Goal: Information Seeking & Learning: Learn about a topic

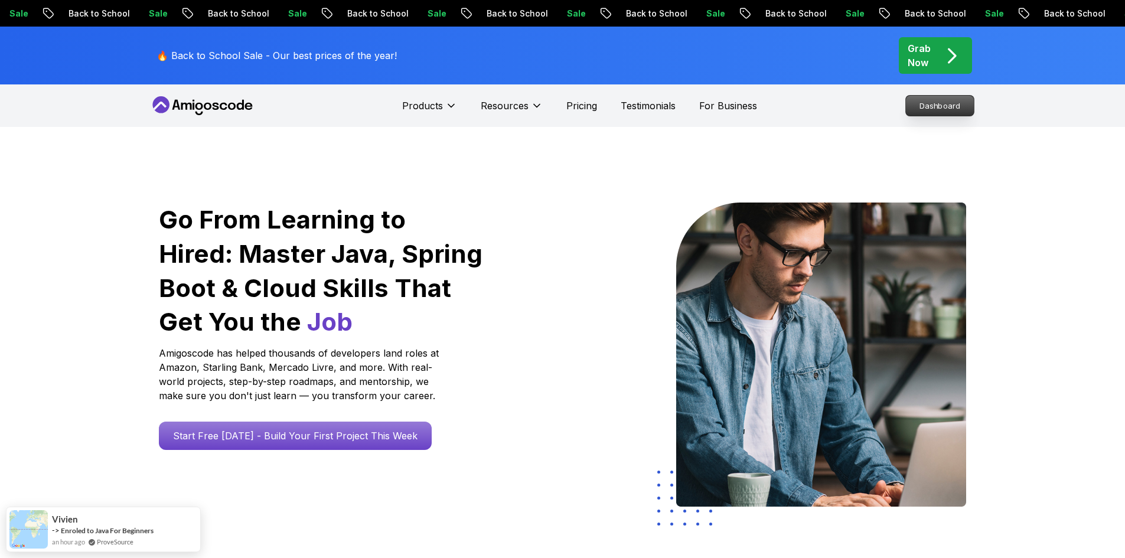
click at [932, 109] on p "Dashboard" at bounding box center [940, 106] width 68 height 20
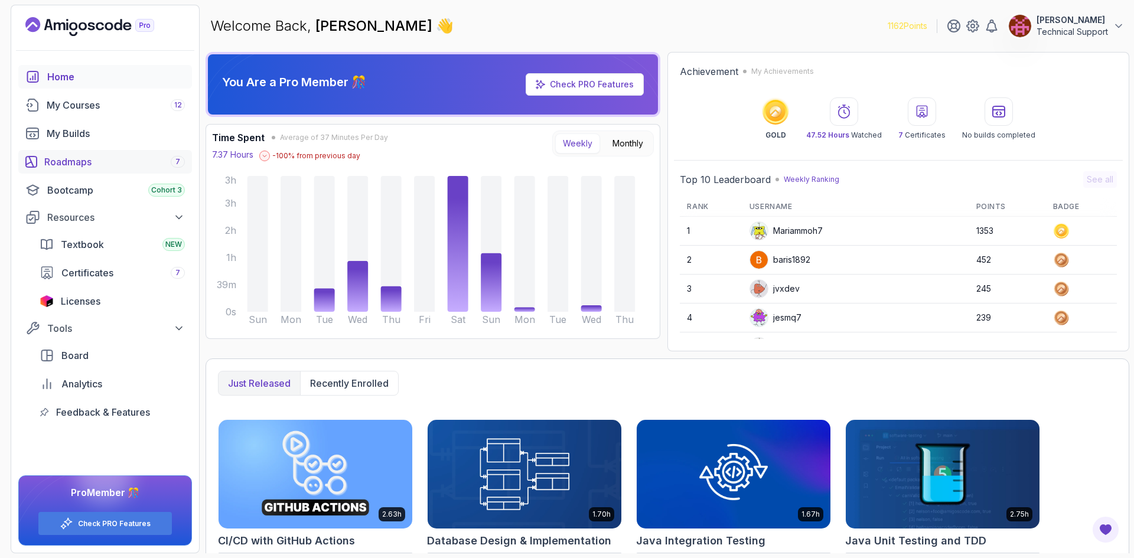
click at [91, 168] on div "Roadmaps 7" at bounding box center [114, 162] width 141 height 14
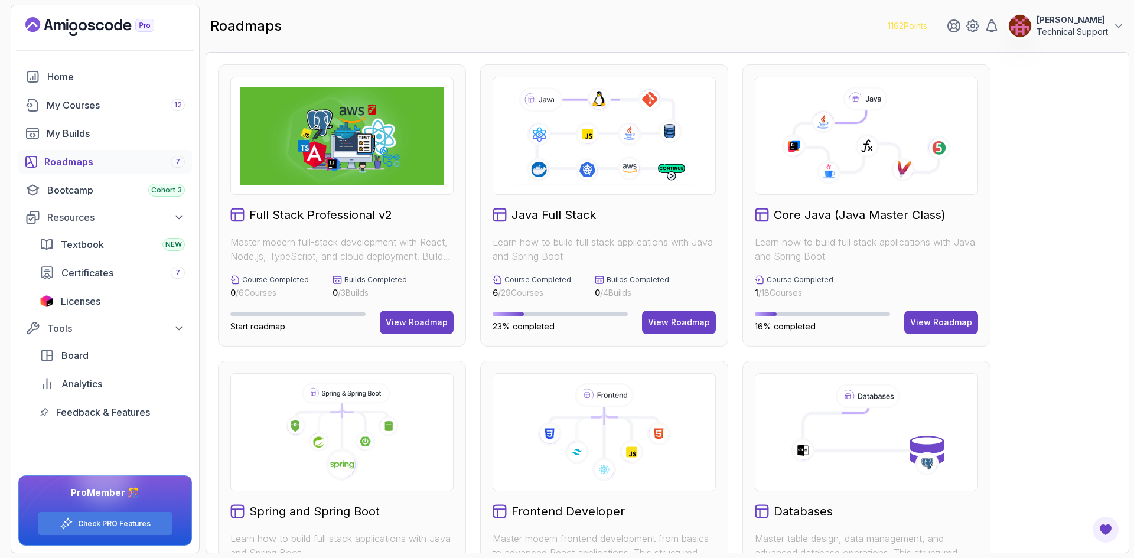
click at [1050, 306] on div "Full Stack Professional v2 Master modern full-stack development with React, Nod…" at bounding box center [667, 502] width 899 height 876
click at [930, 328] on button "View Roadmap" at bounding box center [941, 323] width 74 height 24
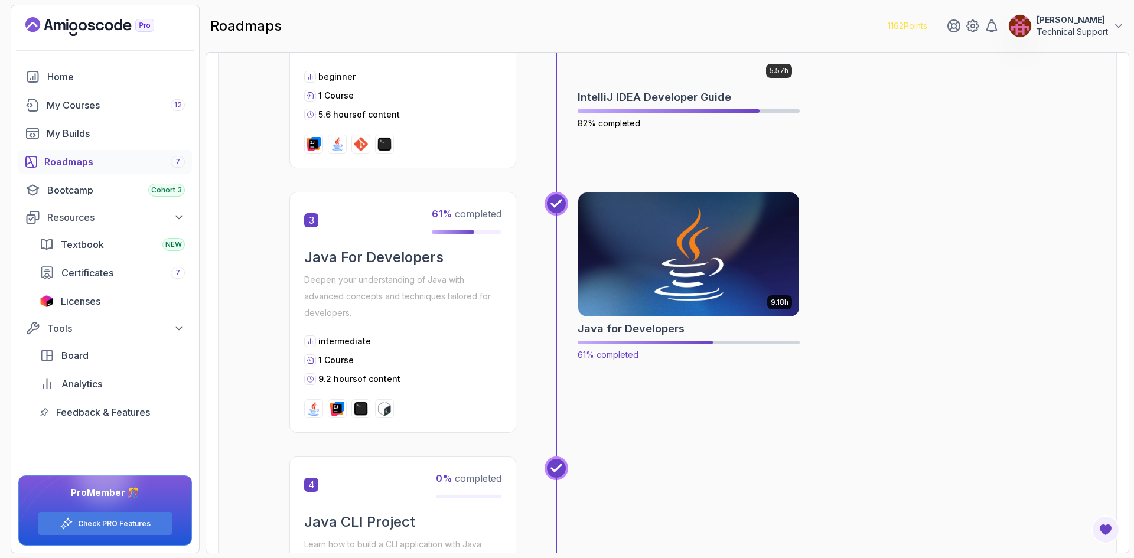
scroll to position [591, 0]
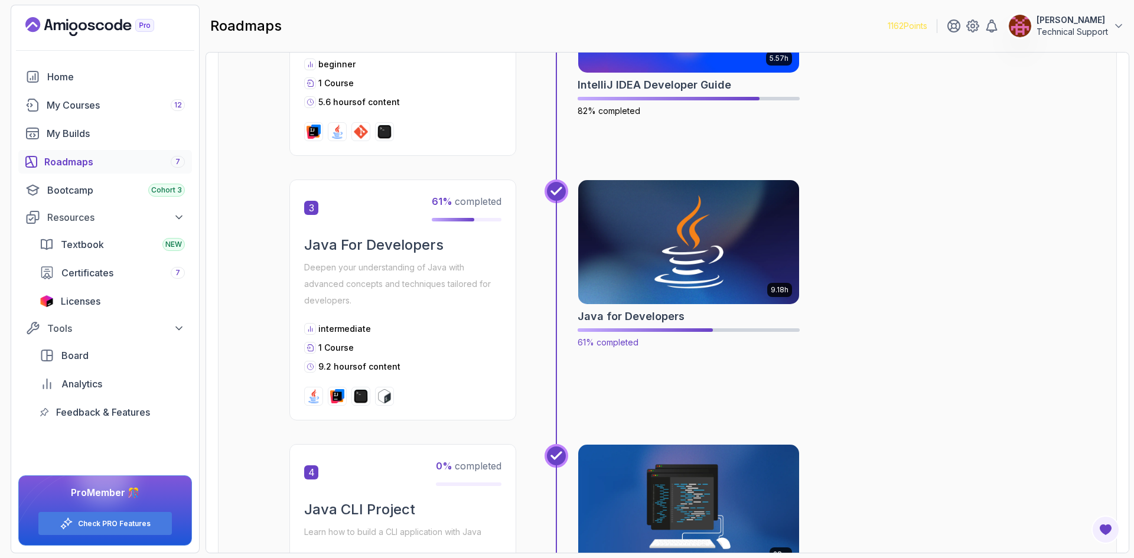
click at [679, 252] on img at bounding box center [689, 242] width 232 height 130
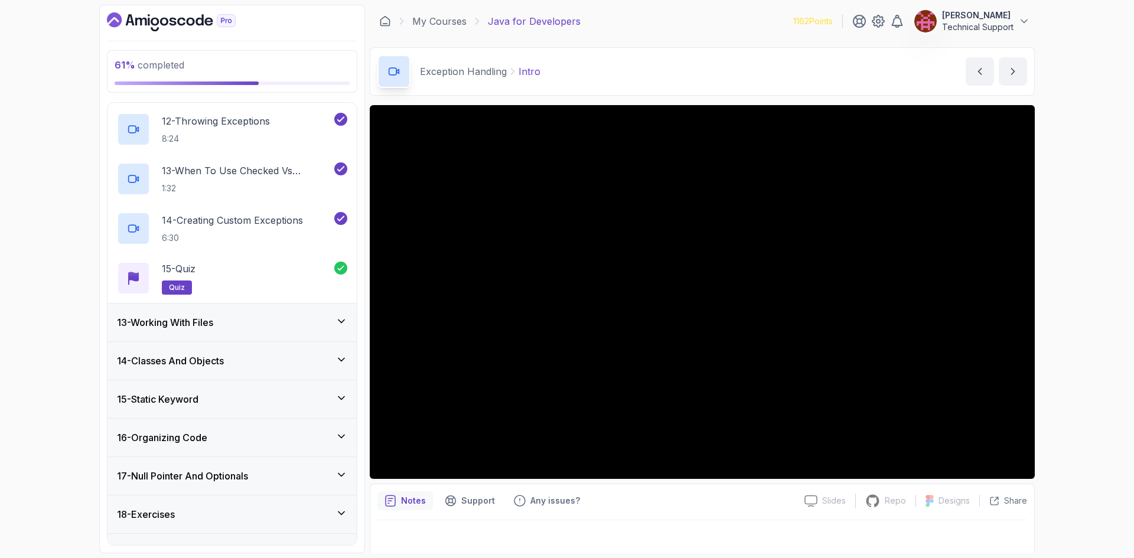
click at [229, 336] on div "13 - Working With Files" at bounding box center [232, 323] width 249 height 38
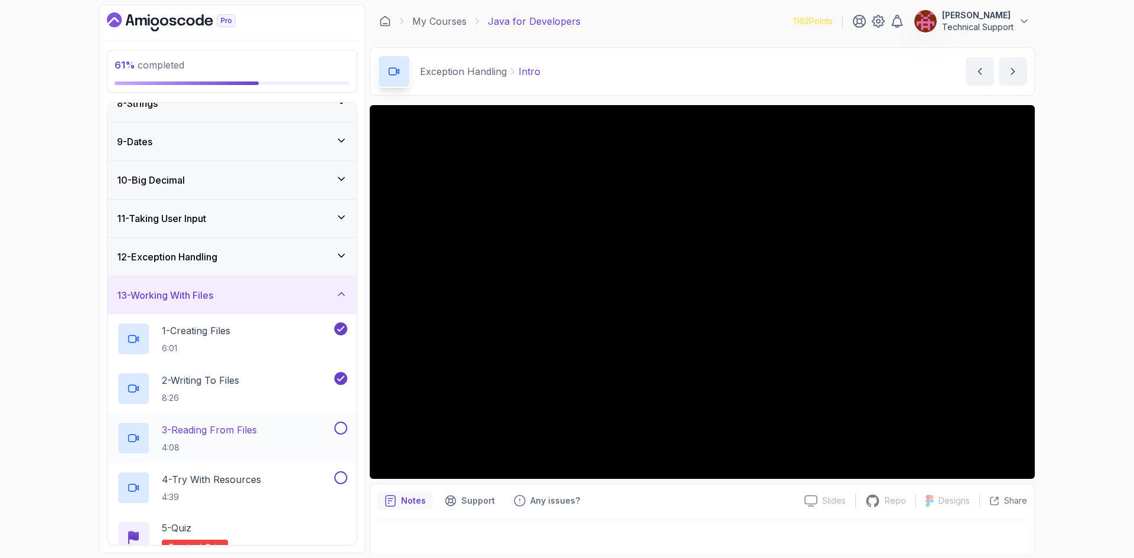
scroll to position [346, 0]
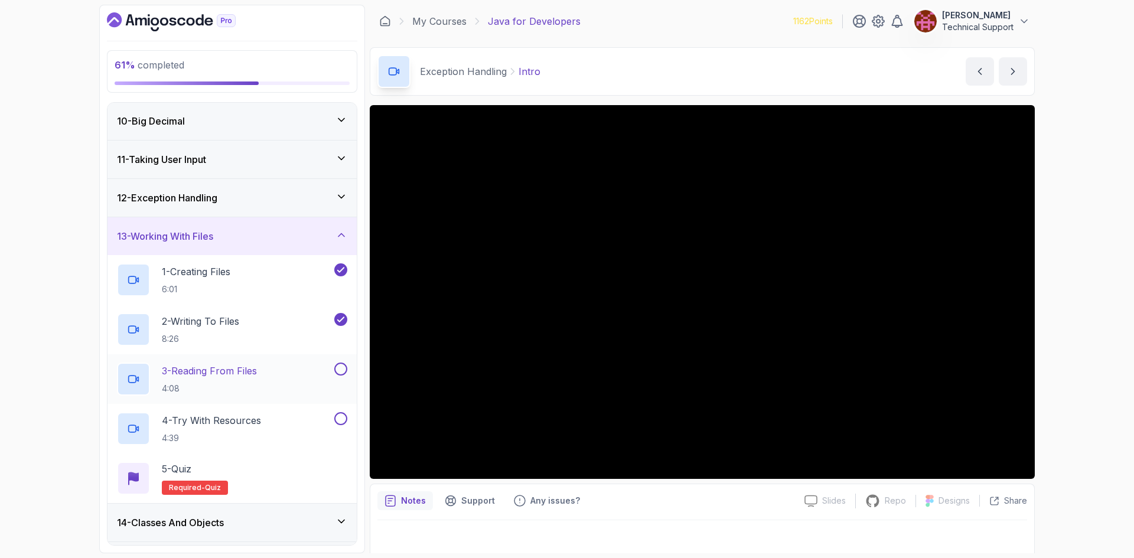
click at [249, 381] on h2 "3 - Reading From Files 4:08" at bounding box center [209, 379] width 95 height 31
click at [1067, 395] on div "61 % completed 1 - Intro 2 - Loops 3 - If Statements 4 - Packages 5 - Access Mo…" at bounding box center [567, 279] width 1134 height 558
click at [1042, 395] on div "61 % completed 1 - Intro 2 - Loops 3 - If Statements 4 - Packages 5 - Access Mo…" at bounding box center [567, 279] width 1134 height 558
click at [1058, 391] on div "61 % completed 1 - Intro 2 - Loops 3 - If Statements 4 - Packages 5 - Access Mo…" at bounding box center [567, 279] width 1134 height 558
click at [1070, 410] on div "61 % completed 1 - Intro 2 - Loops 3 - If Statements 4 - Packages 5 - Access Mo…" at bounding box center [567, 279] width 1134 height 558
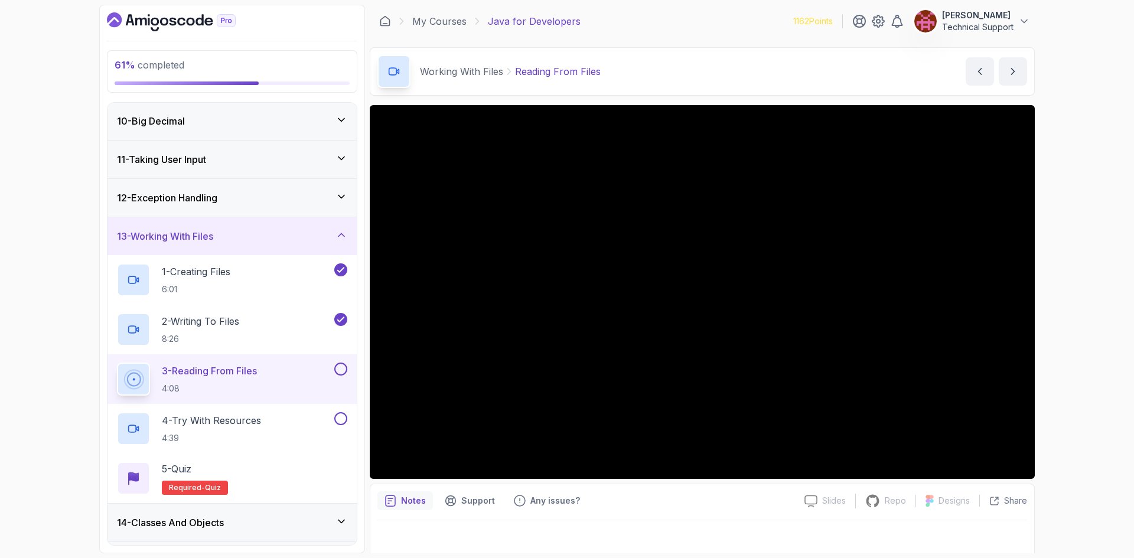
click at [1088, 356] on div "61 % completed 1 - Intro 2 - Loops 3 - If Statements 4 - Packages 5 - Access Mo…" at bounding box center [567, 279] width 1134 height 558
click at [1074, 360] on div "61 % completed 1 - Intro 2 - Loops 3 - If Statements 4 - Packages 5 - Access Mo…" at bounding box center [567, 279] width 1134 height 558
drag, startPoint x: 377, startPoint y: 328, endPoint x: 1068, endPoint y: 353, distance: 691.0
click at [1068, 353] on div "61 % completed 1 - Intro 2 - Loops 3 - If Statements 4 - Packages 5 - Access Mo…" at bounding box center [567, 279] width 1134 height 558
click at [1056, 388] on div "61 % completed 1 - Intro 2 - Loops 3 - If Statements 4 - Packages 5 - Access Mo…" at bounding box center [567, 279] width 1134 height 558
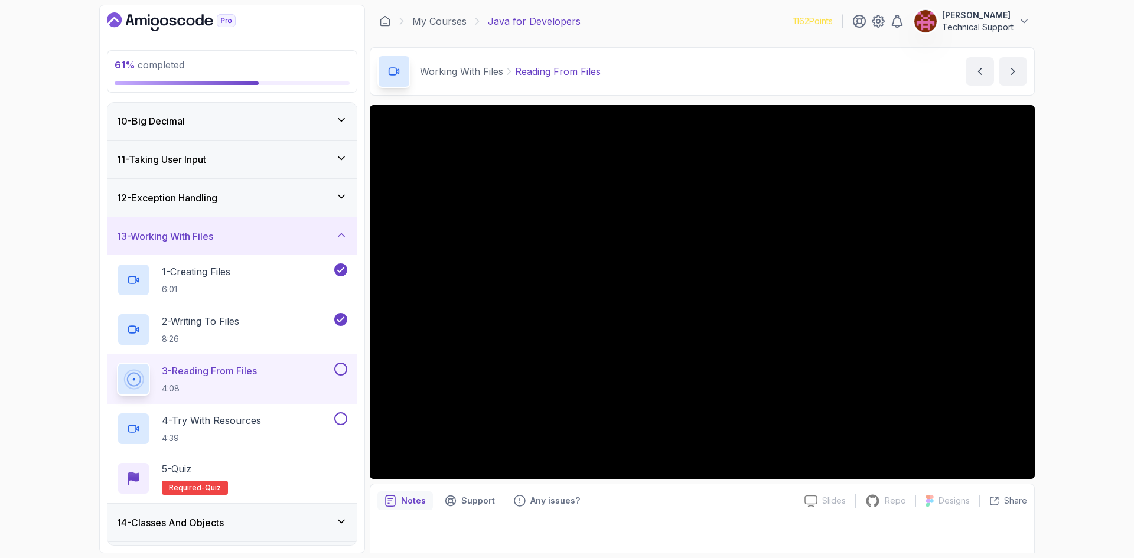
drag, startPoint x: 1034, startPoint y: 384, endPoint x: 1056, endPoint y: 401, distance: 27.8
click at [1056, 401] on div "61 % completed 1 - Intro 2 - Loops 3 - If Statements 4 - Packages 5 - Access Mo…" at bounding box center [567, 279] width 1134 height 558
click at [1092, 320] on div "61 % completed 1 - Intro 2 - Loops 3 - If Statements 4 - Packages 5 - Access Mo…" at bounding box center [567, 279] width 1134 height 558
click at [1086, 319] on div "61 % completed 1 - Intro 2 - Loops 3 - If Statements 4 - Packages 5 - Access Mo…" at bounding box center [567, 279] width 1134 height 558
click at [1080, 323] on div "61 % completed 1 - Intro 2 - Loops 3 - If Statements 4 - Packages 5 - Access Mo…" at bounding box center [567, 279] width 1134 height 558
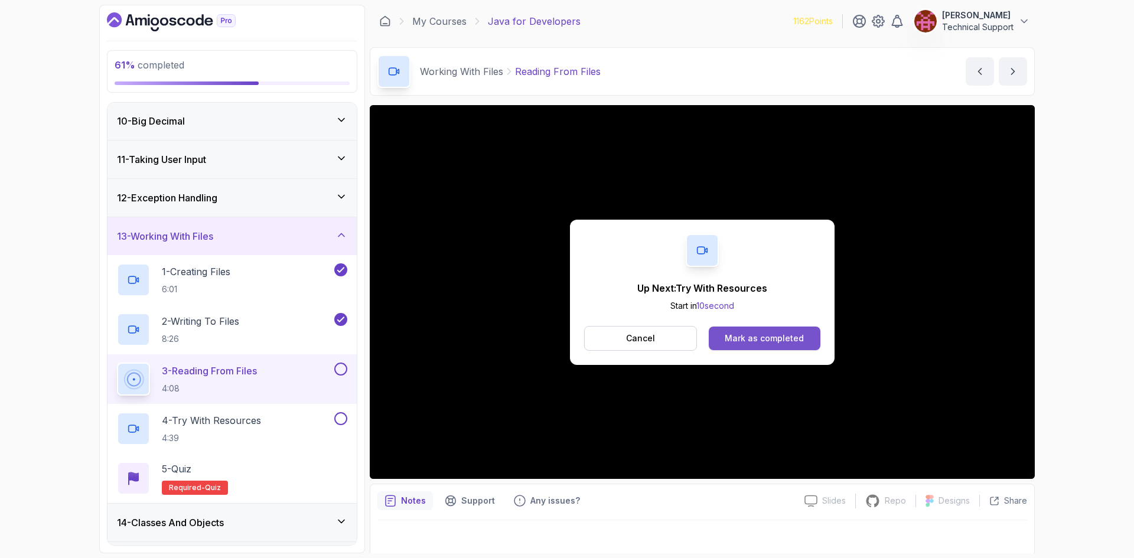
click at [722, 336] on button "Mark as completed" at bounding box center [765, 339] width 112 height 24
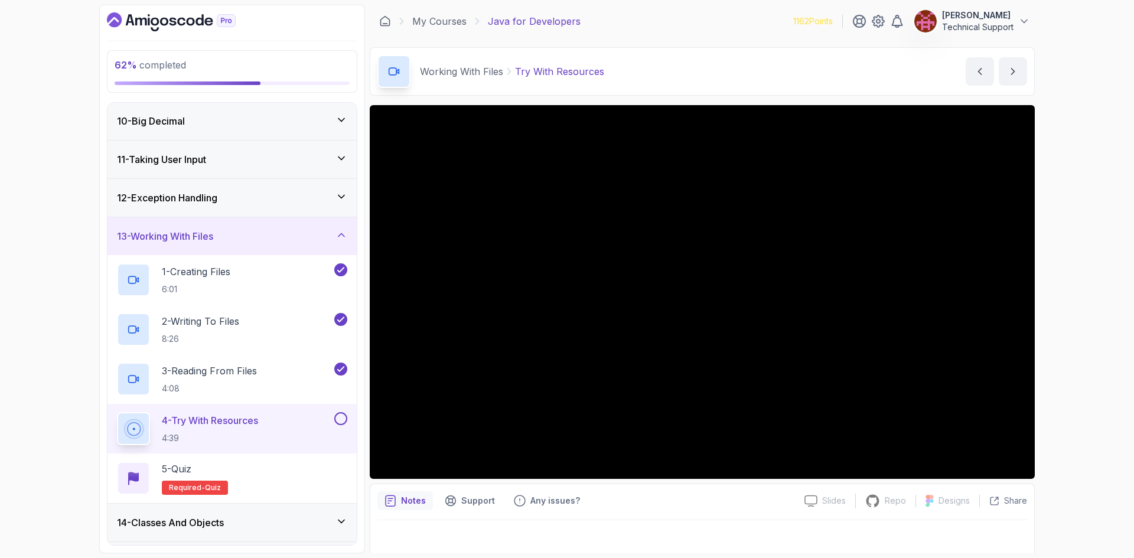
click at [1060, 306] on div "62 % completed 1 - Intro 2 - Loops 3 - If Statements 4 - Packages 5 - Access Mo…" at bounding box center [567, 279] width 1134 height 558
click at [1061, 360] on div "62 % completed 1 - Intro 2 - Loops 3 - If Statements 4 - Packages 5 - Access Mo…" at bounding box center [567, 279] width 1134 height 558
click at [1098, 324] on div "62 % completed 1 - Intro 2 - Loops 3 - If Statements 4 - Packages 5 - Access Mo…" at bounding box center [567, 279] width 1134 height 558
click at [1063, 332] on div "62 % completed 1 - Intro 2 - Loops 3 - If Statements 4 - Packages 5 - Access Mo…" at bounding box center [567, 279] width 1134 height 558
click at [1065, 324] on div "62 % completed 1 - Intro 2 - Loops 3 - If Statements 4 - Packages 5 - Access Mo…" at bounding box center [567, 279] width 1134 height 558
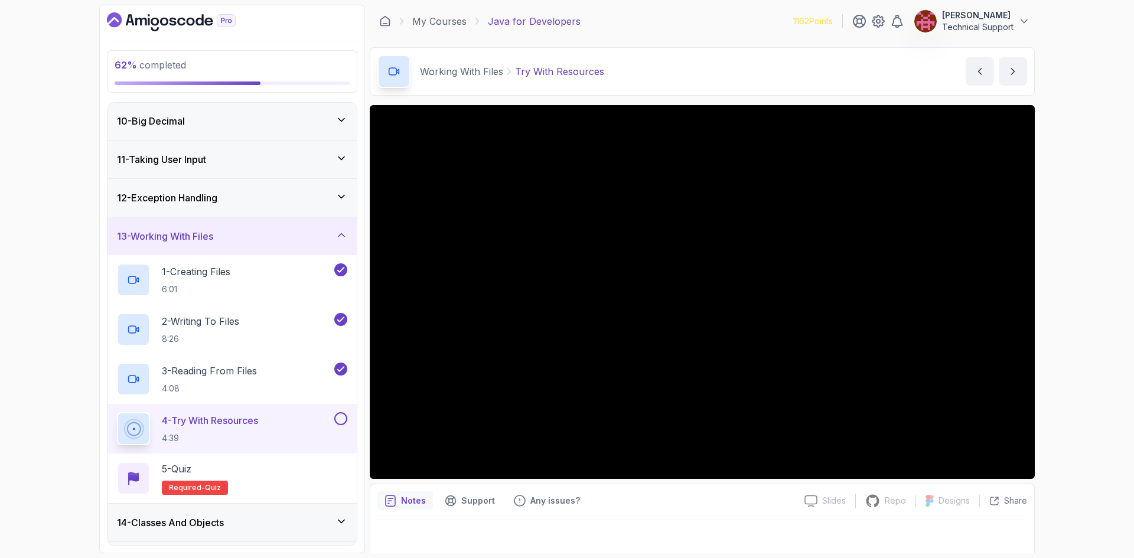
drag, startPoint x: 1049, startPoint y: 324, endPoint x: 1077, endPoint y: 372, distance: 55.3
click at [1077, 372] on div "62 % completed 1 - Intro 2 - Loops 3 - If Statements 4 - Packages 5 - Access Mo…" at bounding box center [567, 279] width 1134 height 558
click at [1053, 310] on div "62 % completed 1 - Intro 2 - Loops 3 - If Statements 4 - Packages 5 - Access Mo…" at bounding box center [567, 279] width 1134 height 558
click at [1051, 302] on div "62 % completed 1 - Intro 2 - Loops 3 - If Statements 4 - Packages 5 - Access Mo…" at bounding box center [567, 279] width 1134 height 558
click at [1073, 315] on div "62 % completed 1 - Intro 2 - Loops 3 - If Statements 4 - Packages 5 - Access Mo…" at bounding box center [567, 279] width 1134 height 558
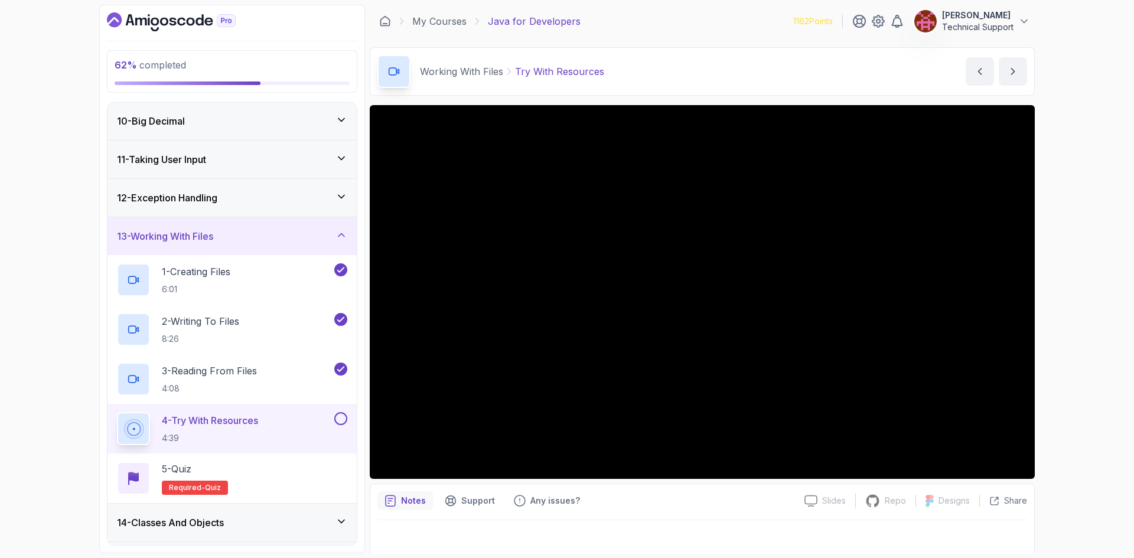
click at [1079, 308] on div "62 % completed 1 - Intro 2 - Loops 3 - If Statements 4 - Packages 5 - Access Mo…" at bounding box center [567, 279] width 1134 height 558
drag, startPoint x: 1057, startPoint y: 308, endPoint x: 1073, endPoint y: 333, distance: 29.0
click at [1073, 333] on div "62 % completed 1 - Intro 2 - Loops 3 - If Statements 4 - Packages 5 - Access Mo…" at bounding box center [567, 279] width 1134 height 558
drag, startPoint x: 400, startPoint y: 334, endPoint x: 1051, endPoint y: 300, distance: 651.9
click at [1051, 300] on div "62 % completed 1 - Intro 2 - Loops 3 - If Statements 4 - Packages 5 - Access Mo…" at bounding box center [567, 279] width 1134 height 558
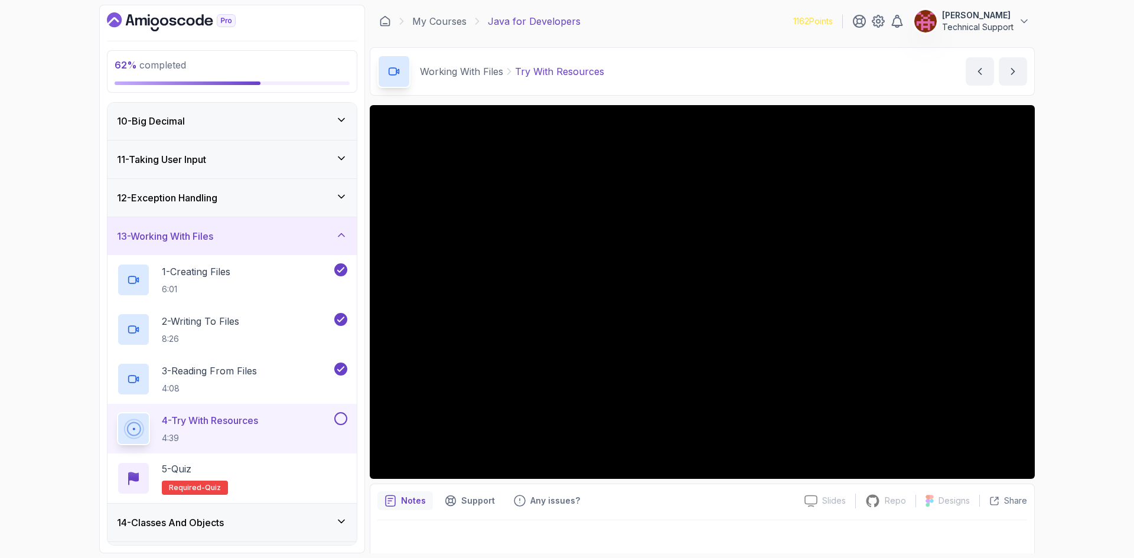
click at [1067, 337] on div "62 % completed 1 - Intro 2 - Loops 3 - If Statements 4 - Packages 5 - Access Mo…" at bounding box center [567, 279] width 1134 height 558
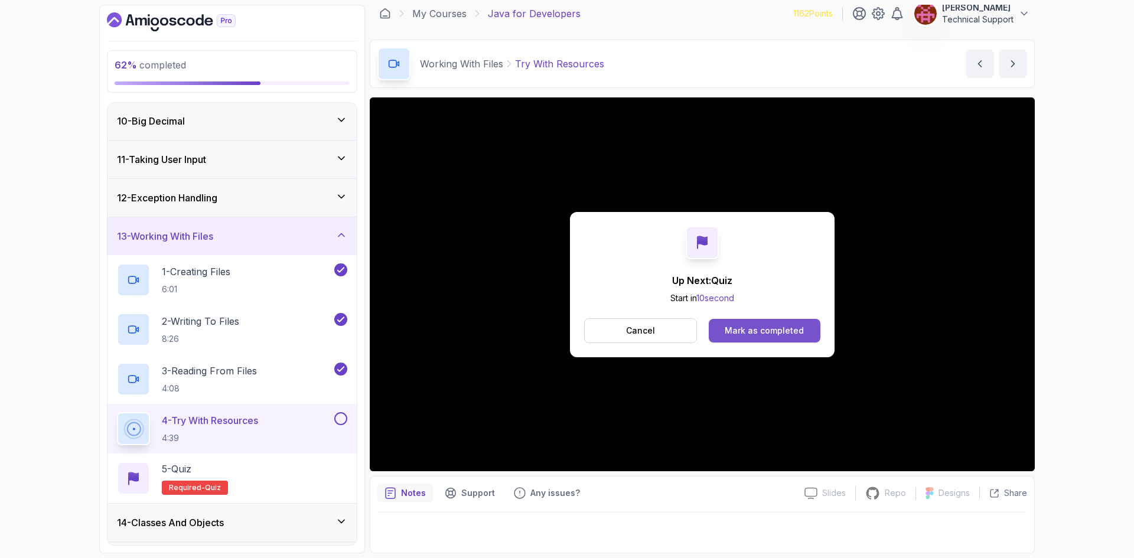
click at [780, 336] on div "Mark as completed" at bounding box center [764, 331] width 79 height 12
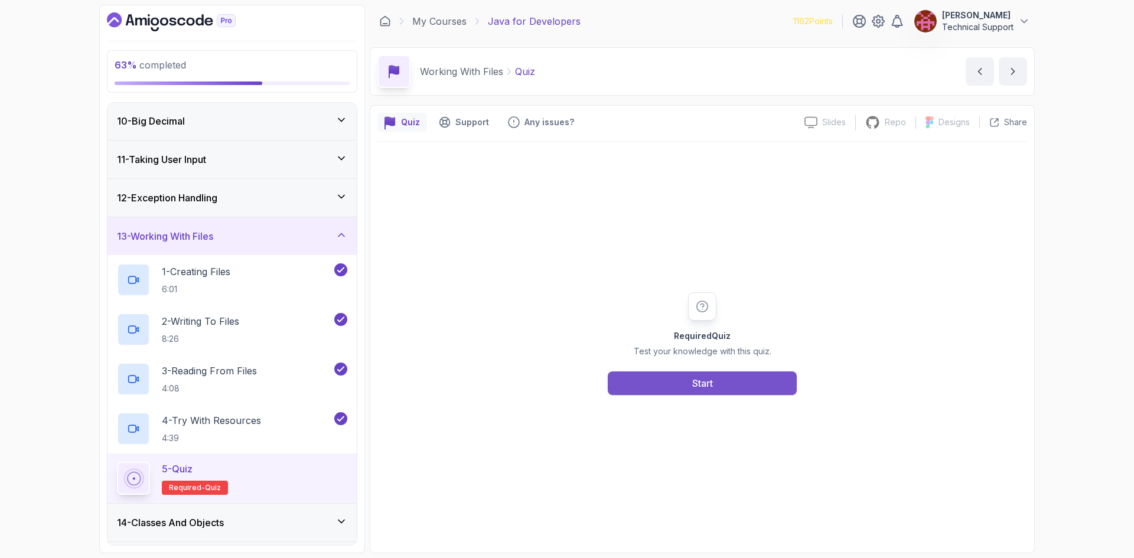
click at [704, 382] on div "Start" at bounding box center [702, 383] width 21 height 14
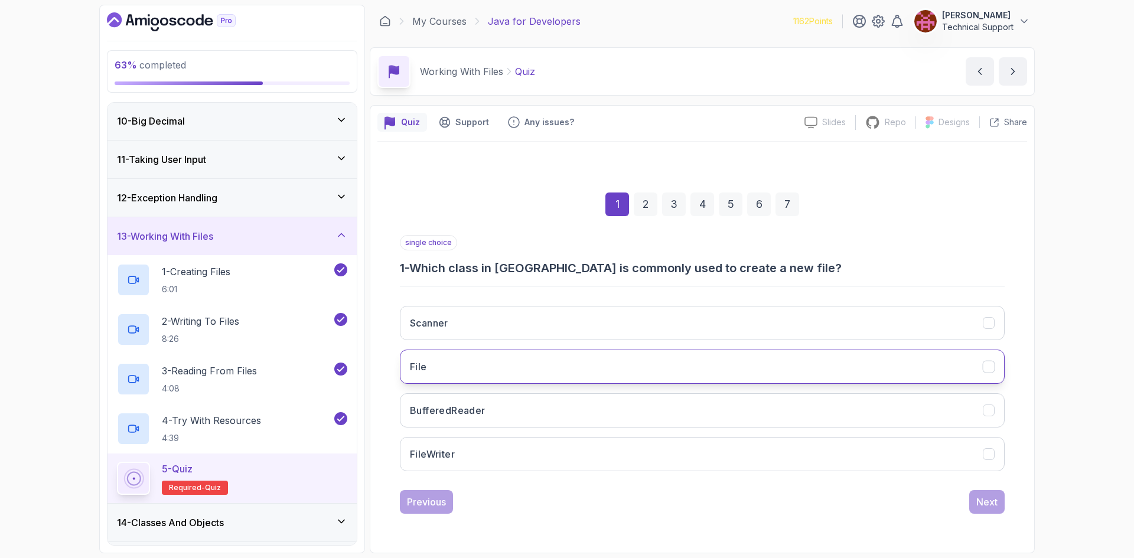
click at [572, 364] on button "File" at bounding box center [702, 367] width 605 height 34
click at [978, 504] on div "Next" at bounding box center [987, 502] width 21 height 14
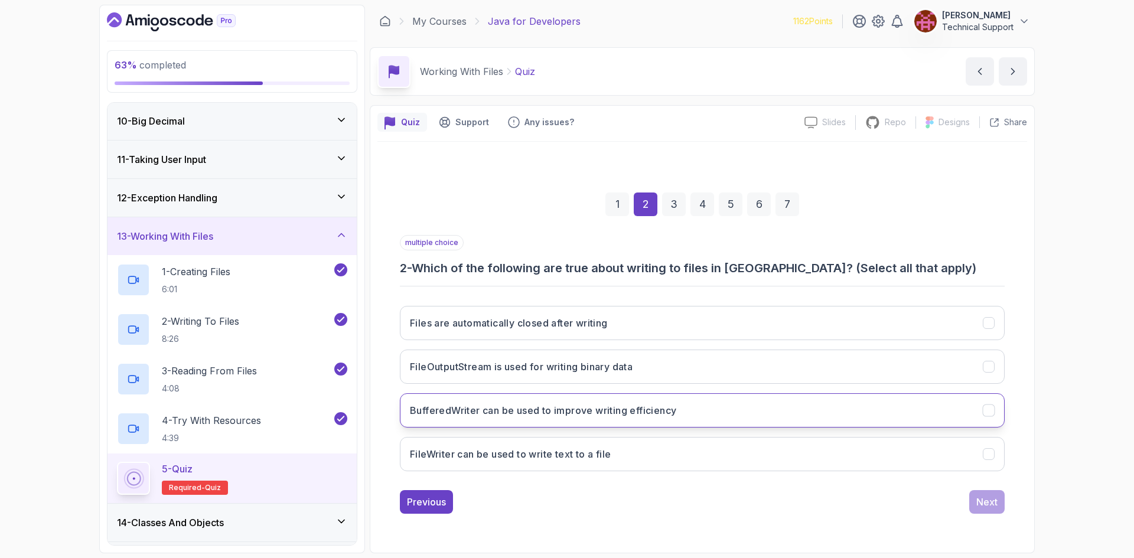
click at [552, 412] on h3 "BufferedWriter can be used to improve writing efficiency" at bounding box center [543, 410] width 266 height 14
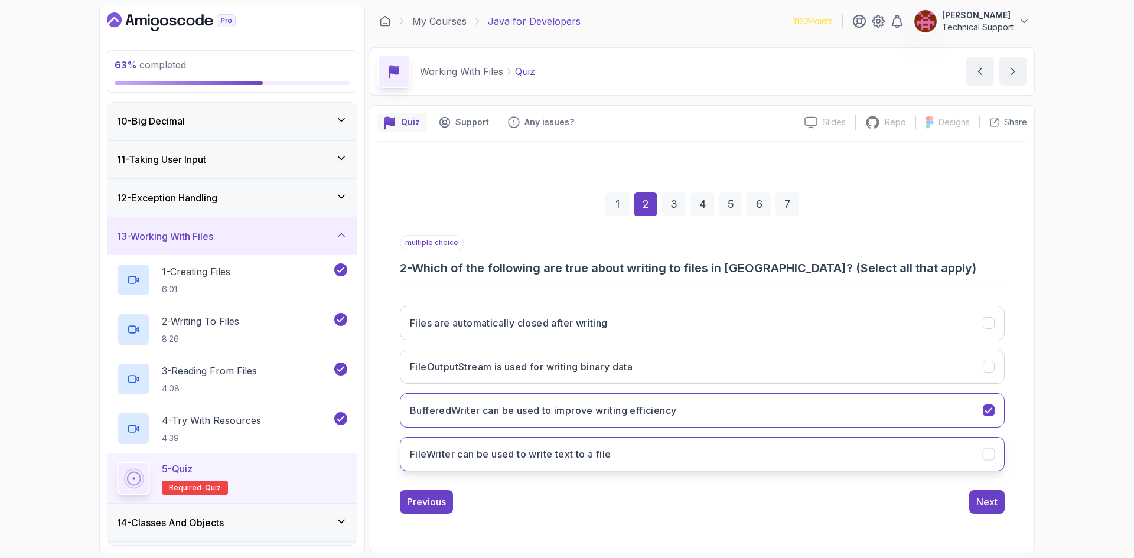
click at [543, 458] on h3 "FileWriter can be used to write text to a file" at bounding box center [510, 454] width 201 height 14
click at [999, 507] on button "Next" at bounding box center [986, 502] width 35 height 24
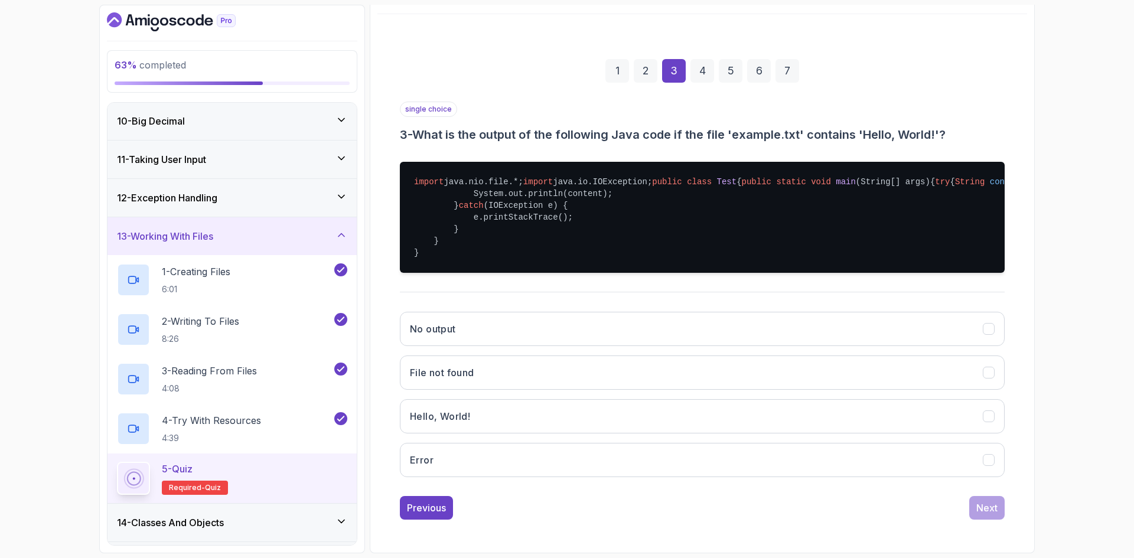
scroll to position [177, 0]
click at [482, 422] on button "Hello, World!" at bounding box center [702, 416] width 605 height 34
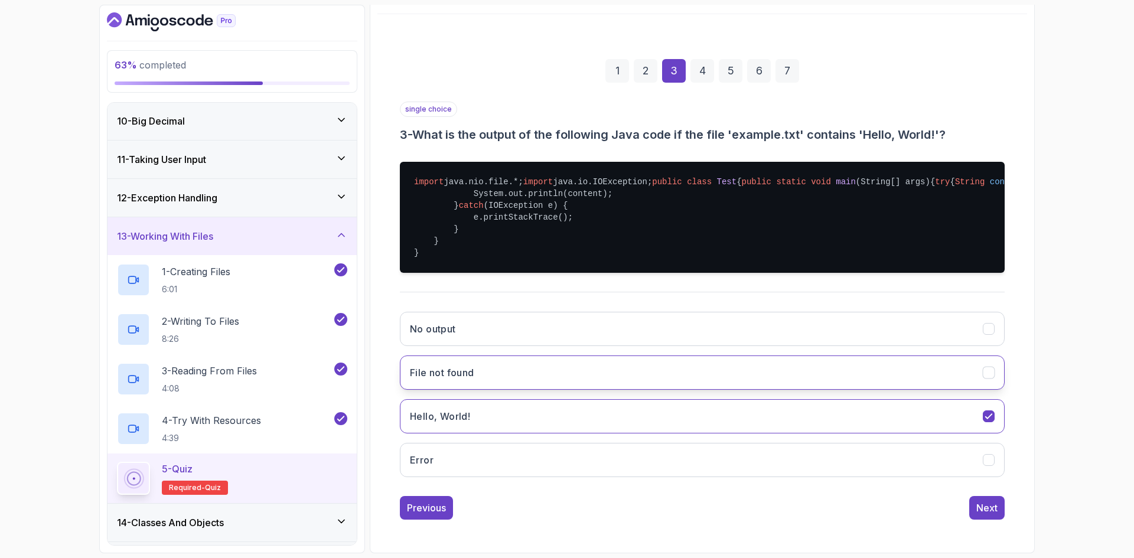
click at [523, 380] on button "File not found" at bounding box center [702, 373] width 605 height 34
click at [974, 520] on button "Next" at bounding box center [986, 508] width 35 height 24
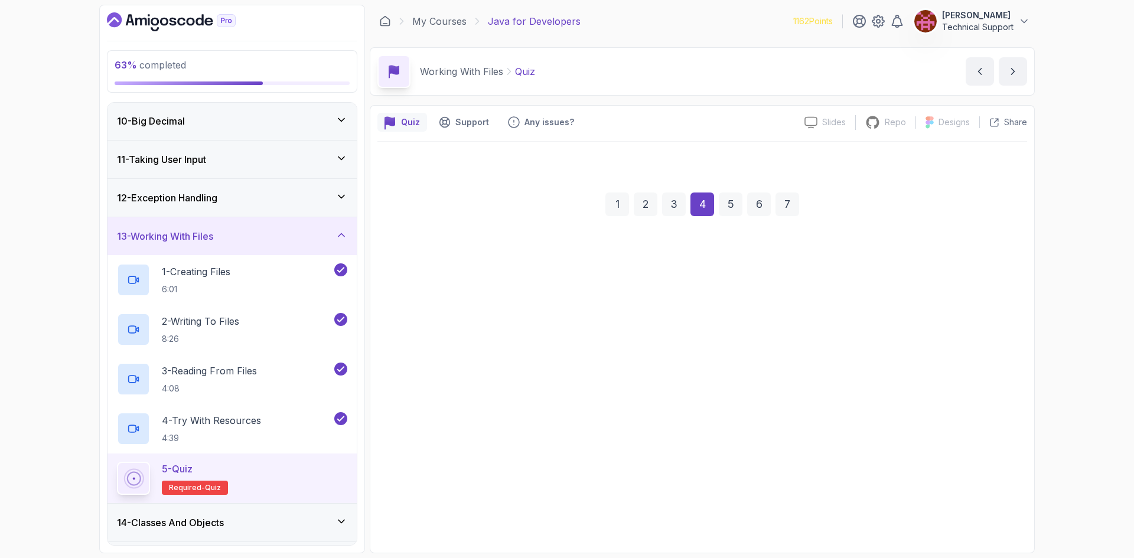
scroll to position [0, 0]
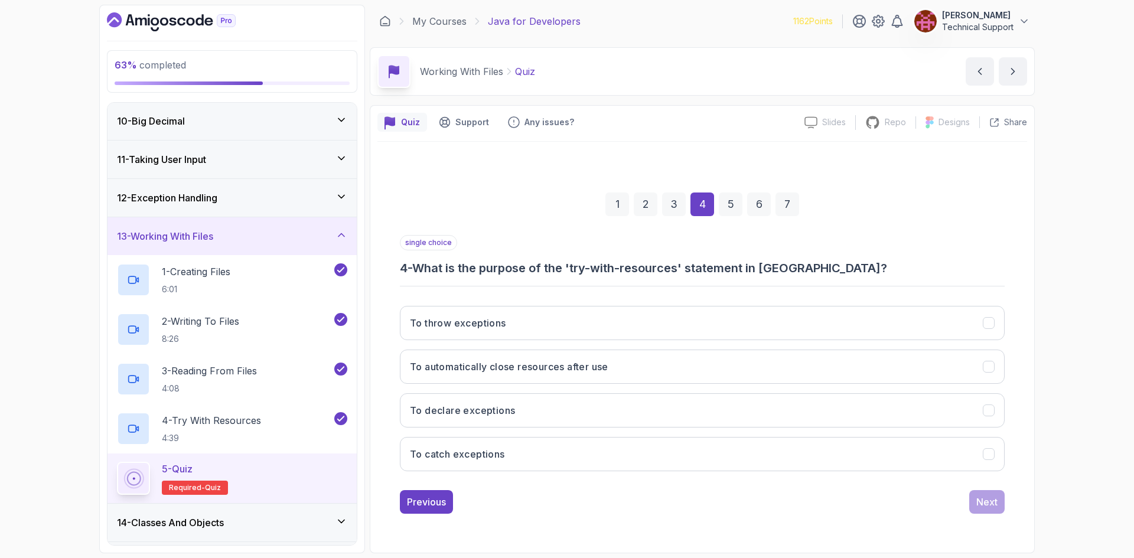
click at [565, 280] on div "single choice 4 - What is the purpose of the 'try-with-resources' statement in …" at bounding box center [702, 358] width 605 height 246
click at [513, 372] on h3 "To automatically close resources after use" at bounding box center [509, 367] width 198 height 14
click at [980, 500] on div "Next" at bounding box center [987, 502] width 21 height 14
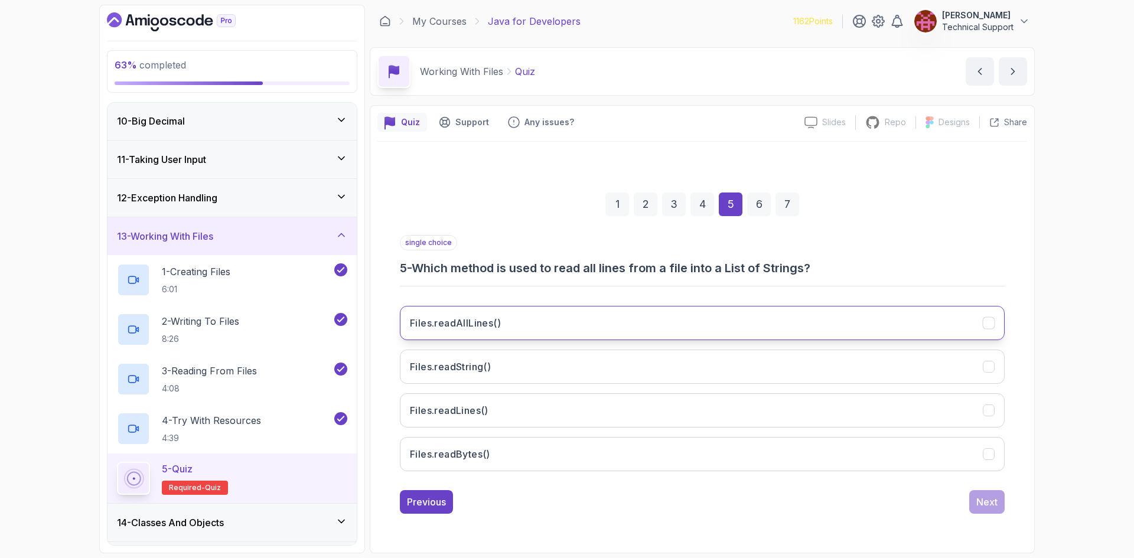
click at [483, 331] on button "Files.readAllLines()" at bounding box center [702, 323] width 605 height 34
click at [979, 500] on div "Next" at bounding box center [987, 502] width 21 height 14
drag, startPoint x: 618, startPoint y: 322, endPoint x: 588, endPoint y: 336, distance: 33.1
click at [617, 322] on button "file.createNewFile()" at bounding box center [702, 323] width 605 height 34
click at [965, 494] on div "Previous Next" at bounding box center [702, 502] width 605 height 24
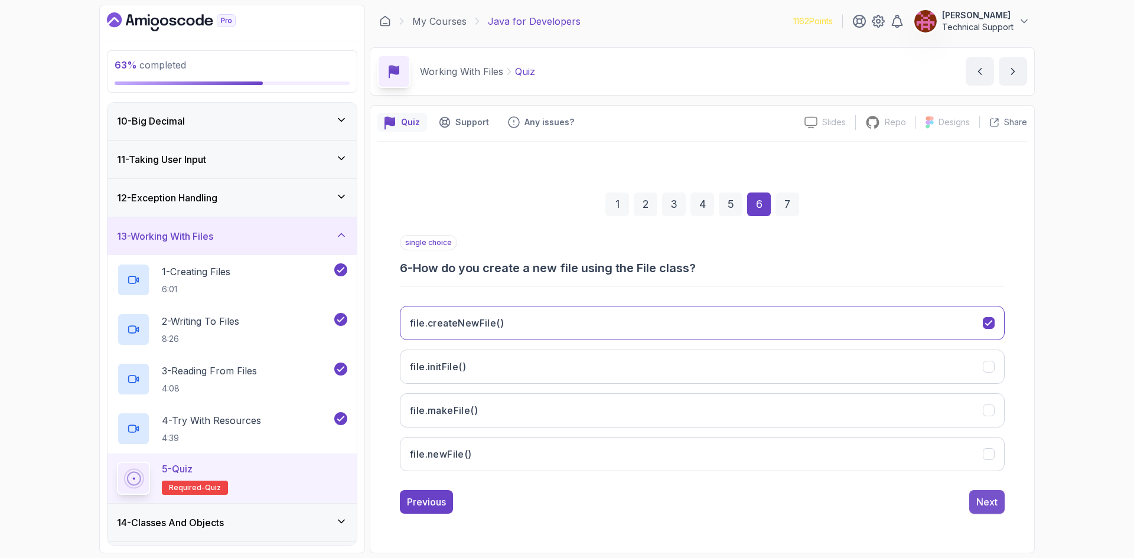
click at [989, 505] on div "Next" at bounding box center [987, 502] width 21 height 14
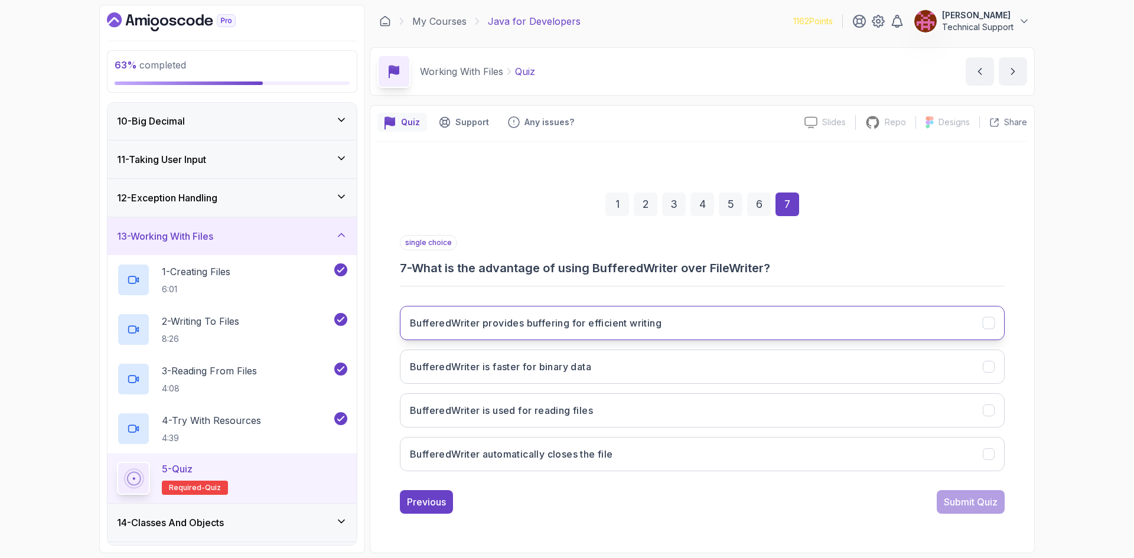
click at [638, 329] on h3 "BufferedWriter provides buffering for efficient writing" at bounding box center [536, 323] width 252 height 14
click at [952, 503] on div "Submit Quiz" at bounding box center [971, 502] width 54 height 14
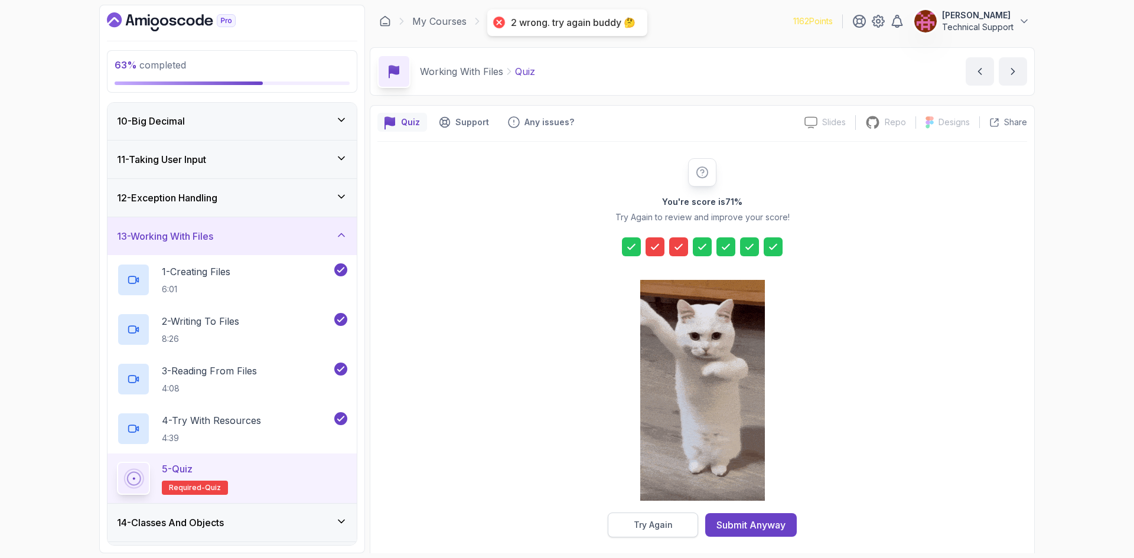
click at [652, 526] on div "Try Again" at bounding box center [653, 525] width 39 height 12
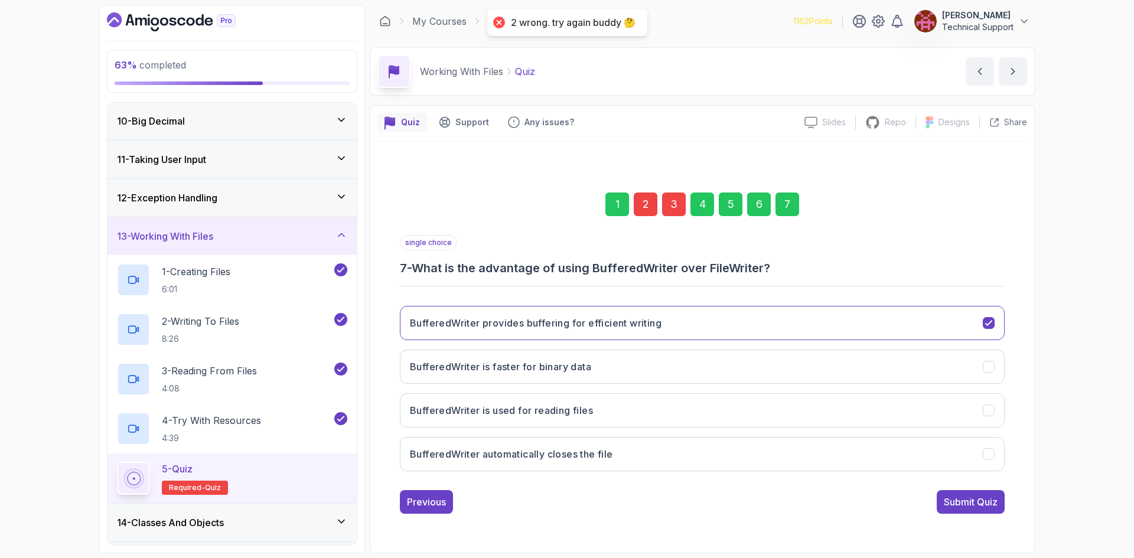
click at [642, 206] on div "2" at bounding box center [646, 205] width 24 height 24
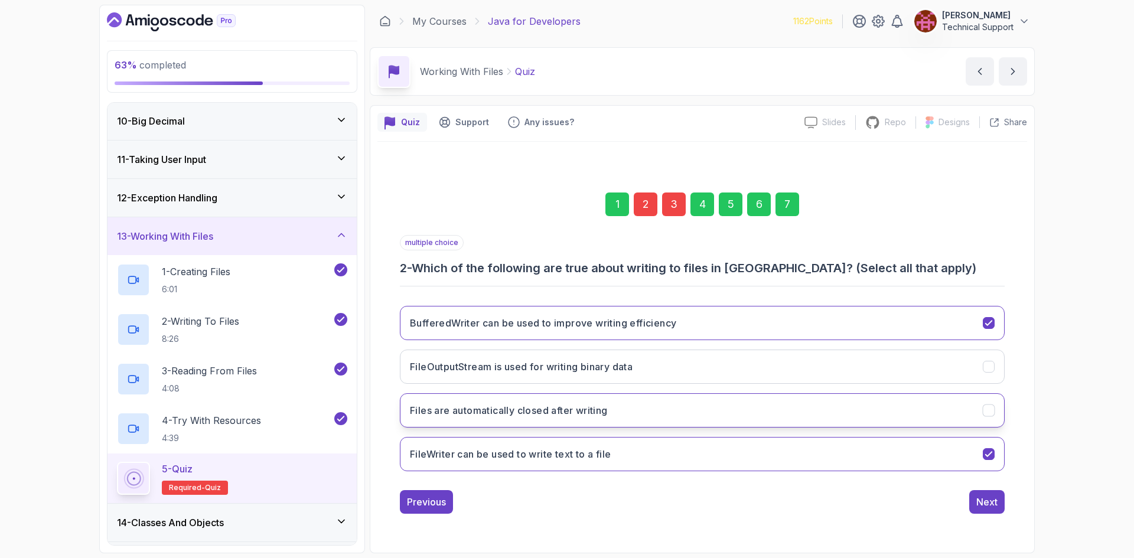
click at [533, 419] on button "Files are automatically closed after writing" at bounding box center [702, 410] width 605 height 34
click at [979, 504] on div "Next" at bounding box center [987, 502] width 21 height 14
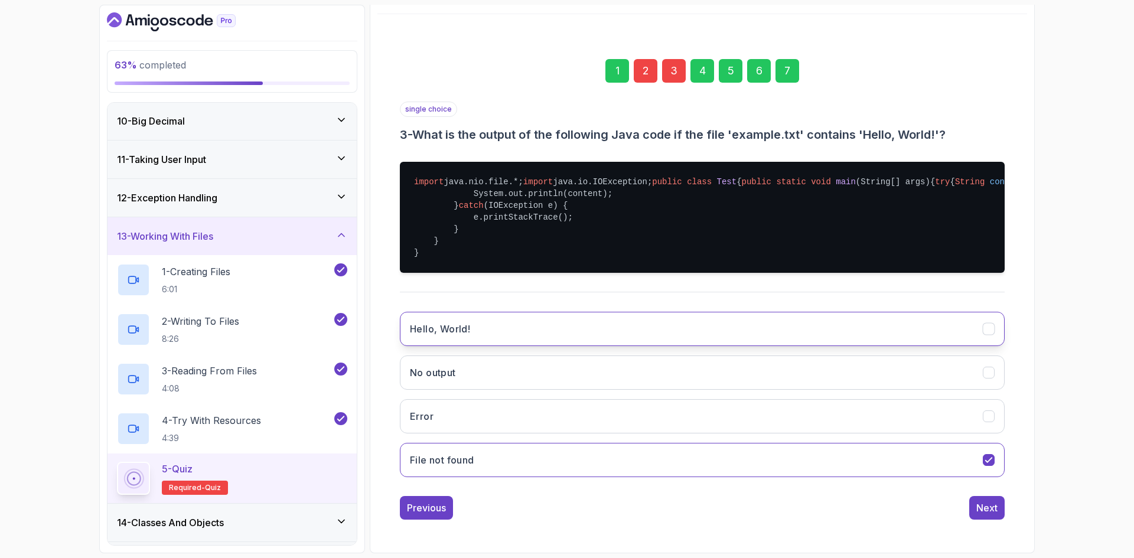
scroll to position [177, 0]
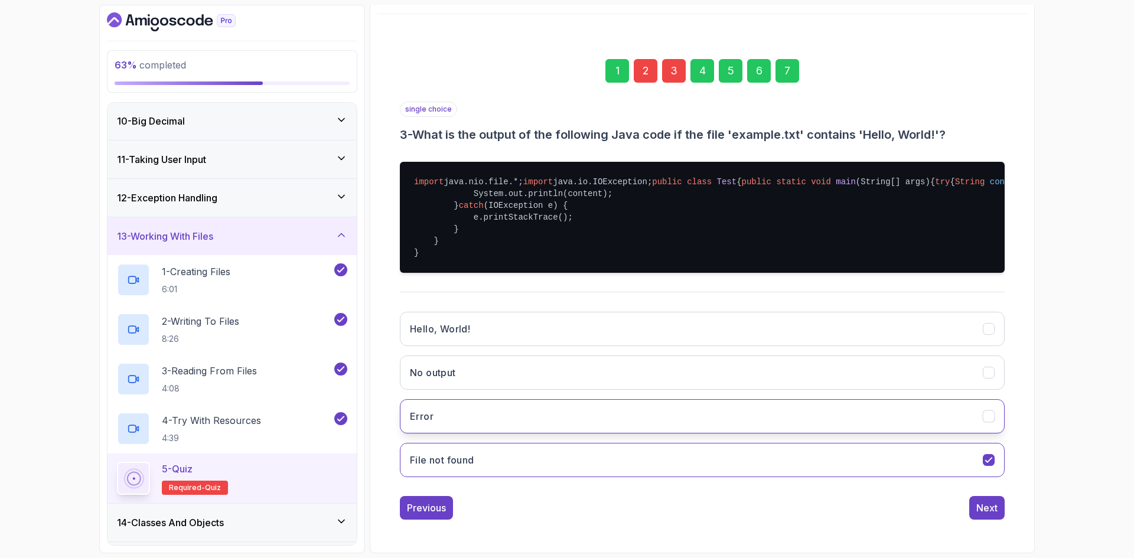
click at [506, 424] on button "Error" at bounding box center [702, 416] width 605 height 34
click at [986, 515] on div "Next" at bounding box center [987, 508] width 21 height 14
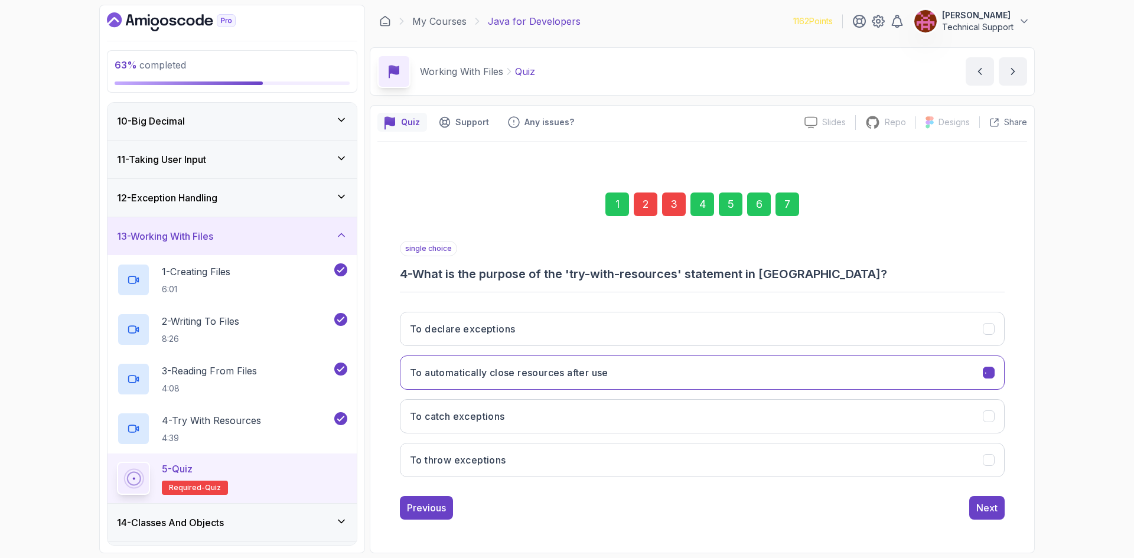
scroll to position [0, 0]
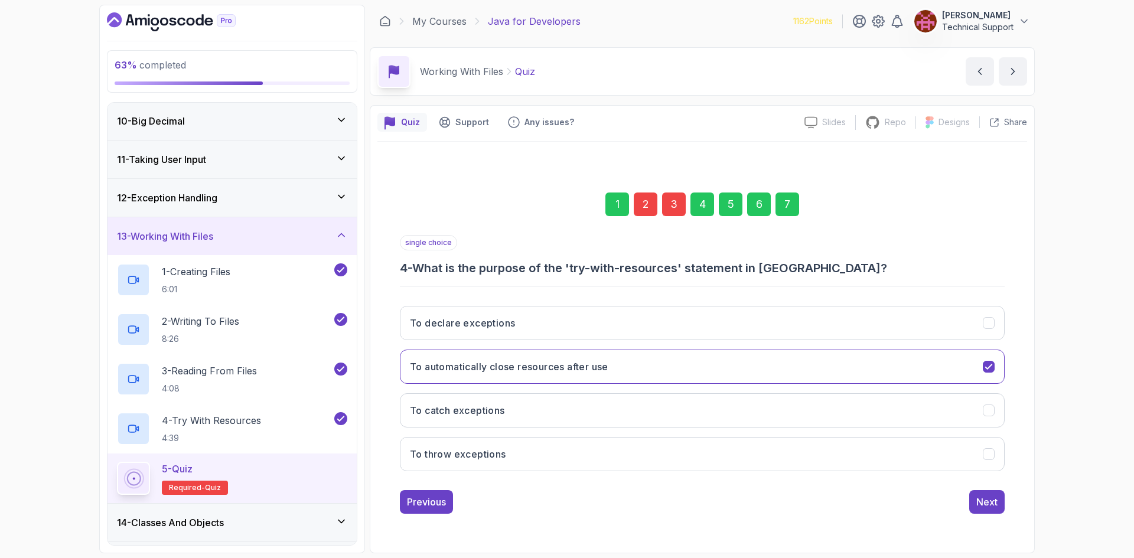
click at [786, 213] on div "7" at bounding box center [788, 205] width 24 height 24
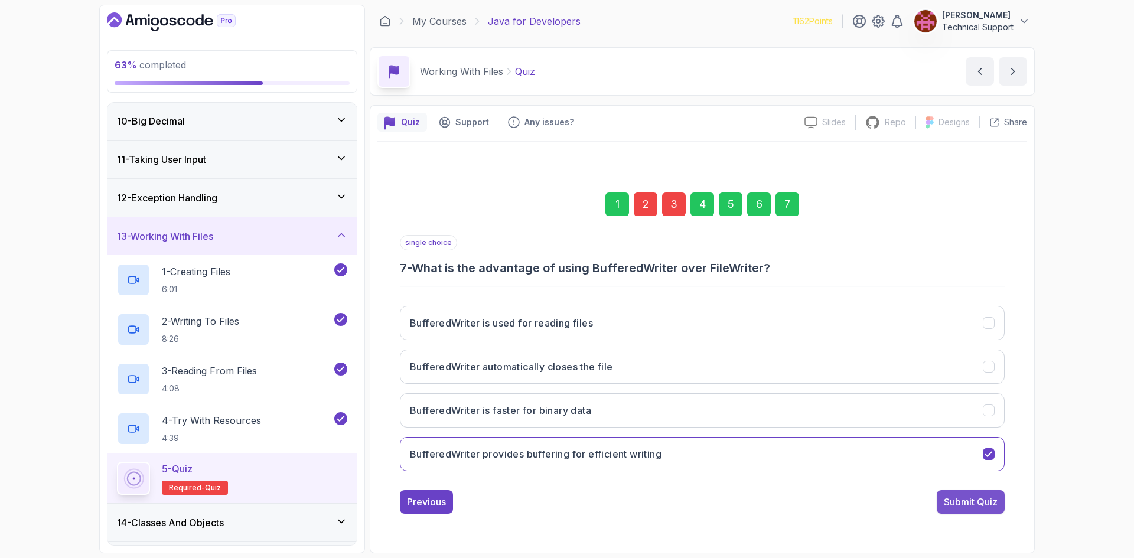
click at [961, 499] on div "Submit Quiz" at bounding box center [971, 502] width 54 height 14
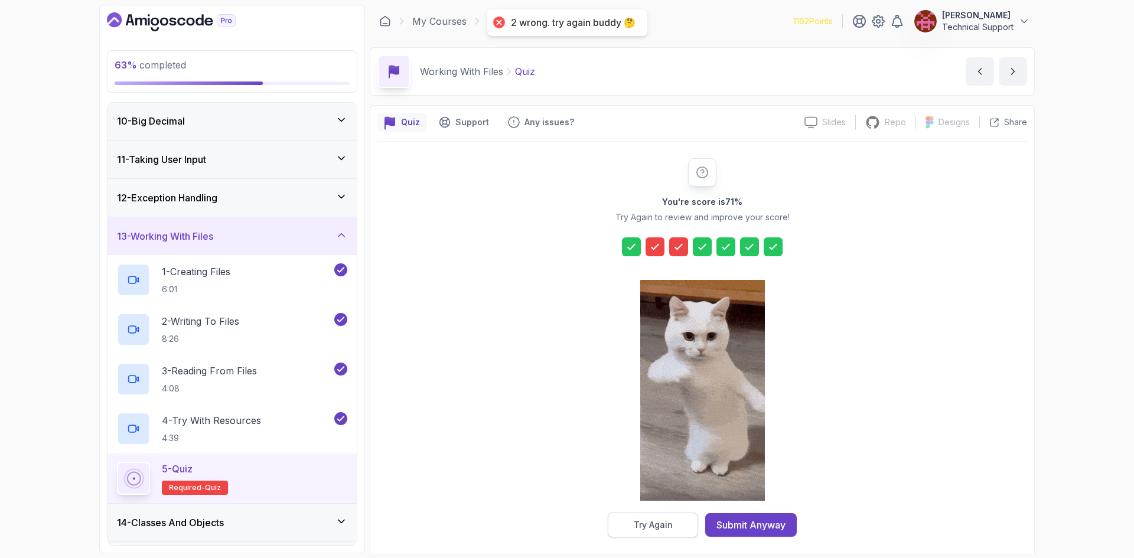
click at [671, 513] on button "Try Again" at bounding box center [653, 525] width 90 height 25
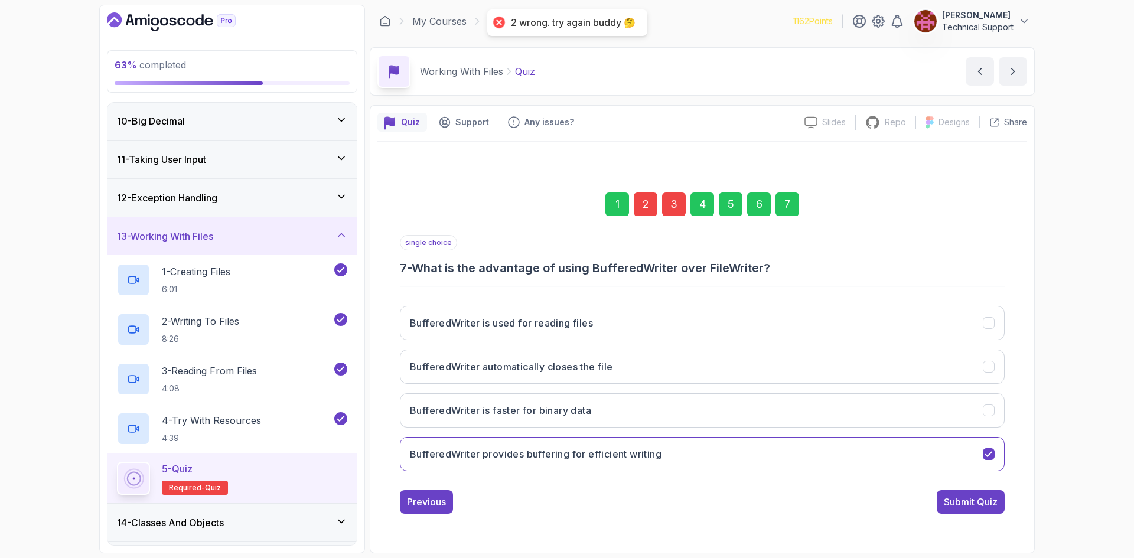
click at [643, 203] on div "2" at bounding box center [646, 205] width 24 height 24
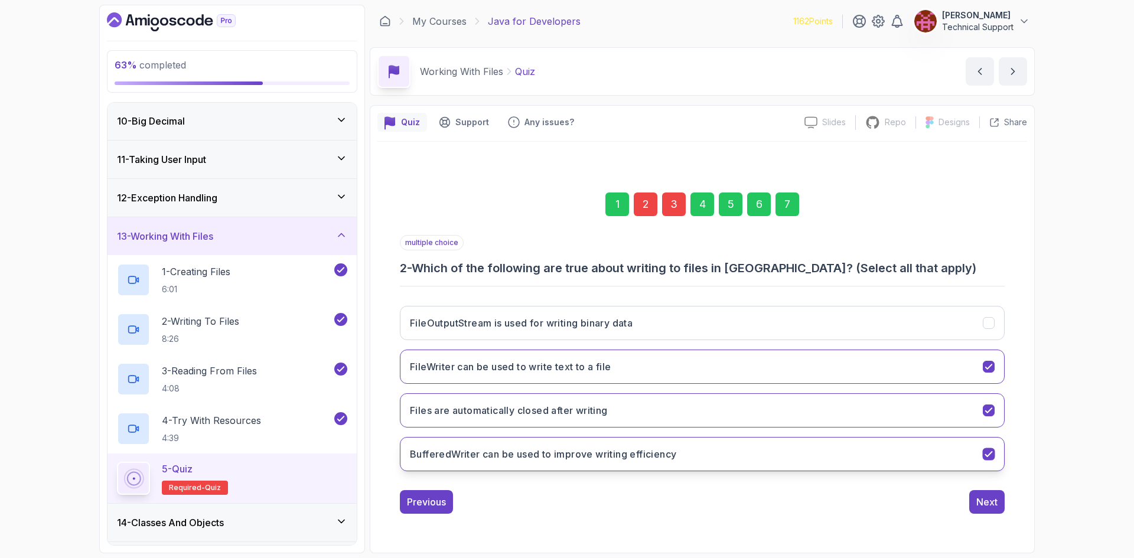
click at [546, 457] on h3 "BufferedWriter can be used to improve writing efficiency" at bounding box center [543, 454] width 266 height 14
click at [534, 416] on h3 "Files are automatically closed after writing" at bounding box center [509, 410] width 198 height 14
click at [500, 326] on h3 "FileOutputStream is used for writing binary data" at bounding box center [521, 323] width 223 height 14
click at [991, 505] on div "Next" at bounding box center [987, 502] width 21 height 14
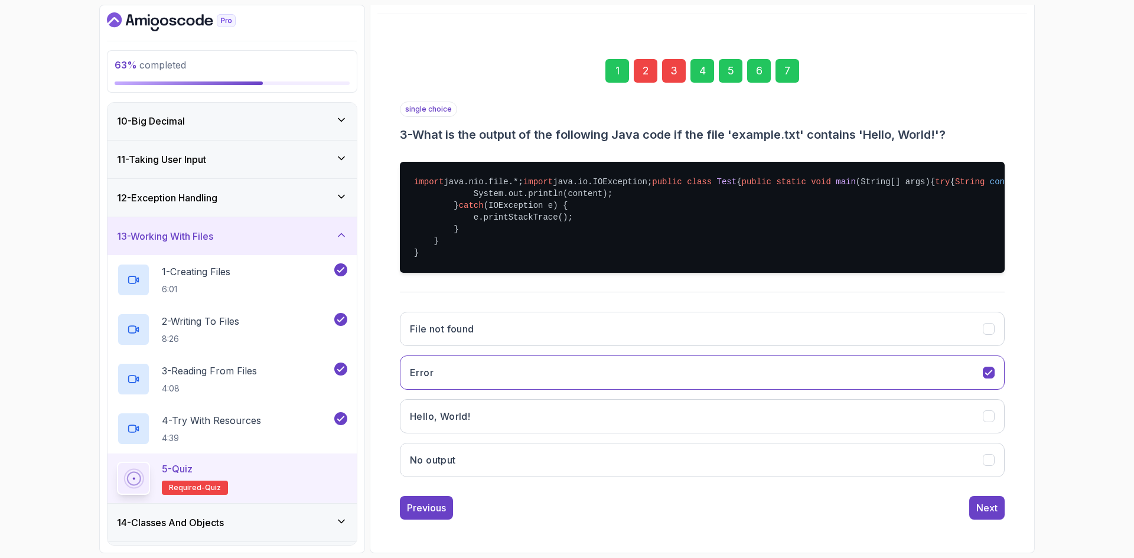
scroll to position [177, 0]
click at [456, 375] on button "Error" at bounding box center [702, 373] width 605 height 34
click at [493, 427] on button "Hello, World!" at bounding box center [702, 416] width 605 height 34
click at [984, 515] on div "Next" at bounding box center [987, 508] width 21 height 14
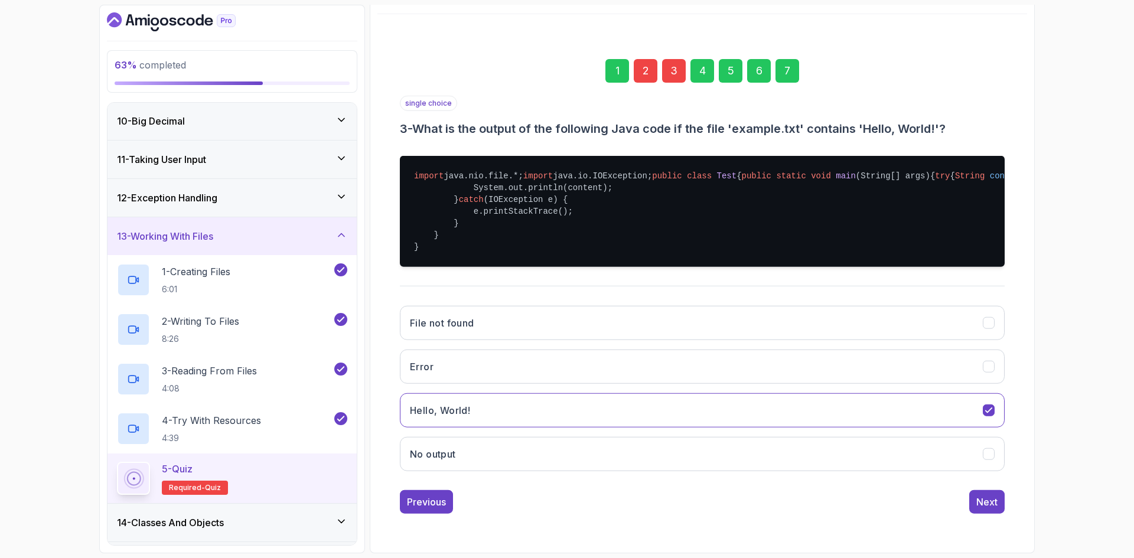
scroll to position [0, 0]
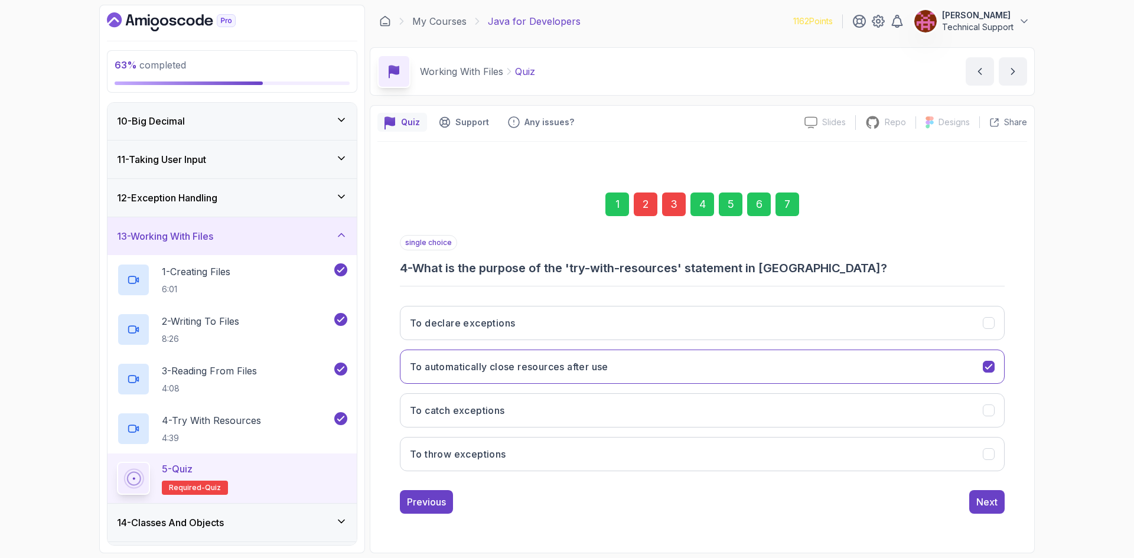
click at [792, 206] on div "7" at bounding box center [788, 205] width 24 height 24
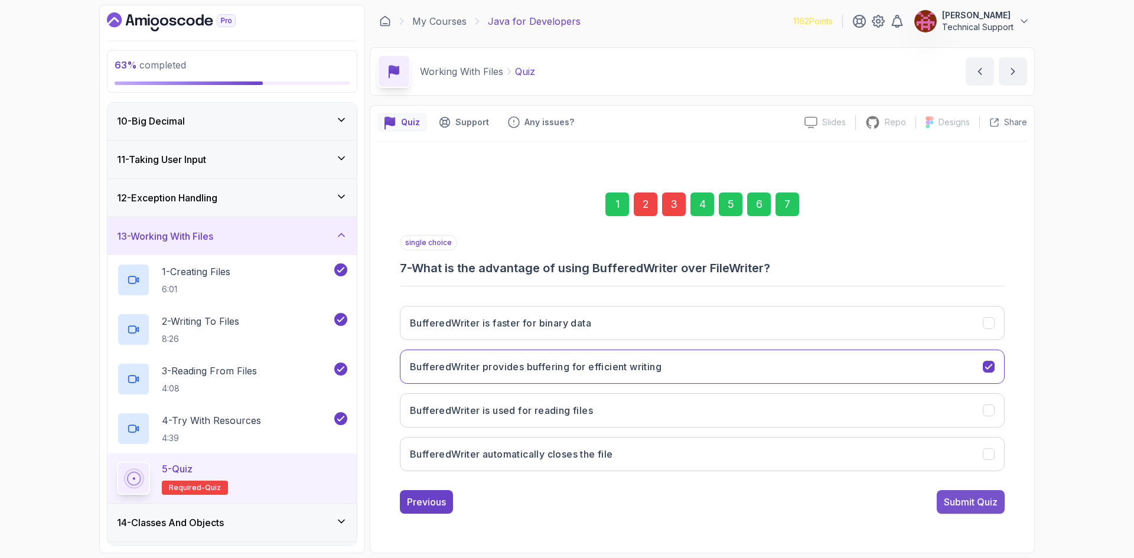
click at [961, 490] on div "single choice 7 - What is the advantage of using BufferedWriter over FileWriter…" at bounding box center [702, 374] width 605 height 279
click at [962, 496] on div "Submit Quiz" at bounding box center [971, 502] width 54 height 14
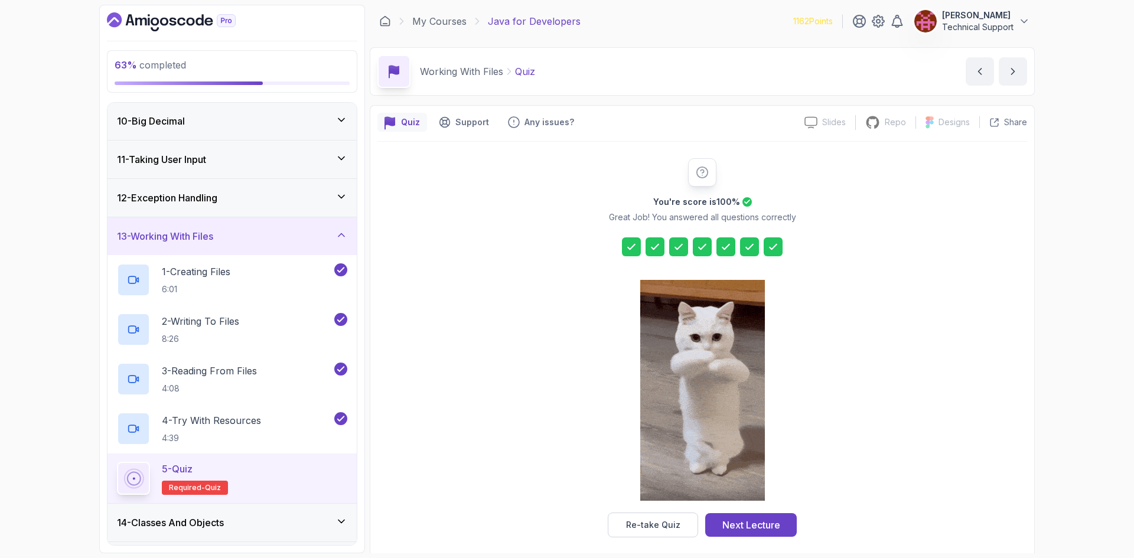
click at [769, 526] on div "Next Lecture" at bounding box center [751, 525] width 58 height 14
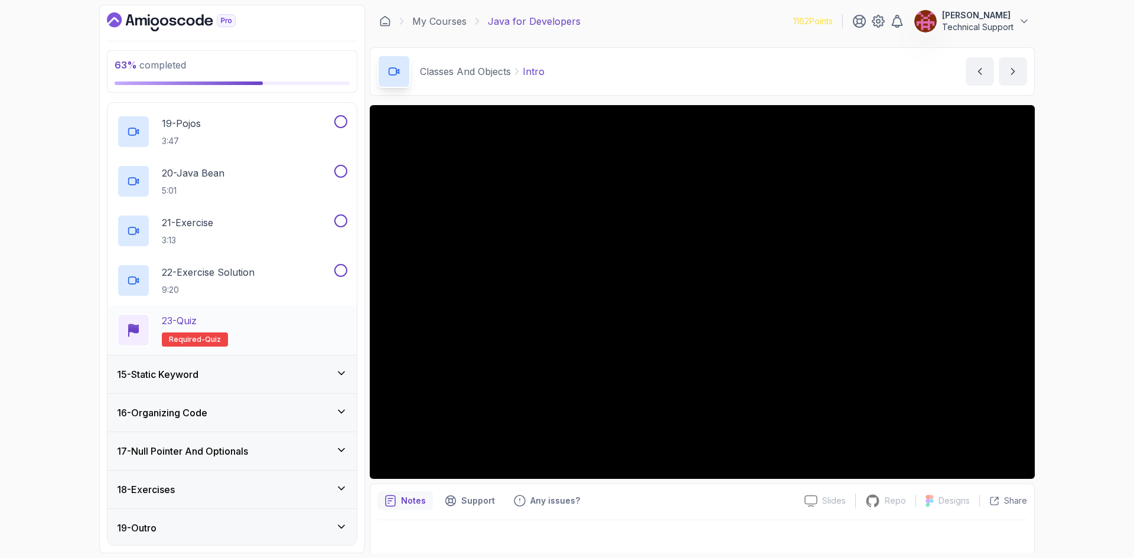
scroll to position [1428, 0]
click at [256, 371] on div "15 - Static Keyword" at bounding box center [232, 373] width 230 height 14
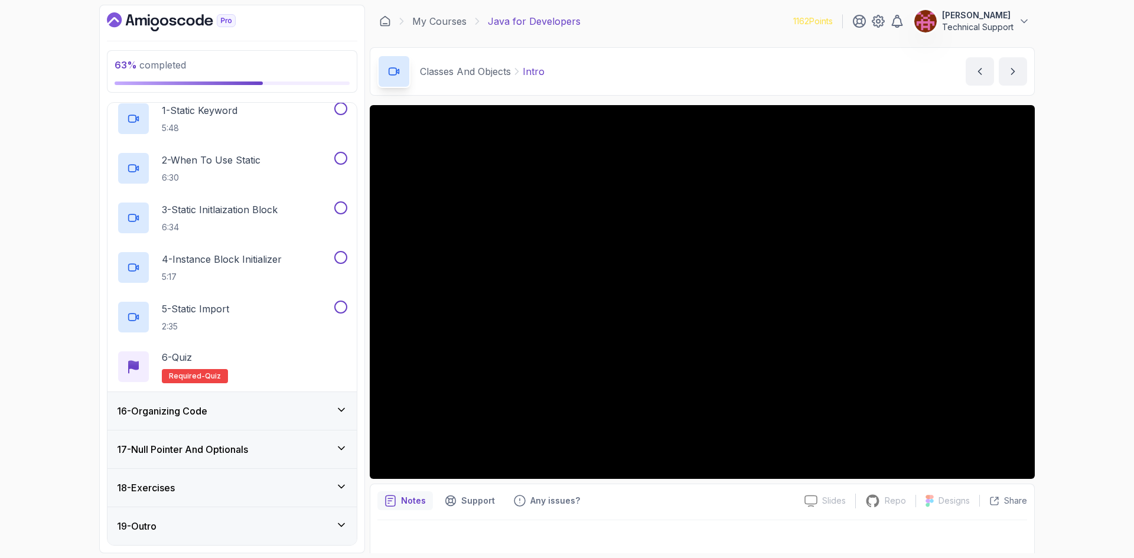
click at [249, 408] on div "16 - Organizing Code" at bounding box center [232, 411] width 230 height 14
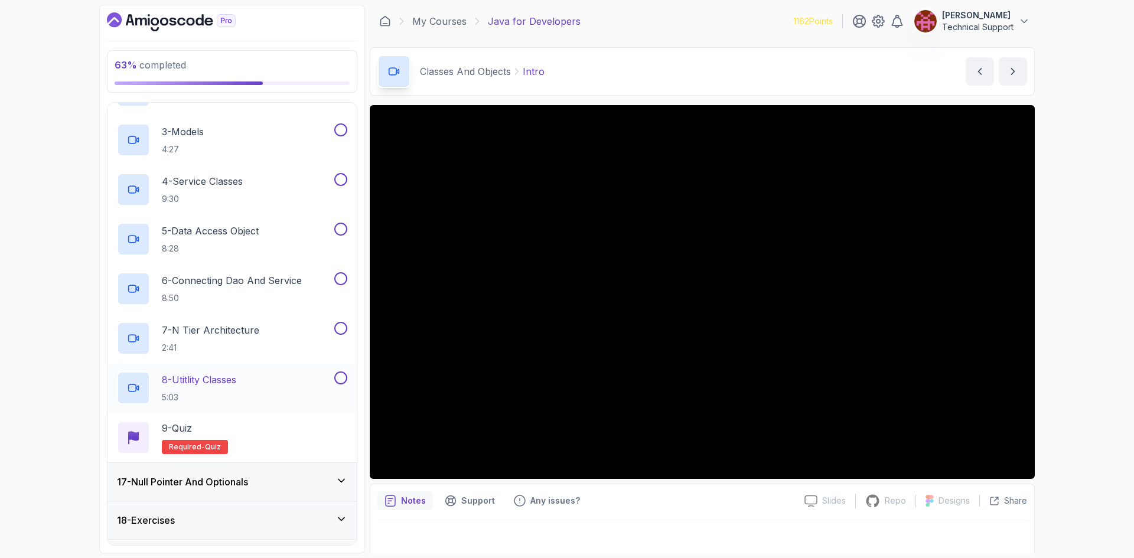
scroll to position [733, 0]
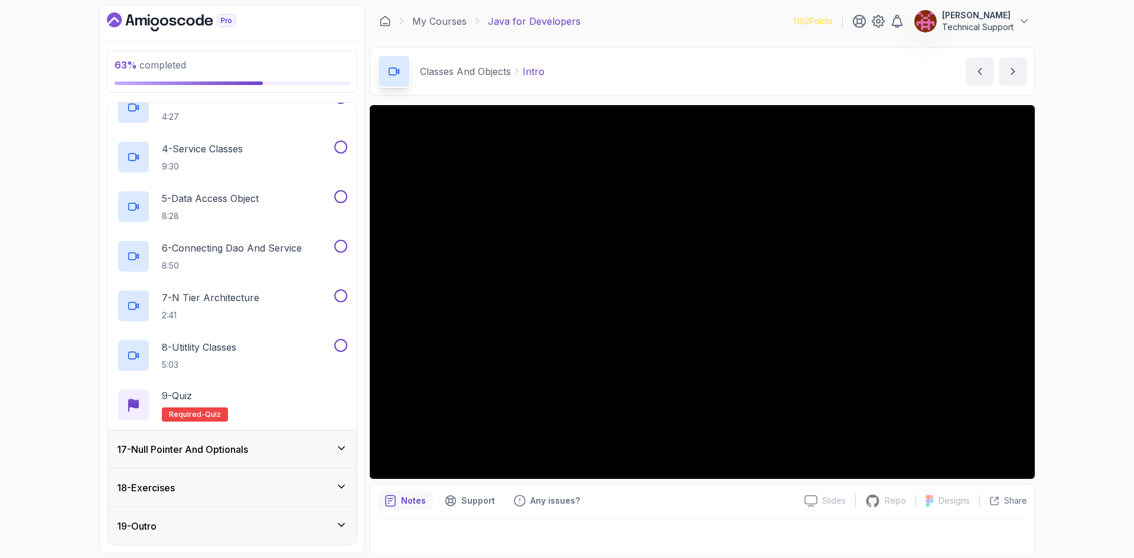
click at [269, 458] on div "17 - Null Pointer And Optionals" at bounding box center [232, 450] width 249 height 38
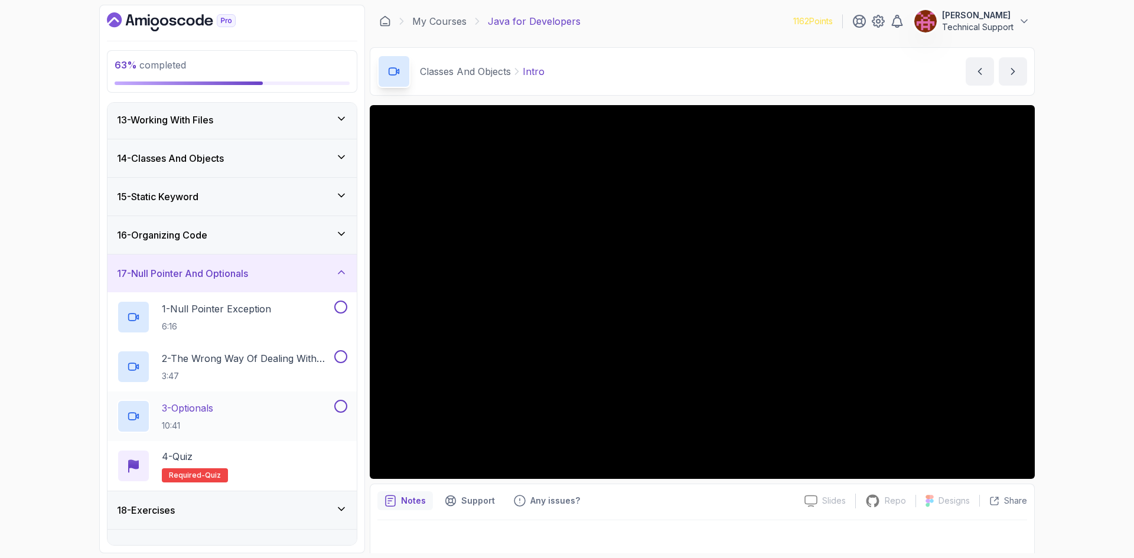
scroll to position [485, 0]
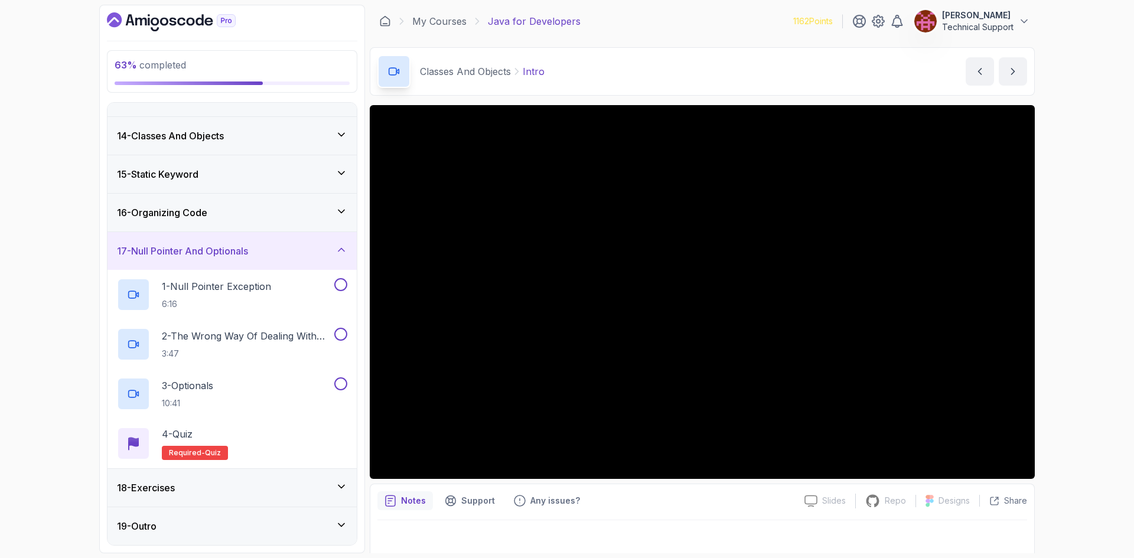
click at [275, 483] on div "18 - Exercises" at bounding box center [232, 488] width 230 height 14
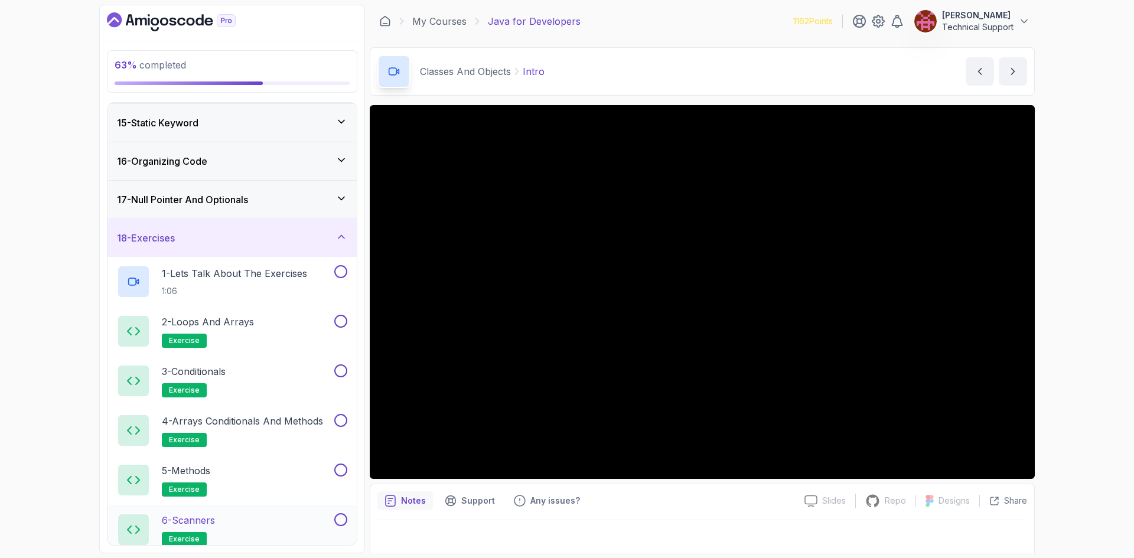
scroll to position [459, 0]
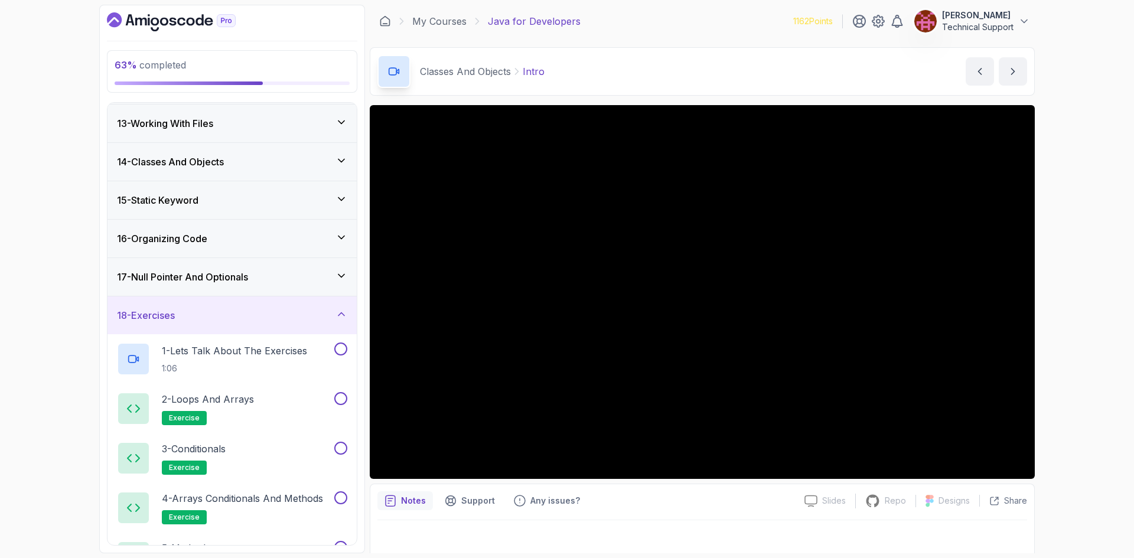
click at [261, 322] on div "18 - Exercises" at bounding box center [232, 315] width 230 height 14
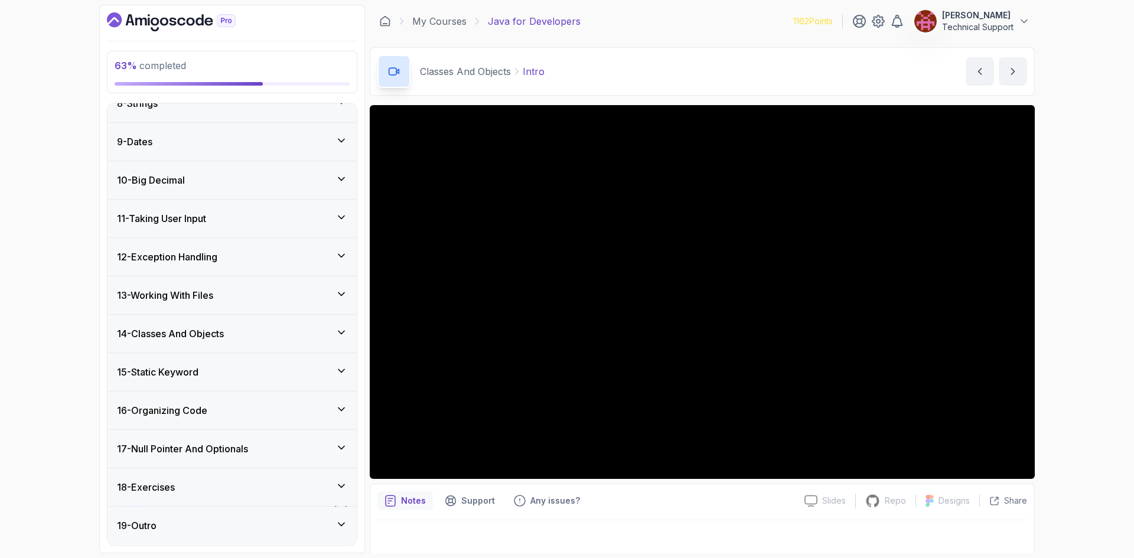
scroll to position [287, 0]
click at [224, 336] on h3 "14 - Classes And Objects" at bounding box center [170, 334] width 107 height 14
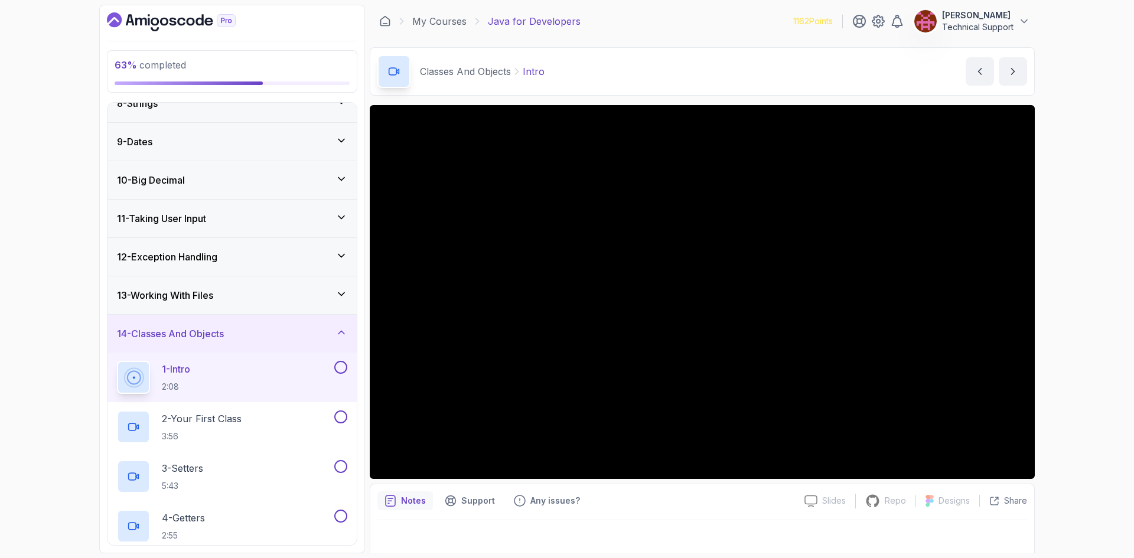
click at [73, 230] on div "63 % completed 1 - Intro 2 - Loops 3 - If Statements 4 - Packages 5 - Access Mo…" at bounding box center [567, 279] width 1134 height 558
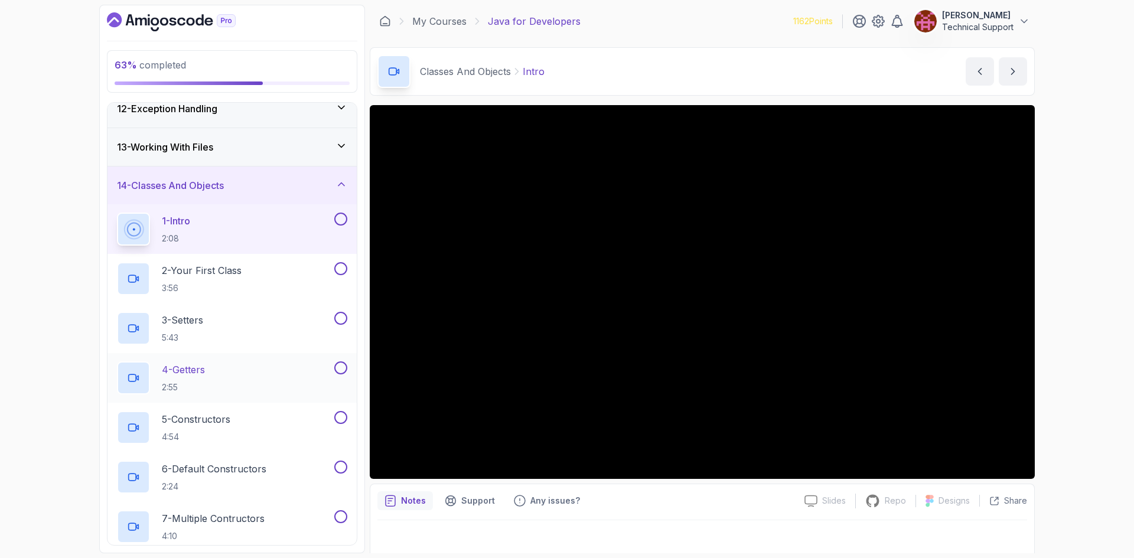
scroll to position [464, 0]
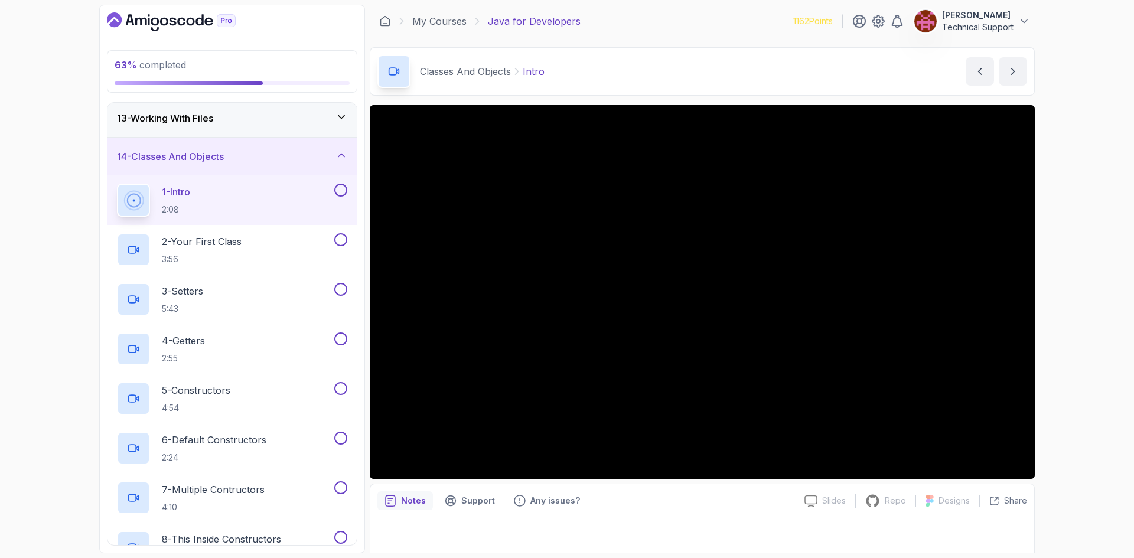
click at [1088, 324] on div "63 % completed 1 - Intro 2 - Loops 3 - If Statements 4 - Packages 5 - Access Mo…" at bounding box center [567, 279] width 1134 height 558
click at [1067, 309] on div "63 % completed 1 - Intro 2 - Loops 3 - If Statements 4 - Packages 5 - Access Mo…" at bounding box center [567, 279] width 1134 height 558
click at [1068, 330] on div "63 % completed 1 - Intro 2 - Loops 3 - If Statements 4 - Packages 5 - Access Mo…" at bounding box center [567, 279] width 1134 height 558
click at [1095, 377] on div "63 % completed 1 - Intro 2 - Loops 3 - If Statements 4 - Packages 5 - Access Mo…" at bounding box center [567, 279] width 1134 height 558
click at [1063, 283] on div "63 % completed 1 - Intro 2 - Loops 3 - If Statements 4 - Packages 5 - Access Mo…" at bounding box center [567, 279] width 1134 height 558
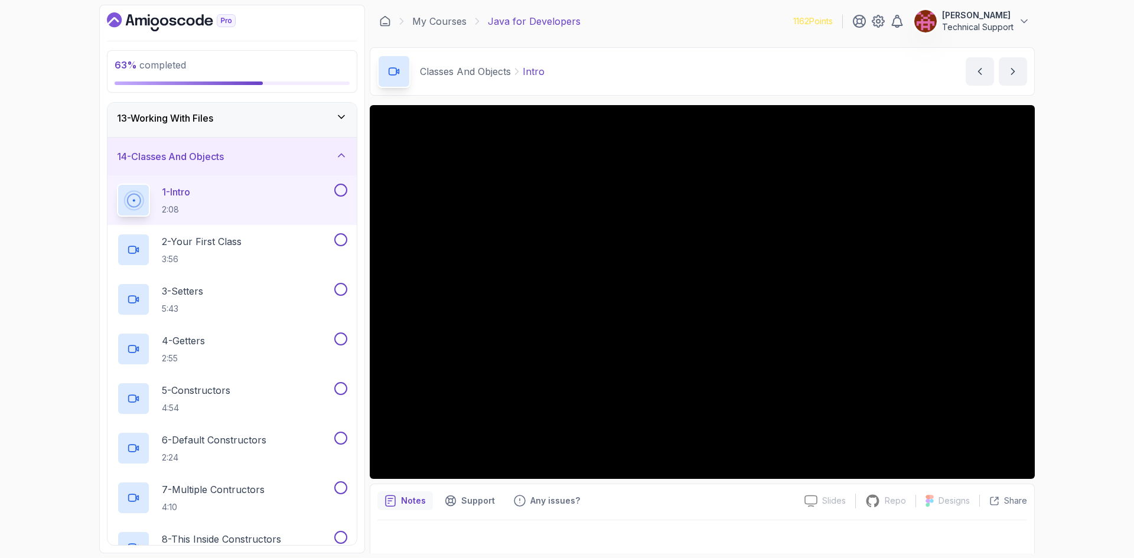
click at [1063, 283] on div "63 % completed 1 - Intro 2 - Loops 3 - If Statements 4 - Packages 5 - Access Mo…" at bounding box center [567, 279] width 1134 height 558
click at [1057, 291] on div "63 % completed 1 - Intro 2 - Loops 3 - If Statements 4 - Packages 5 - Access Mo…" at bounding box center [567, 279] width 1134 height 558
drag, startPoint x: 1049, startPoint y: 299, endPoint x: 1070, endPoint y: 354, distance: 59.5
click at [1070, 354] on div "63 % completed 1 - Intro 2 - Loops 3 - If Statements 4 - Packages 5 - Access Mo…" at bounding box center [567, 279] width 1134 height 558
drag, startPoint x: 1061, startPoint y: 355, endPoint x: 1073, endPoint y: 398, distance: 44.7
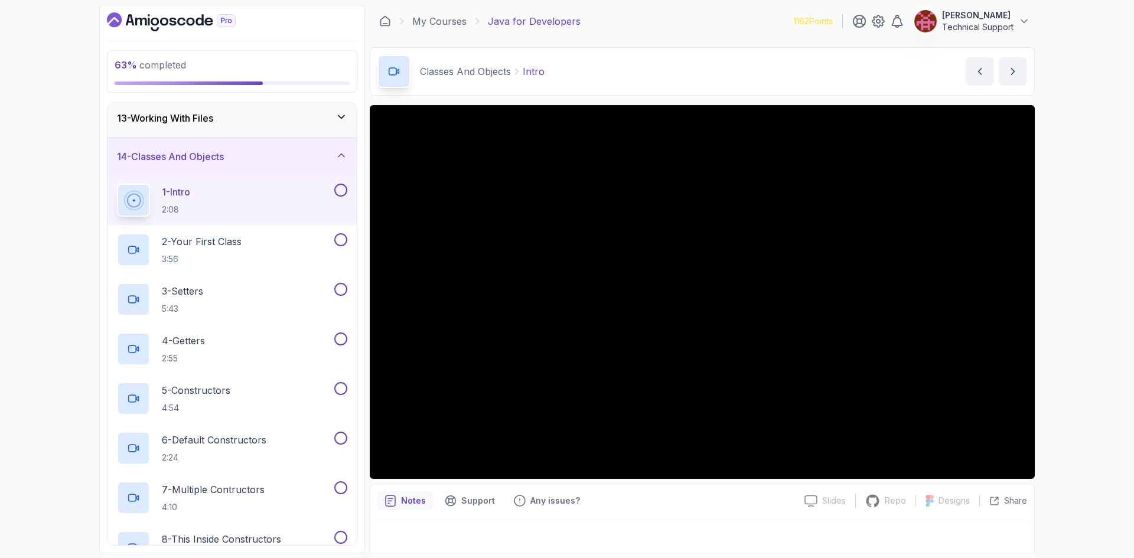
click at [1073, 398] on div "63 % completed 1 - Intro 2 - Loops 3 - If Statements 4 - Packages 5 - Access Mo…" at bounding box center [567, 279] width 1134 height 558
drag, startPoint x: 1052, startPoint y: 386, endPoint x: 1086, endPoint y: 440, distance: 63.4
click at [1086, 440] on div "63 % completed 1 - Intro 2 - Loops 3 - If Statements 4 - Packages 5 - Access Mo…" at bounding box center [567, 279] width 1134 height 558
click at [1075, 390] on div "63 % completed 1 - Intro 2 - Loops 3 - If Statements 4 - Packages 5 - Access Mo…" at bounding box center [567, 279] width 1134 height 558
click at [1059, 349] on div "63 % completed 1 - Intro 2 - Loops 3 - If Statements 4 - Packages 5 - Access Mo…" at bounding box center [567, 279] width 1134 height 558
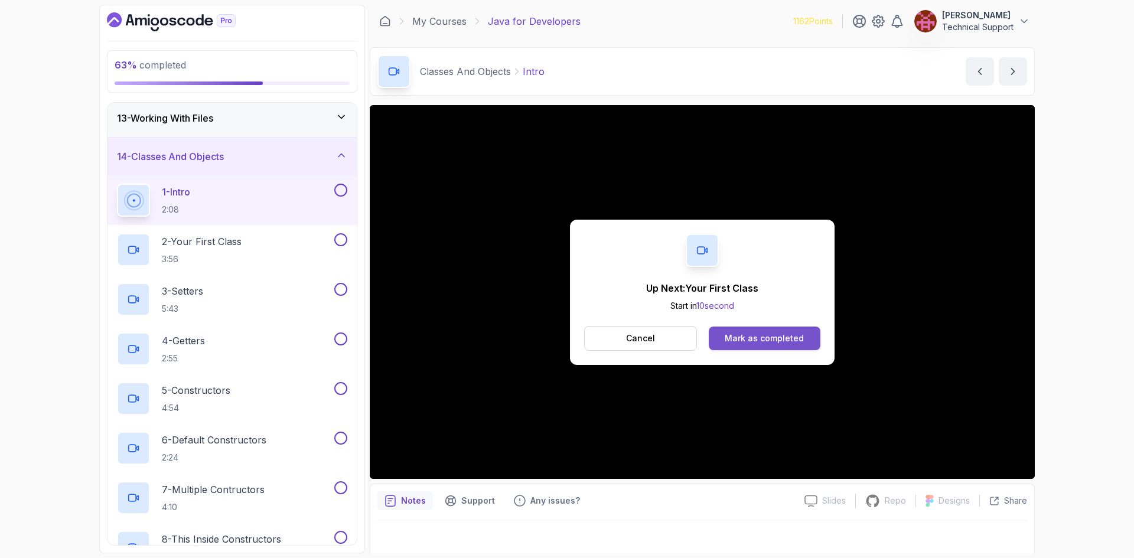
click at [812, 337] on button "Mark as completed" at bounding box center [765, 339] width 112 height 24
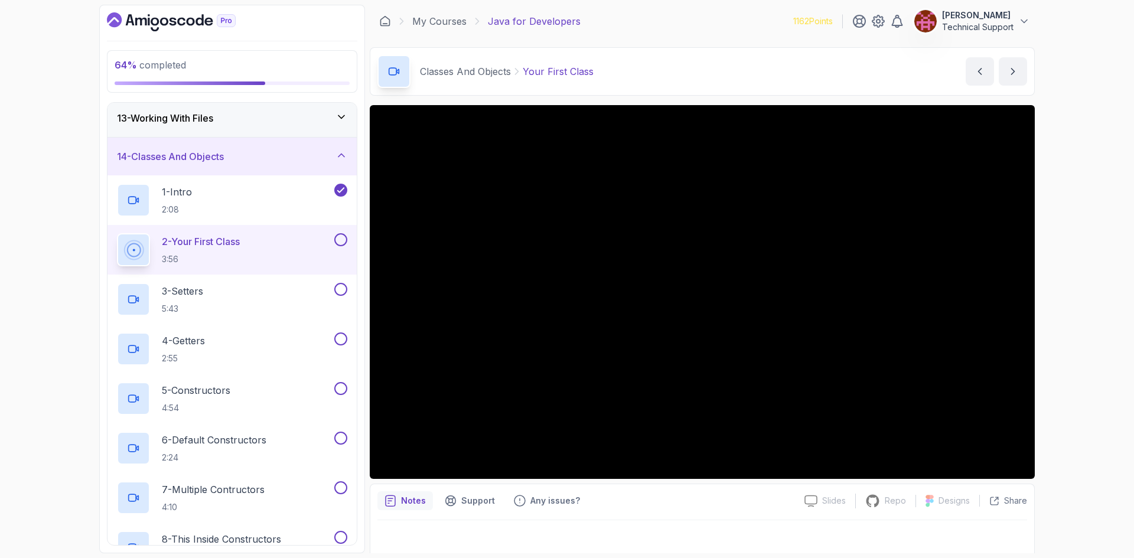
click at [1080, 359] on div "64 % completed 1 - Intro 2 - Loops 3 - If Statements 4 - Packages 5 - Access Mo…" at bounding box center [567, 279] width 1134 height 558
drag, startPoint x: 1059, startPoint y: 364, endPoint x: 1071, endPoint y: 386, distance: 25.6
click at [1071, 386] on div "64 % completed 1 - Intro 2 - Loops 3 - If Statements 4 - Packages 5 - Access Mo…" at bounding box center [567, 279] width 1134 height 558
click at [1067, 306] on div "64 % completed 1 - Intro 2 - Loops 3 - If Statements 4 - Packages 5 - Access Mo…" at bounding box center [567, 279] width 1134 height 558
click at [1090, 361] on div "64 % completed 1 - Intro 2 - Loops 3 - If Statements 4 - Packages 5 - Access Mo…" at bounding box center [567, 279] width 1134 height 558
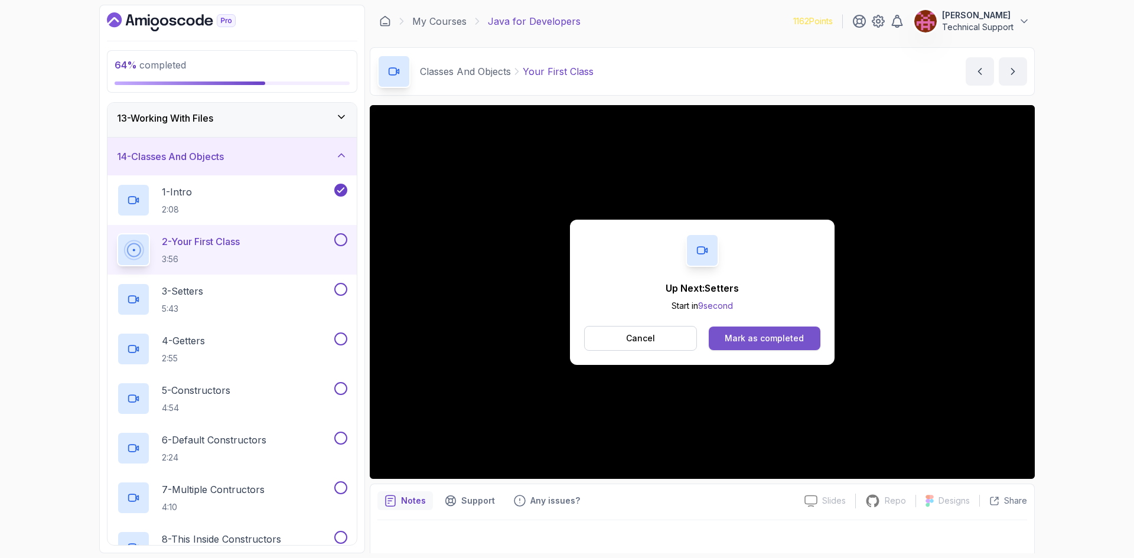
click at [757, 336] on div "Mark as completed" at bounding box center [764, 339] width 79 height 12
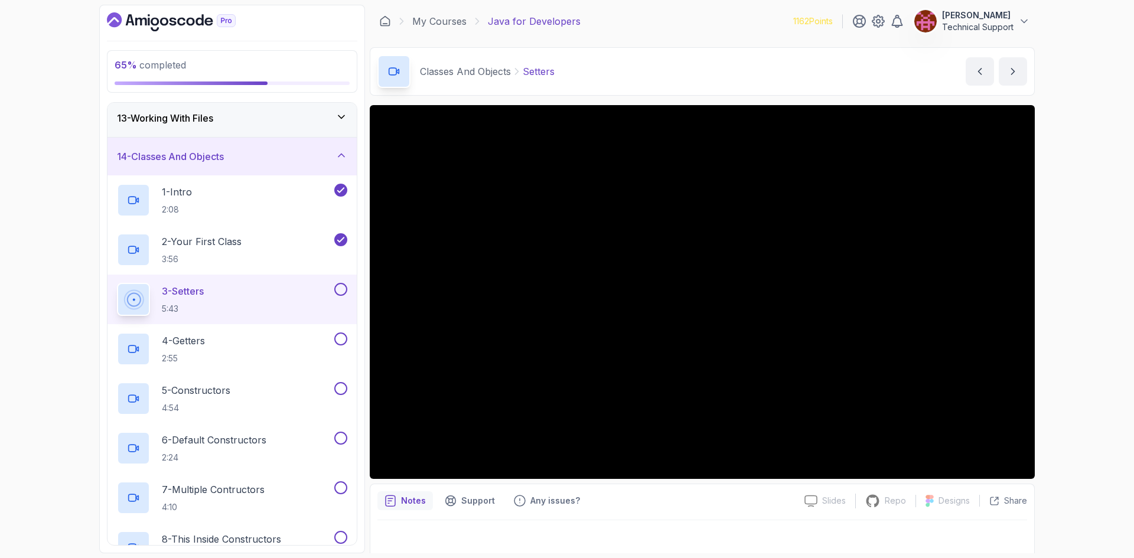
click at [1075, 389] on div "65 % completed 1 - Intro 2 - Loops 3 - If Statements 4 - Packages 5 - Access Mo…" at bounding box center [567, 279] width 1134 height 558
drag, startPoint x: 1040, startPoint y: 390, endPoint x: 1060, endPoint y: 415, distance: 32.3
click at [1060, 415] on div "65 % completed 1 - Intro 2 - Loops 3 - If Statements 4 - Packages 5 - Access Mo…" at bounding box center [567, 279] width 1134 height 558
drag, startPoint x: 1034, startPoint y: 427, endPoint x: 1043, endPoint y: 432, distance: 10.3
click at [1043, 432] on div "65 % completed 1 - Intro 2 - Loops 3 - If Statements 4 - Packages 5 - Access Mo…" at bounding box center [567, 279] width 1134 height 558
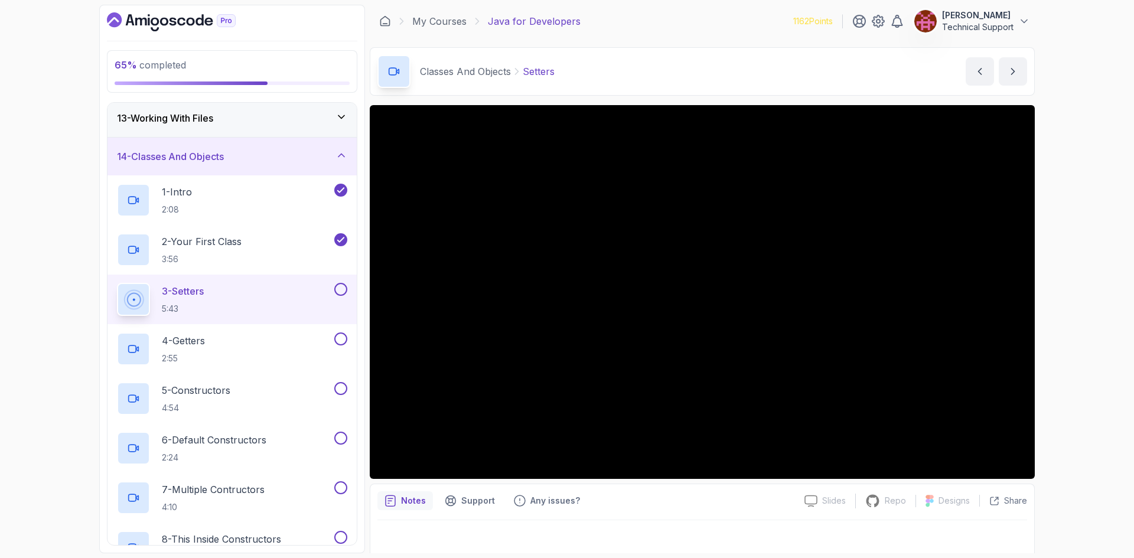
click at [1061, 317] on div "65 % completed 1 - Intro 2 - Loops 3 - If Statements 4 - Packages 5 - Access Mo…" at bounding box center [567, 279] width 1134 height 558
click at [1060, 308] on div "65 % completed 1 - Intro 2 - Loops 3 - If Statements 4 - Packages 5 - Access Mo…" at bounding box center [567, 279] width 1134 height 558
click at [1058, 290] on div "65 % completed 1 - Intro 2 - Loops 3 - If Statements 4 - Packages 5 - Access Mo…" at bounding box center [567, 279] width 1134 height 558
click at [1058, 299] on div "65 % completed 1 - Intro 2 - Loops 3 - If Statements 4 - Packages 5 - Access Mo…" at bounding box center [567, 279] width 1134 height 558
click at [1052, 315] on div "65 % completed 1 - Intro 2 - Loops 3 - If Statements 4 - Packages 5 - Access Mo…" at bounding box center [567, 279] width 1134 height 558
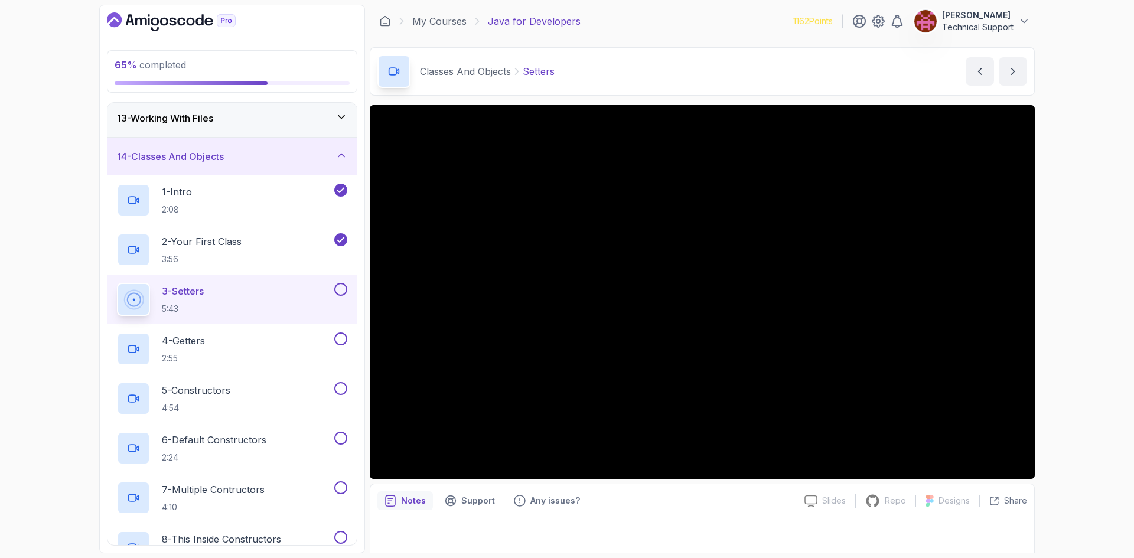
click at [1052, 320] on div "65 % completed 1 - Intro 2 - Loops 3 - If Statements 4 - Packages 5 - Access Mo…" at bounding box center [567, 279] width 1134 height 558
click at [1055, 330] on div "65 % completed 1 - Intro 2 - Loops 3 - If Statements 4 - Packages 5 - Access Mo…" at bounding box center [567, 279] width 1134 height 558
click at [1060, 327] on div "65 % completed 1 - Intro 2 - Loops 3 - If Statements 4 - Packages 5 - Access Mo…" at bounding box center [567, 279] width 1134 height 558
click at [1066, 321] on div "65 % completed 1 - Intro 2 - Loops 3 - If Statements 4 - Packages 5 - Access Mo…" at bounding box center [567, 279] width 1134 height 558
click at [1067, 317] on div "65 % completed 1 - Intro 2 - Loops 3 - If Statements 4 - Packages 5 - Access Mo…" at bounding box center [567, 279] width 1134 height 558
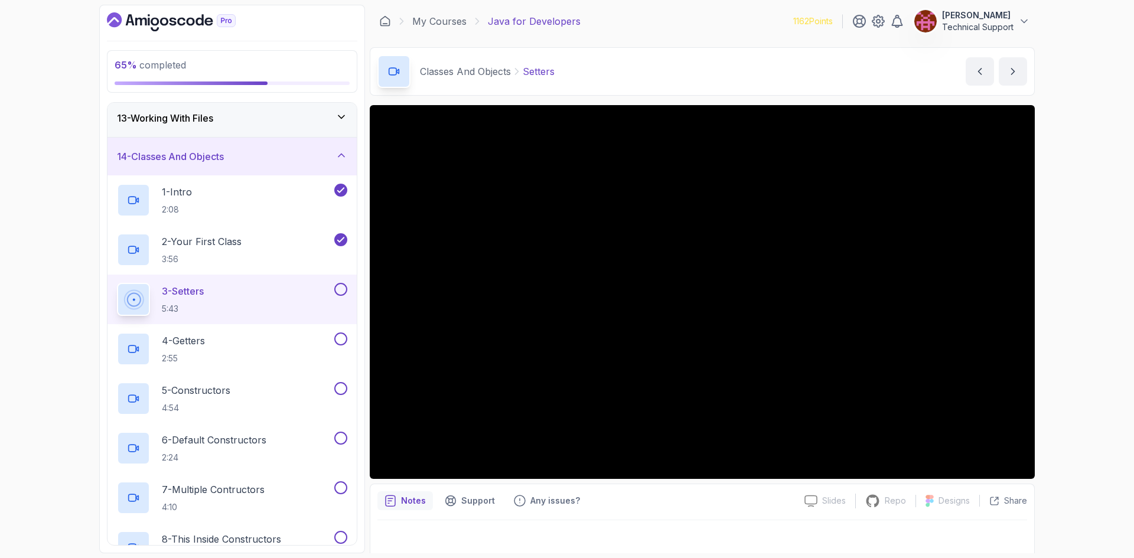
drag, startPoint x: 1034, startPoint y: 334, endPoint x: 1068, endPoint y: 347, distance: 36.1
click at [1068, 347] on div "65 % completed 1 - Intro 2 - Loops 3 - If Statements 4 - Packages 5 - Access Mo…" at bounding box center [567, 279] width 1134 height 558
click at [1075, 335] on div "65 % completed 1 - Intro 2 - Loops 3 - If Statements 4 - Packages 5 - Access Mo…" at bounding box center [567, 279] width 1134 height 558
click at [1076, 362] on div "65 % completed 1 - Intro 2 - Loops 3 - If Statements 4 - Packages 5 - Access Mo…" at bounding box center [567, 279] width 1134 height 558
click at [1061, 360] on div "65 % completed 1 - Intro 2 - Loops 3 - If Statements 4 - Packages 5 - Access Mo…" at bounding box center [567, 279] width 1134 height 558
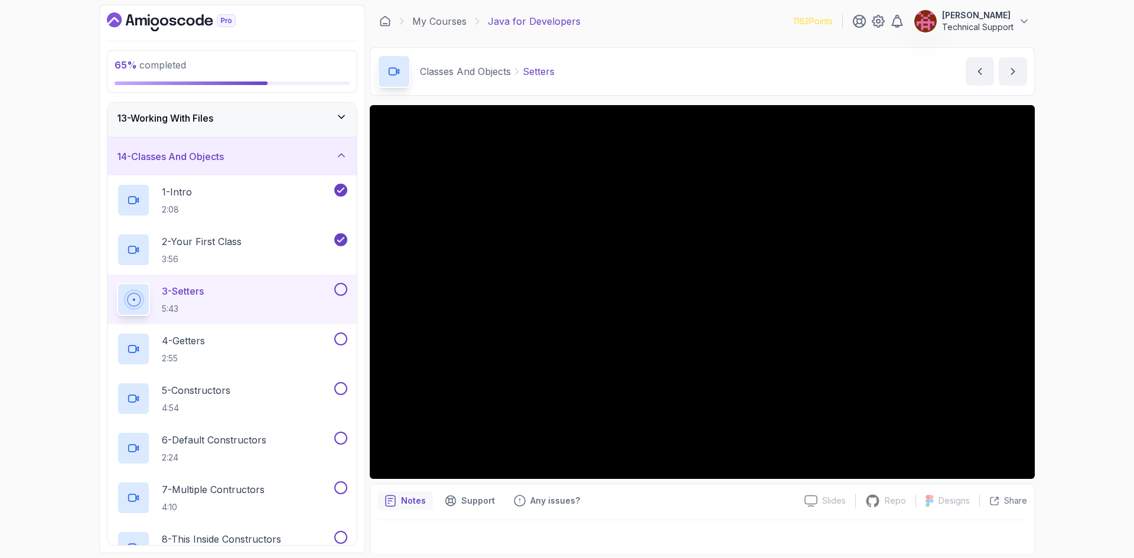
click at [1074, 302] on div "65 % completed 1 - Intro 2 - Loops 3 - If Statements 4 - Packages 5 - Access Mo…" at bounding box center [567, 279] width 1134 height 558
click at [1084, 321] on div "65 % completed 1 - Intro 2 - Loops 3 - If Statements 4 - Packages 5 - Access Mo…" at bounding box center [567, 279] width 1134 height 558
click at [1086, 305] on div "65 % completed 1 - Intro 2 - Loops 3 - If Statements 4 - Packages 5 - Access Mo…" at bounding box center [567, 279] width 1134 height 558
click at [1079, 315] on div "65 % completed 1 - Intro 2 - Loops 3 - If Statements 4 - Packages 5 - Access Mo…" at bounding box center [567, 279] width 1134 height 558
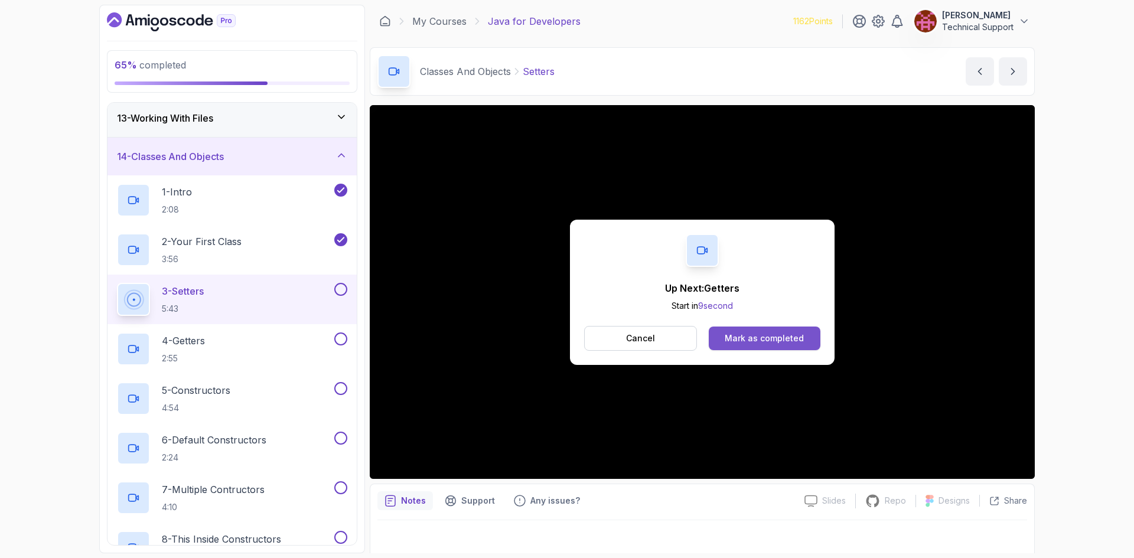
click at [809, 346] on button "Mark as completed" at bounding box center [765, 339] width 112 height 24
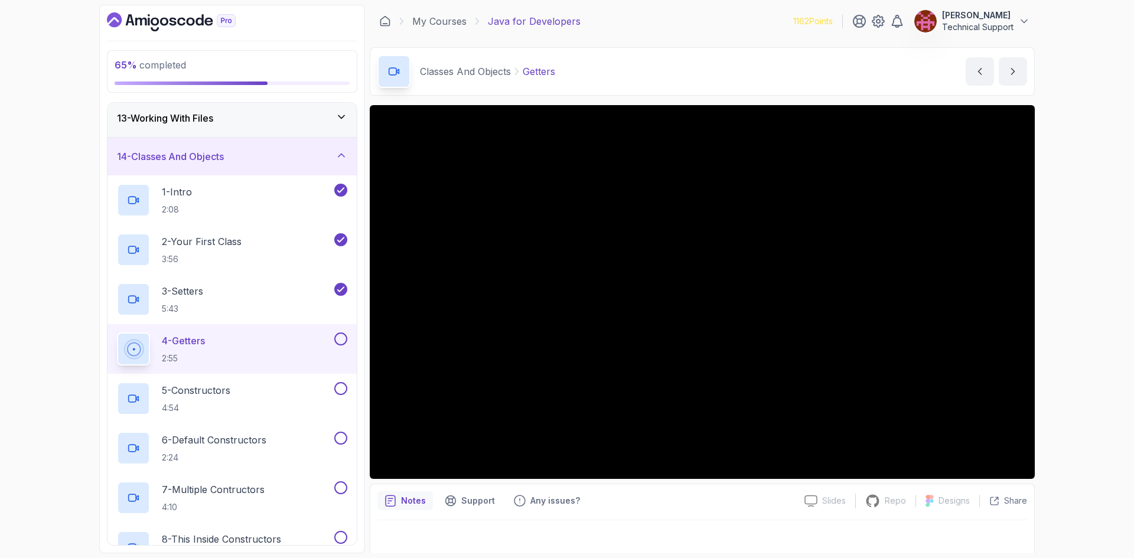
click at [1083, 324] on div "65 % completed 1 - Intro 2 - Loops 3 - If Statements 4 - Packages 5 - Access Mo…" at bounding box center [567, 279] width 1134 height 558
click at [1079, 322] on div "65 % completed 1 - Intro 2 - Loops 3 - If Statements 4 - Packages 5 - Access Mo…" at bounding box center [567, 279] width 1134 height 558
click at [1070, 321] on div "65 % completed 1 - Intro 2 - Loops 3 - If Statements 4 - Packages 5 - Access Mo…" at bounding box center [567, 279] width 1134 height 558
click at [1061, 322] on div "65 % completed 1 - Intro 2 - Loops 3 - If Statements 4 - Packages 5 - Access Mo…" at bounding box center [567, 279] width 1134 height 558
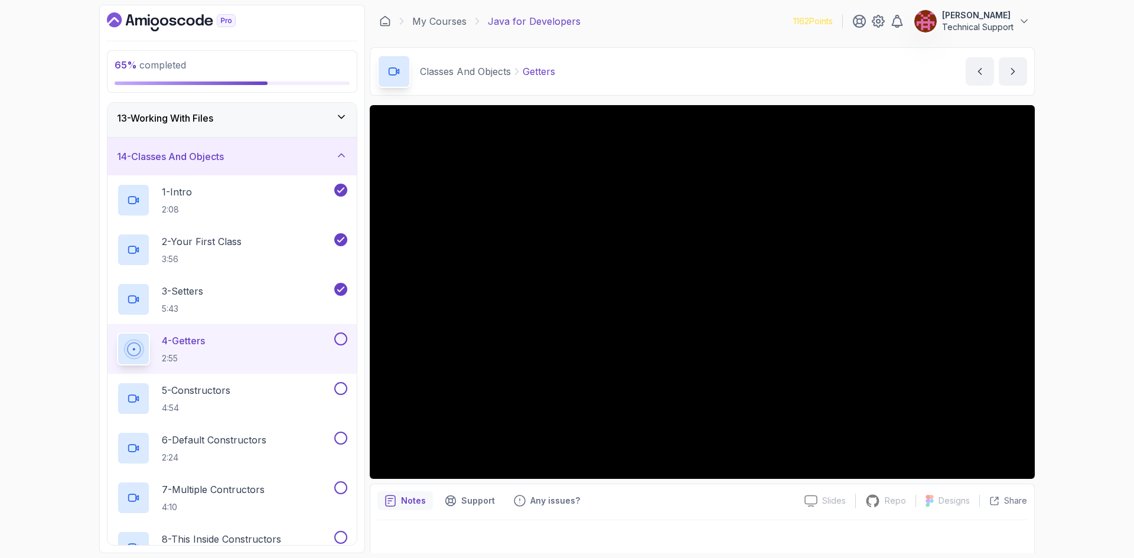
click at [1061, 317] on div "65 % completed 1 - Intro 2 - Loops 3 - If Statements 4 - Packages 5 - Access Mo…" at bounding box center [567, 279] width 1134 height 558
click at [1061, 318] on div "65 % completed 1 - Intro 2 - Loops 3 - If Statements 4 - Packages 5 - Access Mo…" at bounding box center [567, 279] width 1134 height 558
click at [1066, 321] on div "65 % completed 1 - Intro 2 - Loops 3 - If Statements 4 - Packages 5 - Access Mo…" at bounding box center [567, 279] width 1134 height 558
drag, startPoint x: 1049, startPoint y: 318, endPoint x: 1070, endPoint y: 350, distance: 38.3
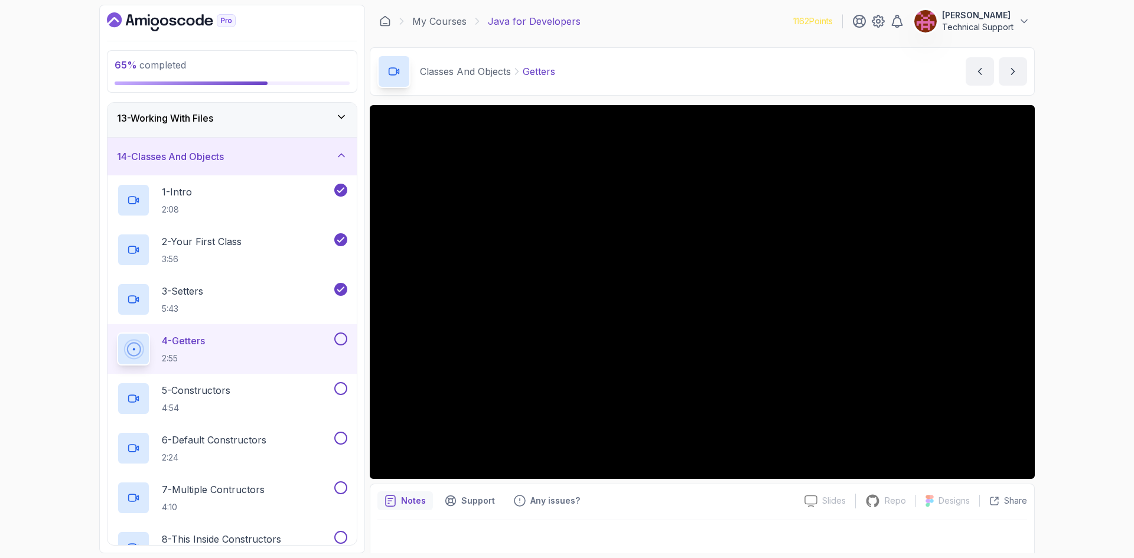
click at [1070, 350] on div "65 % completed 1 - Intro 2 - Loops 3 - If Statements 4 - Packages 5 - Access Mo…" at bounding box center [567, 279] width 1134 height 558
drag, startPoint x: 1034, startPoint y: 338, endPoint x: 1060, endPoint y: 379, distance: 48.3
click at [1060, 379] on div "65 % completed 1 - Intro 2 - Loops 3 - If Statements 4 - Packages 5 - Access Mo…" at bounding box center [567, 279] width 1134 height 558
click at [1065, 300] on div "65 % completed 1 - Intro 2 - Loops 3 - If Statements 4 - Packages 5 - Access Mo…" at bounding box center [567, 279] width 1134 height 558
click at [1059, 286] on div "65 % completed 1 - Intro 2 - Loops 3 - If Statements 4 - Packages 5 - Access Mo…" at bounding box center [567, 279] width 1134 height 558
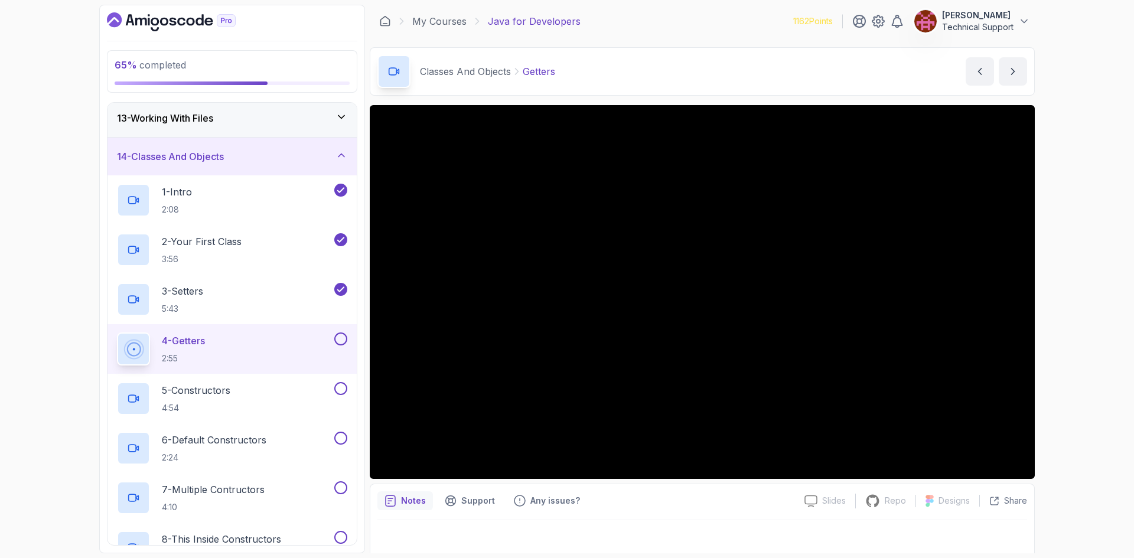
drag, startPoint x: 1050, startPoint y: 285, endPoint x: 1086, endPoint y: 329, distance: 56.7
click at [1086, 329] on div "65 % completed 1 - Intro 2 - Loops 3 - If Statements 4 - Packages 5 - Access Mo…" at bounding box center [567, 279] width 1134 height 558
click at [1065, 319] on div "65 % completed 1 - Intro 2 - Loops 3 - If Statements 4 - Packages 5 - Access Mo…" at bounding box center [567, 279] width 1134 height 558
click at [1055, 304] on div "65 % completed 1 - Intro 2 - Loops 3 - If Statements 4 - Packages 5 - Access Mo…" at bounding box center [567, 279] width 1134 height 558
click at [1079, 323] on div "65 % completed 1 - Intro 2 - Loops 3 - If Statements 4 - Packages 5 - Access Mo…" at bounding box center [567, 279] width 1134 height 558
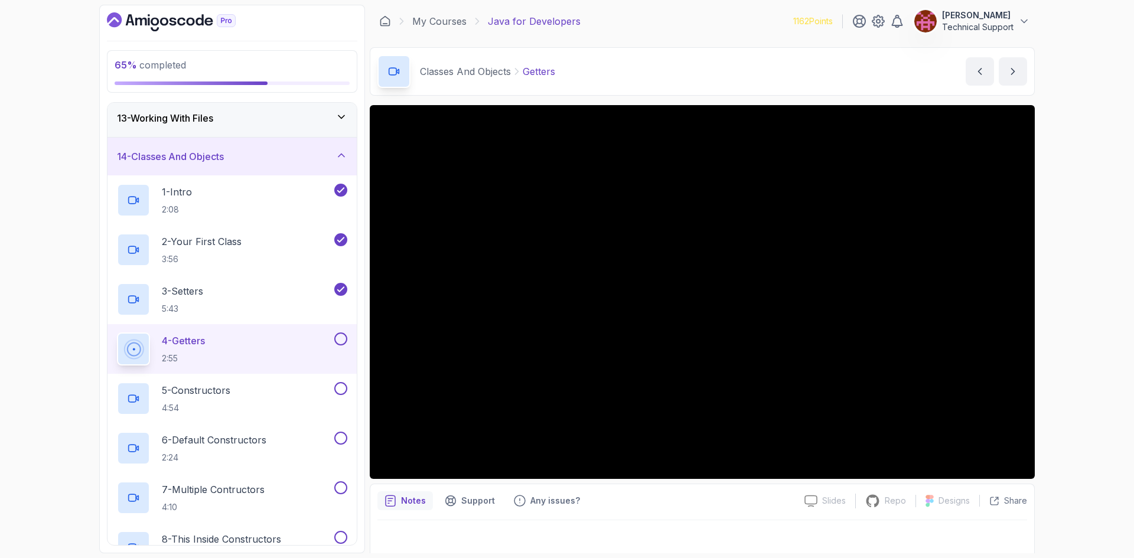
click at [1075, 348] on div "65 % completed 1 - Intro 2 - Loops 3 - If Statements 4 - Packages 5 - Access Mo…" at bounding box center [567, 279] width 1134 height 558
click at [1079, 343] on div "65 % completed 1 - Intro 2 - Loops 3 - If Statements 4 - Packages 5 - Access Mo…" at bounding box center [567, 279] width 1134 height 558
click at [1093, 330] on div "65 % completed 1 - Intro 2 - Loops 3 - If Statements 4 - Packages 5 - Access Mo…" at bounding box center [567, 279] width 1134 height 558
click at [1062, 303] on div "65 % completed 1 - Intro 2 - Loops 3 - If Statements 4 - Packages 5 - Access Mo…" at bounding box center [567, 279] width 1134 height 558
click at [1053, 298] on div "65 % completed 1 - Intro 2 - Loops 3 - If Statements 4 - Packages 5 - Access Mo…" at bounding box center [567, 279] width 1134 height 558
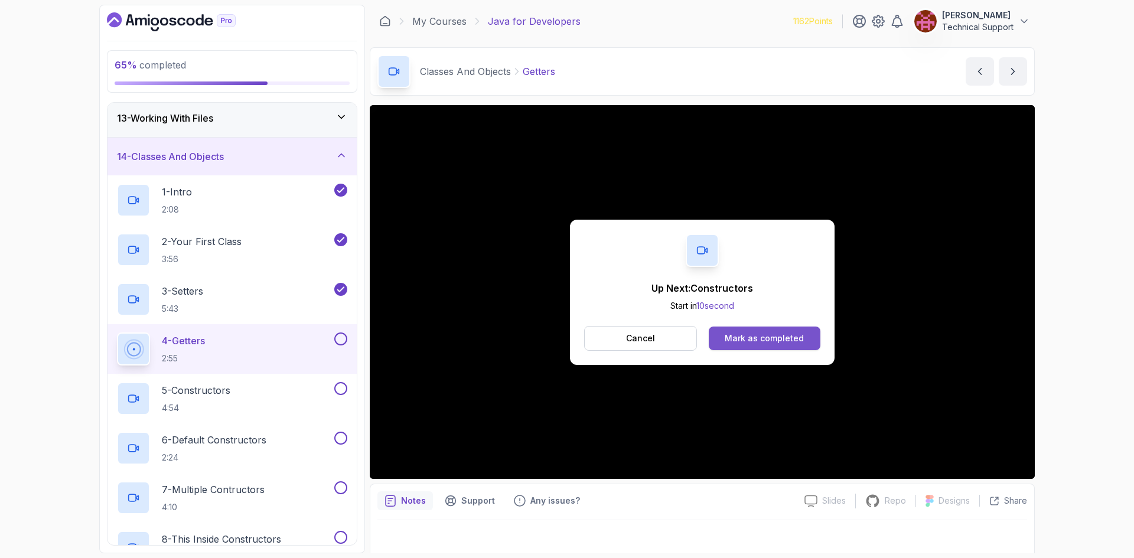
click at [811, 329] on button "Mark as completed" at bounding box center [765, 339] width 112 height 24
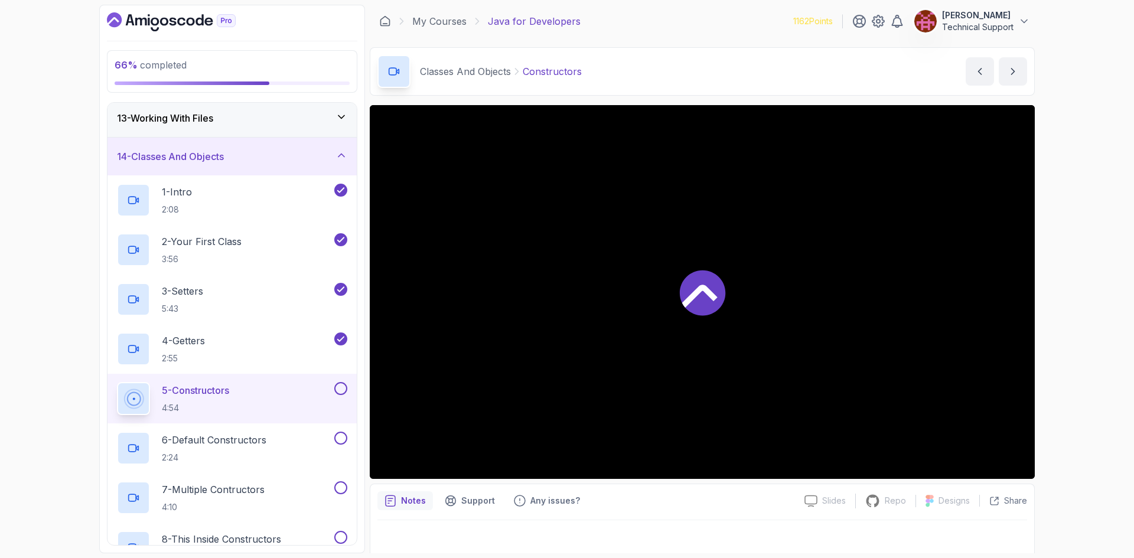
click at [1075, 322] on div "66 % completed 1 - Intro 2 - Loops 3 - If Statements 4 - Packages 5 - Access Mo…" at bounding box center [567, 279] width 1134 height 558
click at [1073, 315] on div "66 % completed 1 - Intro 2 - Loops 3 - If Statements 4 - Packages 5 - Access Mo…" at bounding box center [567, 279] width 1134 height 558
click at [1061, 319] on div "66 % completed 1 - Intro 2 - Loops 3 - If Statements 4 - Packages 5 - Access Mo…" at bounding box center [567, 279] width 1134 height 558
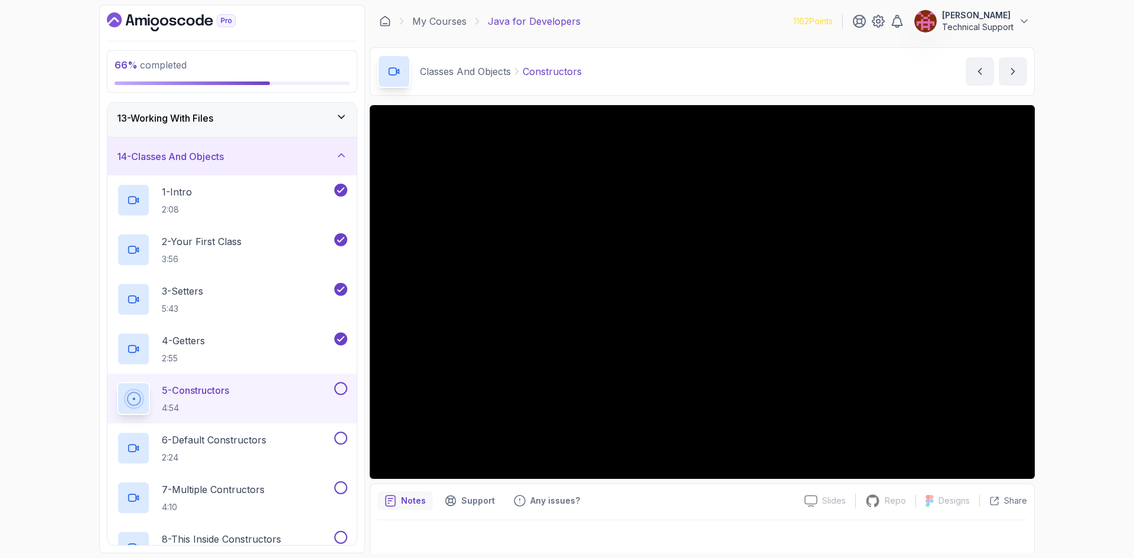
click at [1065, 305] on div "66 % completed 1 - Intro 2 - Loops 3 - If Statements 4 - Packages 5 - Access Mo…" at bounding box center [567, 279] width 1134 height 558
click at [1062, 299] on div "66 % completed 1 - Intro 2 - Loops 3 - If Statements 4 - Packages 5 - Access Mo…" at bounding box center [567, 279] width 1134 height 558
click at [1060, 314] on div "66 % completed 1 - Intro 2 - Loops 3 - If Statements 4 - Packages 5 - Access Mo…" at bounding box center [567, 279] width 1134 height 558
click at [1056, 314] on div "66 % completed 1 - Intro 2 - Loops 3 - If Statements 4 - Packages 5 - Access Mo…" at bounding box center [567, 279] width 1134 height 558
click at [1052, 302] on div "66 % completed 1 - Intro 2 - Loops 3 - If Statements 4 - Packages 5 - Access Mo…" at bounding box center [567, 279] width 1134 height 558
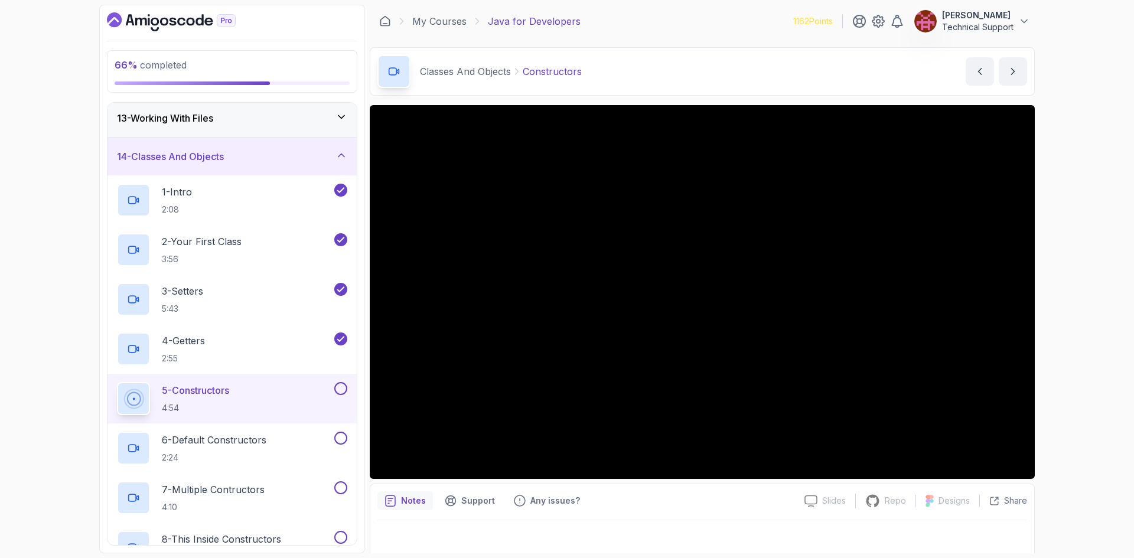
click at [1070, 286] on div "66 % completed 1 - Intro 2 - Loops 3 - If Statements 4 - Packages 5 - Access Mo…" at bounding box center [567, 279] width 1134 height 558
click at [1061, 313] on div "66 % completed 1 - Intro 2 - Loops 3 - If Statements 4 - Packages 5 - Access Mo…" at bounding box center [567, 279] width 1134 height 558
click at [1083, 336] on div "66 % completed 1 - Intro 2 - Loops 3 - If Statements 4 - Packages 5 - Access Mo…" at bounding box center [567, 279] width 1134 height 558
click at [1110, 301] on div "66 % completed 1 - Intro 2 - Loops 3 - If Statements 4 - Packages 5 - Access Mo…" at bounding box center [567, 279] width 1134 height 558
click at [1069, 325] on div "66 % completed 1 - Intro 2 - Loops 3 - If Statements 4 - Packages 5 - Access Mo…" at bounding box center [567, 279] width 1134 height 558
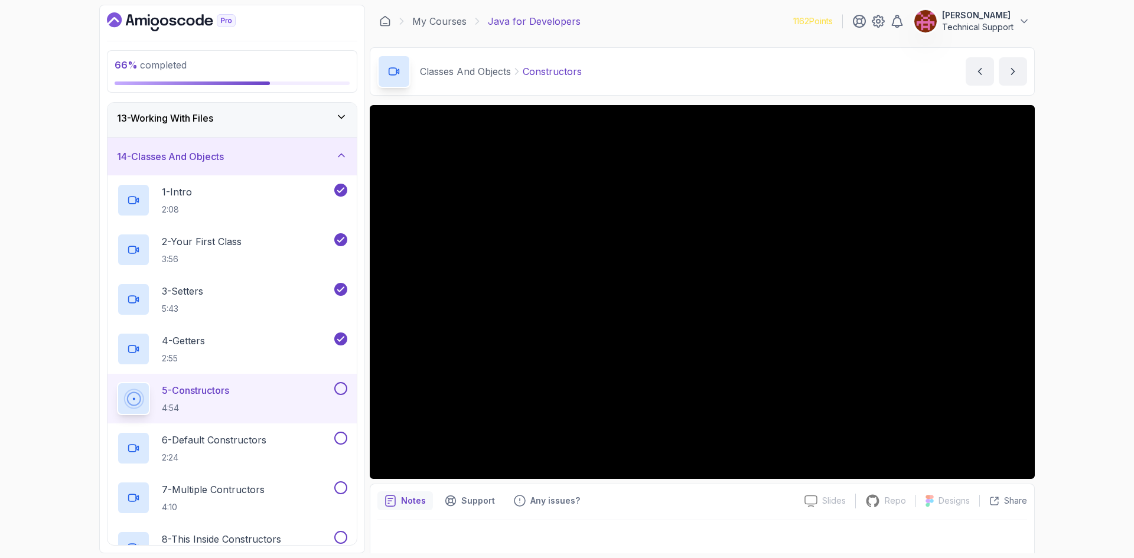
click at [1070, 313] on div "66 % completed 1 - Intro 2 - Loops 3 - If Statements 4 - Packages 5 - Access Mo…" at bounding box center [567, 279] width 1134 height 558
click at [1069, 313] on div "66 % completed 1 - Intro 2 - Loops 3 - If Statements 4 - Packages 5 - Access Mo…" at bounding box center [567, 279] width 1134 height 558
click at [1114, 313] on div "66 % completed 1 - Intro 2 - Loops 3 - If Statements 4 - Packages 5 - Access Mo…" at bounding box center [567, 279] width 1134 height 558
click at [1090, 304] on div "66 % completed 1 - Intro 2 - Loops 3 - If Statements 4 - Packages 5 - Access Mo…" at bounding box center [567, 279] width 1134 height 558
click at [1058, 368] on div "66 % completed 1 - Intro 2 - Loops 3 - If Statements 4 - Packages 5 - Access Mo…" at bounding box center [567, 279] width 1134 height 558
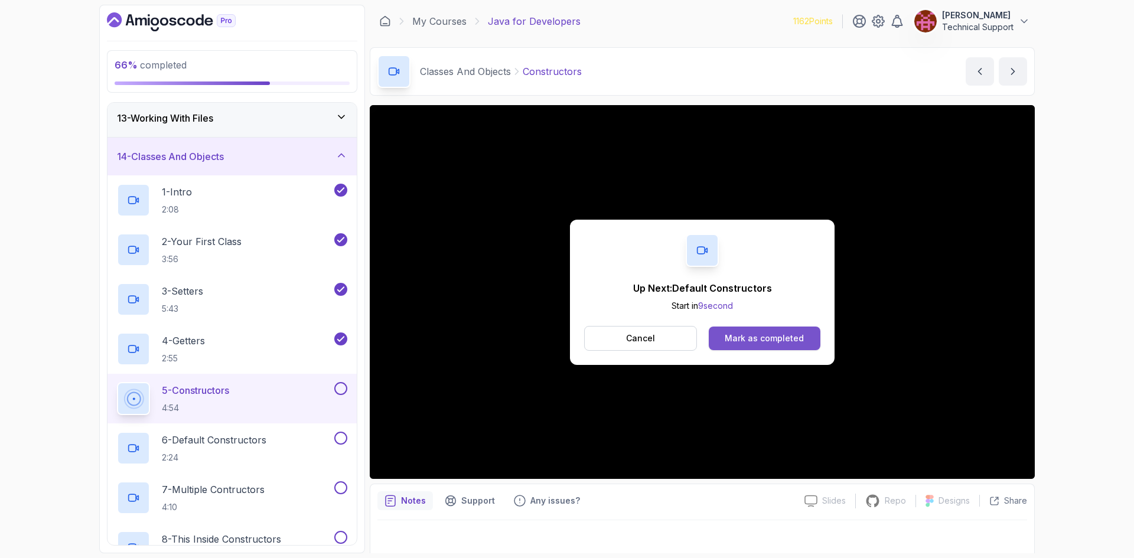
click at [748, 339] on div "Mark as completed" at bounding box center [764, 339] width 79 height 12
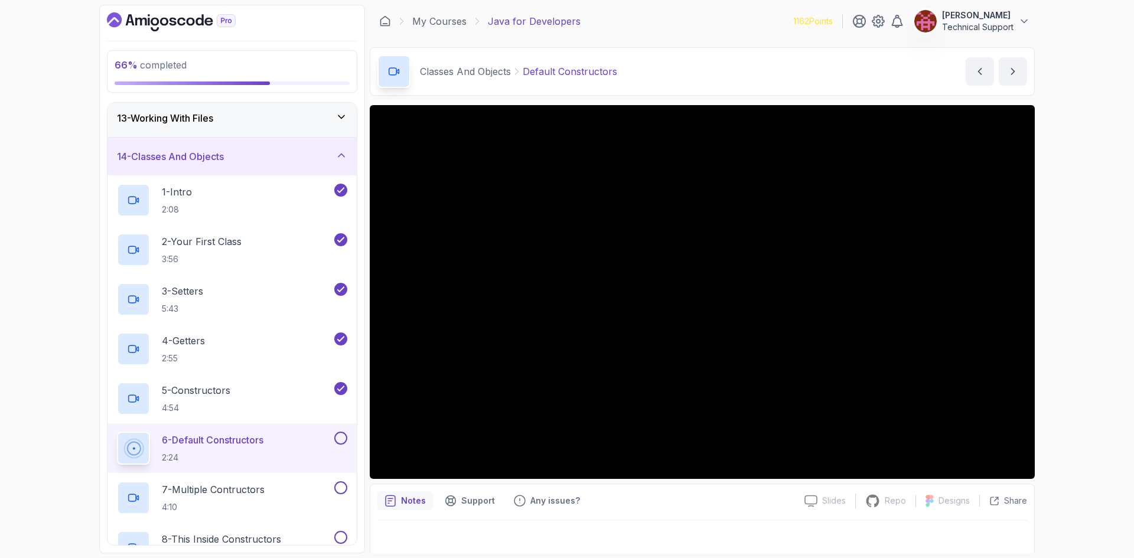
click at [1066, 247] on div "66 % completed 1 - Intro 2 - Loops 3 - If Statements 4 - Packages 5 - Access Mo…" at bounding box center [567, 279] width 1134 height 558
click at [1081, 334] on div "66 % completed 1 - Intro 2 - Loops 3 - If Statements 4 - Packages 5 - Access Mo…" at bounding box center [567, 279] width 1134 height 558
click at [1065, 301] on div "66 % completed 1 - Intro 2 - Loops 3 - If Statements 4 - Packages 5 - Access Mo…" at bounding box center [567, 279] width 1134 height 558
click at [1066, 307] on div "66 % completed 1 - Intro 2 - Loops 3 - If Statements 4 - Packages 5 - Access Mo…" at bounding box center [567, 279] width 1134 height 558
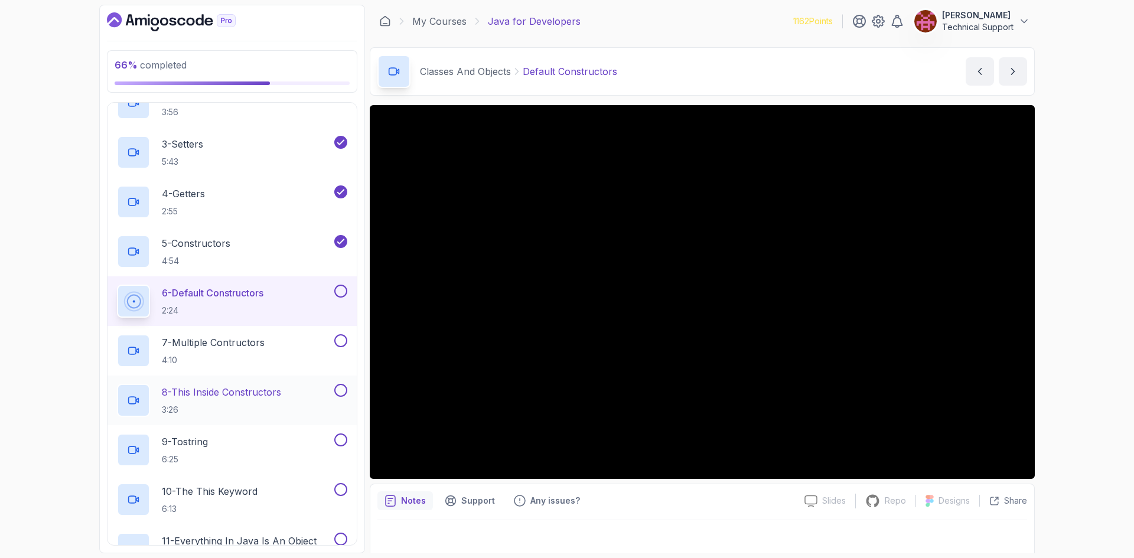
scroll to position [642, 0]
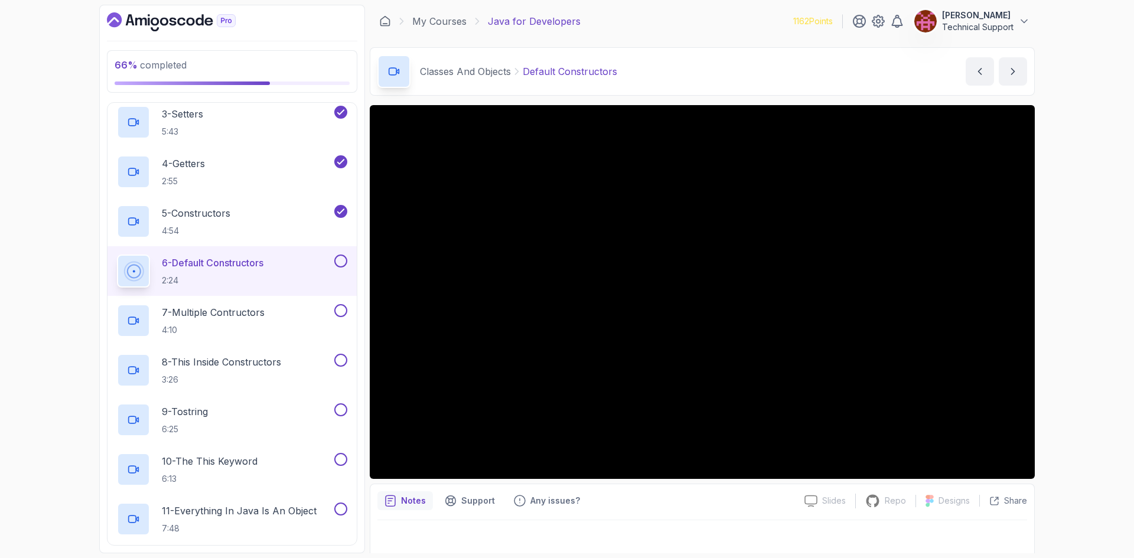
click at [1092, 323] on div "66 % completed 1 - Intro 2 - Loops 3 - If Statements 4 - Packages 5 - Access Mo…" at bounding box center [567, 279] width 1134 height 558
click at [1063, 312] on div "66 % completed 1 - Intro 2 - Loops 3 - If Statements 4 - Packages 5 - Access Mo…" at bounding box center [567, 279] width 1134 height 558
drag, startPoint x: 1052, startPoint y: 311, endPoint x: 1060, endPoint y: 336, distance: 26.2
click at [1060, 336] on div "66 % completed 1 - Intro 2 - Loops 3 - If Statements 4 - Packages 5 - Access Mo…" at bounding box center [567, 279] width 1134 height 558
drag, startPoint x: 1047, startPoint y: 331, endPoint x: 1056, endPoint y: 370, distance: 40.0
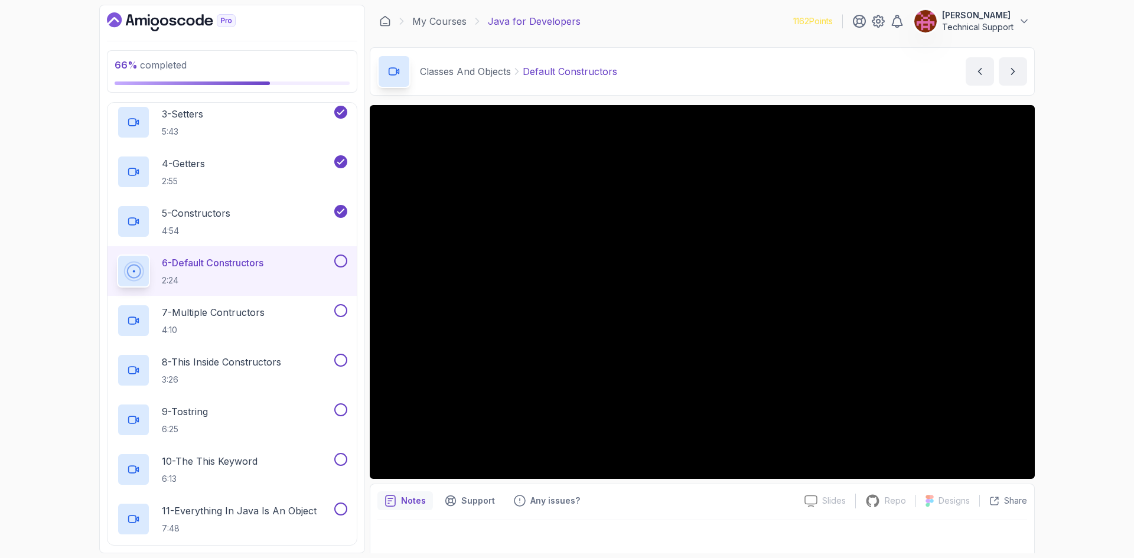
click at [1056, 370] on div "66 % completed 1 - Intro 2 - Loops 3 - If Statements 4 - Packages 5 - Access Mo…" at bounding box center [567, 279] width 1134 height 558
click at [1057, 321] on div "66 % completed 1 - Intro 2 - Loops 3 - If Statements 4 - Packages 5 - Access Mo…" at bounding box center [567, 279] width 1134 height 558
click at [1053, 305] on div "66 % completed 1 - Intro 2 - Loops 3 - If Statements 4 - Packages 5 - Access Mo…" at bounding box center [567, 279] width 1134 height 558
click at [1066, 310] on div "66 % completed 1 - Intro 2 - Loops 3 - If Statements 4 - Packages 5 - Access Mo…" at bounding box center [567, 279] width 1134 height 558
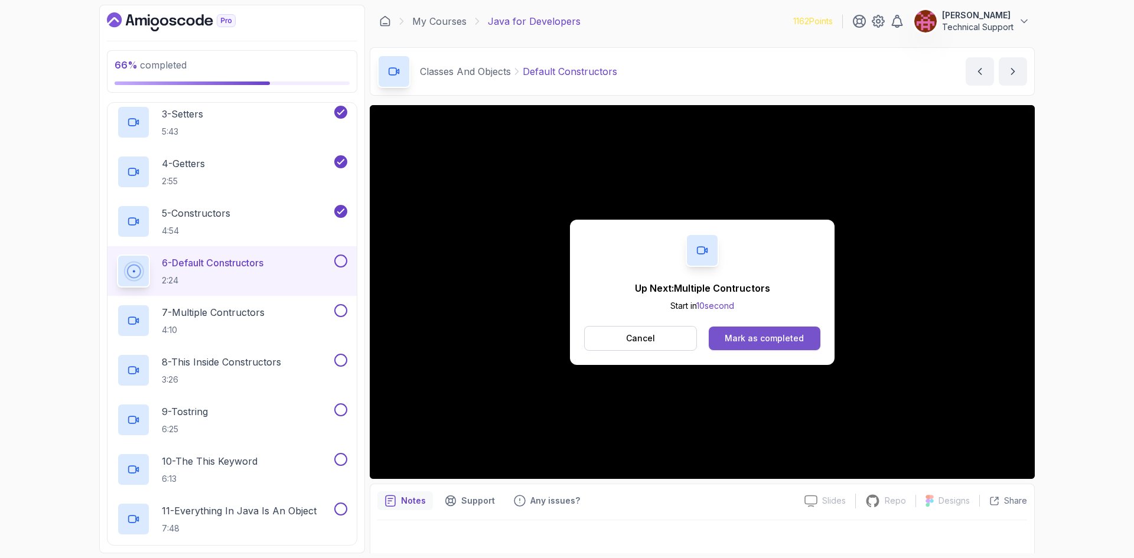
click at [750, 339] on div "Mark as completed" at bounding box center [764, 339] width 79 height 12
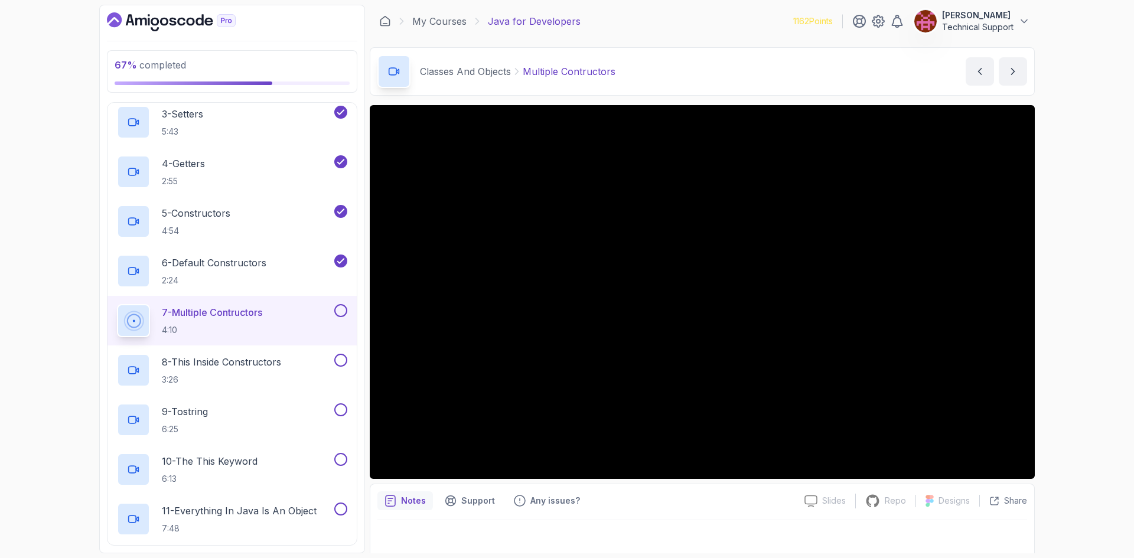
click at [1065, 297] on div "67 % completed 1 - Intro 2 - Loops 3 - If Statements 4 - Packages 5 - Access Mo…" at bounding box center [567, 279] width 1134 height 558
click at [1082, 306] on div "67 % completed 1 - Intro 2 - Loops 3 - If Statements 4 - Packages 5 - Access Mo…" at bounding box center [567, 279] width 1134 height 558
click at [1051, 300] on div "67 % completed 1 - Intro 2 - Loops 3 - If Statements 4 - Packages 5 - Access Mo…" at bounding box center [567, 279] width 1134 height 558
click at [1054, 299] on div "67 % completed 1 - Intro 2 - Loops 3 - If Statements 4 - Packages 5 - Access Mo…" at bounding box center [567, 279] width 1134 height 558
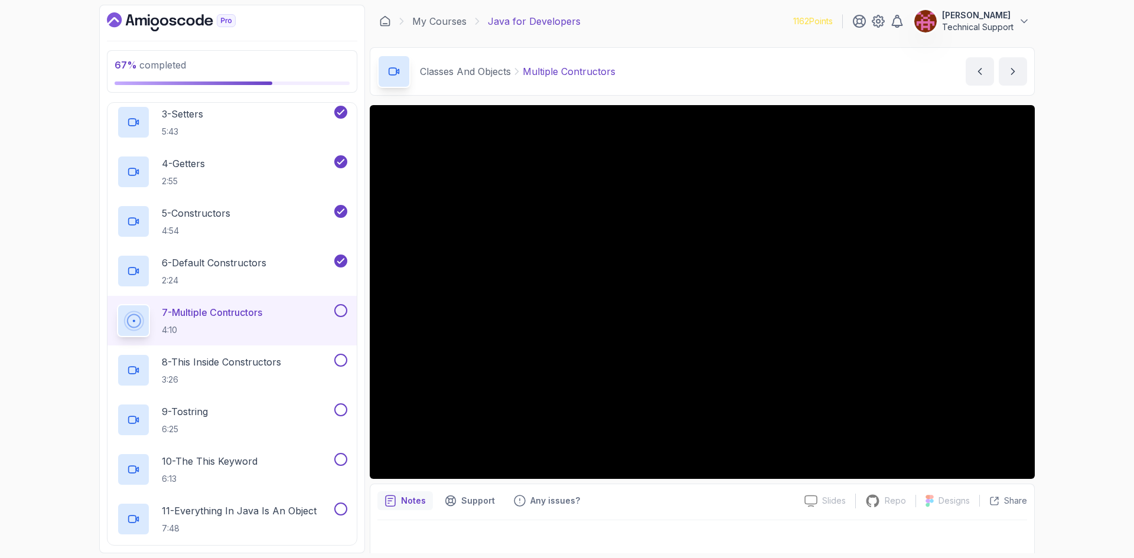
click at [1054, 299] on div "67 % completed 1 - Intro 2 - Loops 3 - If Statements 4 - Packages 5 - Access Mo…" at bounding box center [567, 279] width 1134 height 558
click at [1055, 301] on div "67 % completed 1 - Intro 2 - Loops 3 - If Statements 4 - Packages 5 - Access Mo…" at bounding box center [567, 279] width 1134 height 558
click at [1052, 305] on div "67 % completed 1 - Intro 2 - Loops 3 - If Statements 4 - Packages 5 - Access Mo…" at bounding box center [567, 279] width 1134 height 558
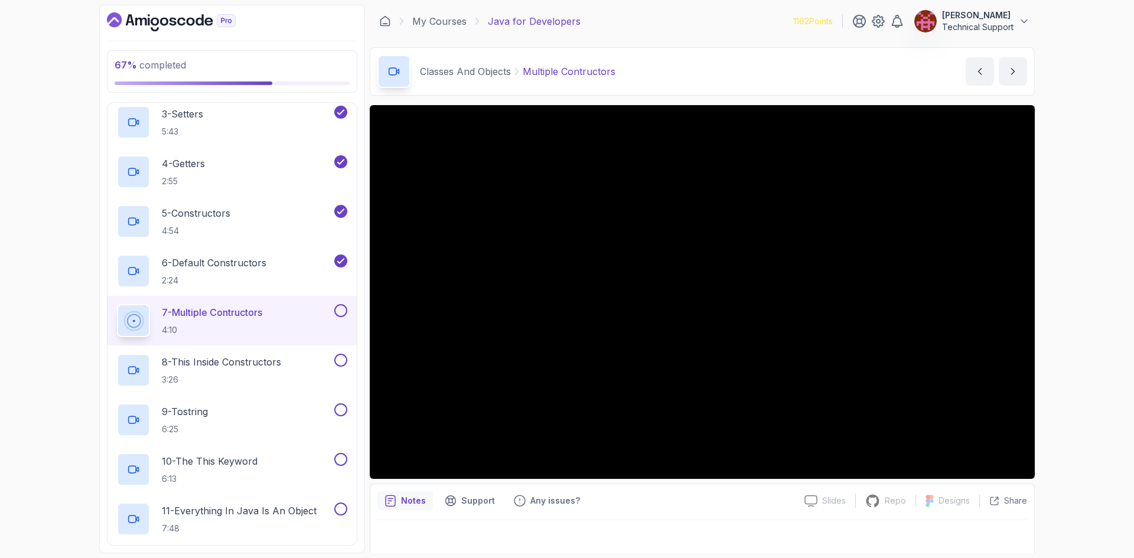
click at [1071, 332] on div "67 % completed 1 - Intro 2 - Loops 3 - If Statements 4 - Packages 5 - Access Mo…" at bounding box center [567, 279] width 1134 height 558
click at [1065, 330] on div "67 % completed 1 - Intro 2 - Loops 3 - If Statements 4 - Packages 5 - Access Mo…" at bounding box center [567, 279] width 1134 height 558
click at [1060, 332] on div "67 % completed 1 - Intro 2 - Loops 3 - If Statements 4 - Packages 5 - Access Mo…" at bounding box center [567, 279] width 1134 height 558
click at [1055, 311] on div "67 % completed 1 - Intro 2 - Loops 3 - If Statements 4 - Packages 5 - Access Mo…" at bounding box center [567, 279] width 1134 height 558
click at [1053, 312] on div "67 % completed 1 - Intro 2 - Loops 3 - If Statements 4 - Packages 5 - Access Mo…" at bounding box center [567, 279] width 1134 height 558
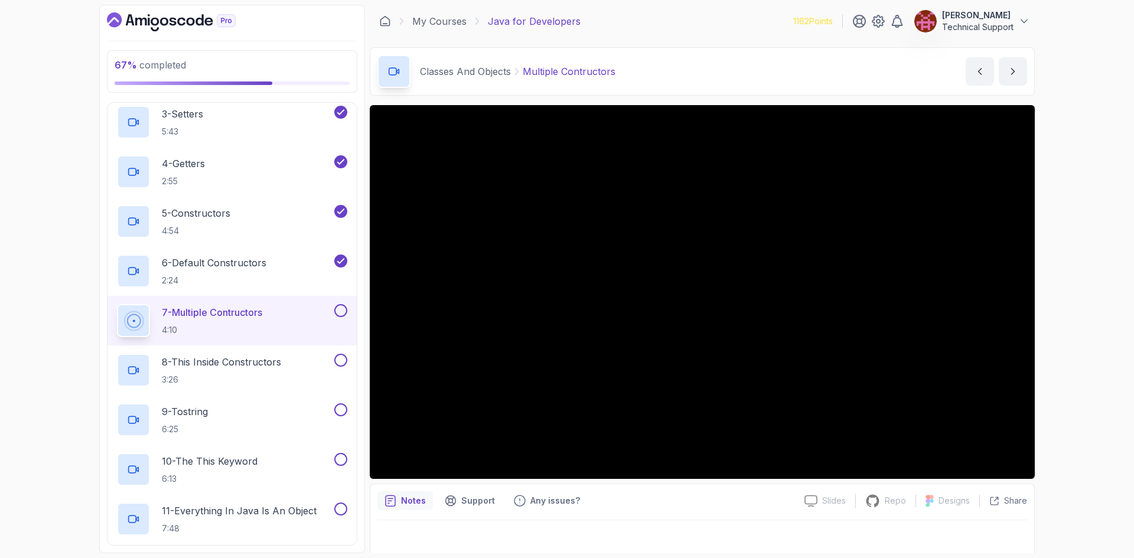
drag, startPoint x: 1046, startPoint y: 314, endPoint x: 1067, endPoint y: 363, distance: 53.1
click at [1067, 363] on div "67 % completed 1 - Intro 2 - Loops 3 - If Statements 4 - Packages 5 - Access Mo…" at bounding box center [567, 279] width 1134 height 558
click at [1073, 350] on div "67 % completed 1 - Intro 2 - Loops 3 - If Statements 4 - Packages 5 - Access Mo…" at bounding box center [567, 279] width 1134 height 558
drag, startPoint x: 1033, startPoint y: 341, endPoint x: 1042, endPoint y: 339, distance: 9.2
click at [1042, 339] on div "67 % completed 1 - Intro 2 - Loops 3 - If Statements 4 - Packages 5 - Access Mo…" at bounding box center [567, 279] width 1134 height 558
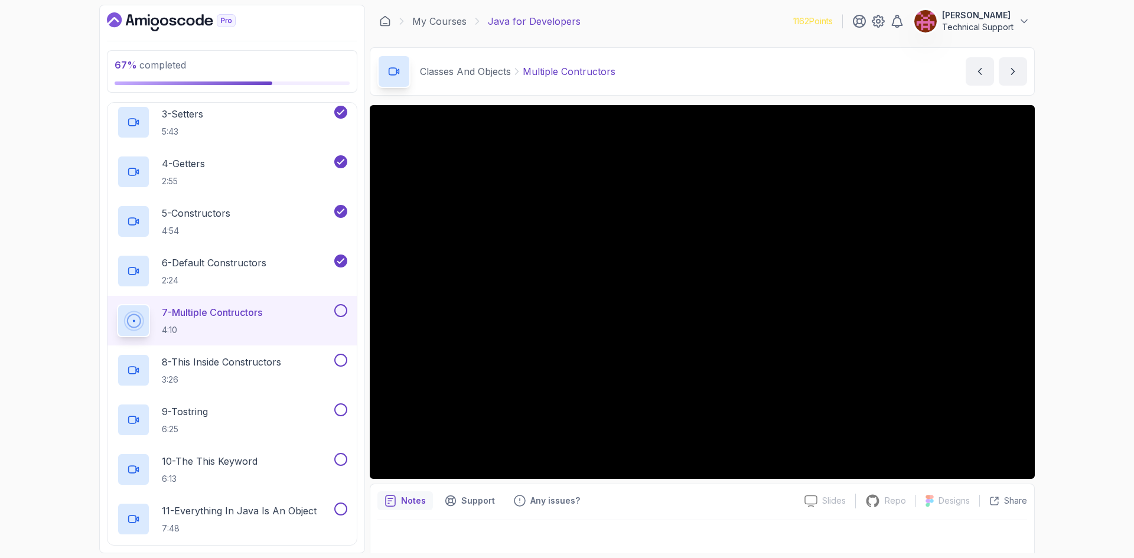
drag, startPoint x: 1040, startPoint y: 337, endPoint x: 1059, endPoint y: 366, distance: 34.1
click at [1059, 366] on div "67 % completed 1 - Intro 2 - Loops 3 - If Statements 4 - Packages 5 - Access Mo…" at bounding box center [567, 279] width 1134 height 558
click at [1065, 348] on div "67 % completed 1 - Intro 2 - Loops 3 - If Statements 4 - Packages 5 - Access Mo…" at bounding box center [567, 279] width 1134 height 558
click at [1065, 322] on div "67 % completed 1 - Intro 2 - Loops 3 - If Statements 4 - Packages 5 - Access Mo…" at bounding box center [567, 279] width 1134 height 558
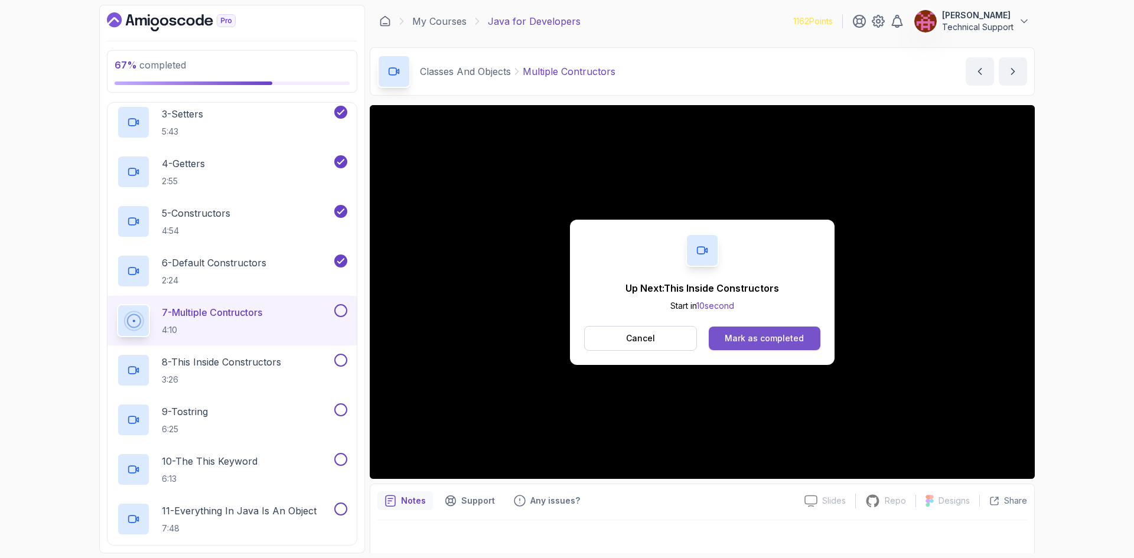
click at [783, 336] on div "Mark as completed" at bounding box center [764, 339] width 79 height 12
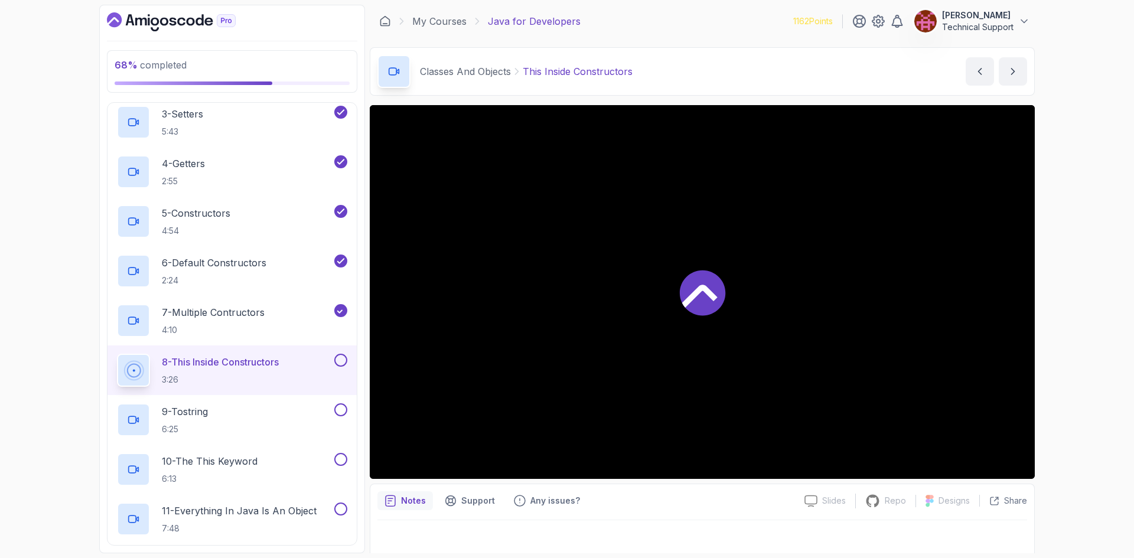
click at [1060, 320] on div "68 % completed 1 - Intro 2 - Loops 3 - If Statements 4 - Packages 5 - Access Mo…" at bounding box center [567, 279] width 1134 height 558
click at [1049, 310] on div "68 % completed 1 - Intro 2 - Loops 3 - If Statements 4 - Packages 5 - Access Mo…" at bounding box center [567, 279] width 1134 height 558
click at [1047, 300] on div "68 % completed 1 - Intro 2 - Loops 3 - If Statements 4 - Packages 5 - Access Mo…" at bounding box center [567, 279] width 1134 height 558
click at [1065, 301] on div "68 % completed 1 - Intro 2 - Loops 3 - If Statements 4 - Packages 5 - Access Mo…" at bounding box center [567, 279] width 1134 height 558
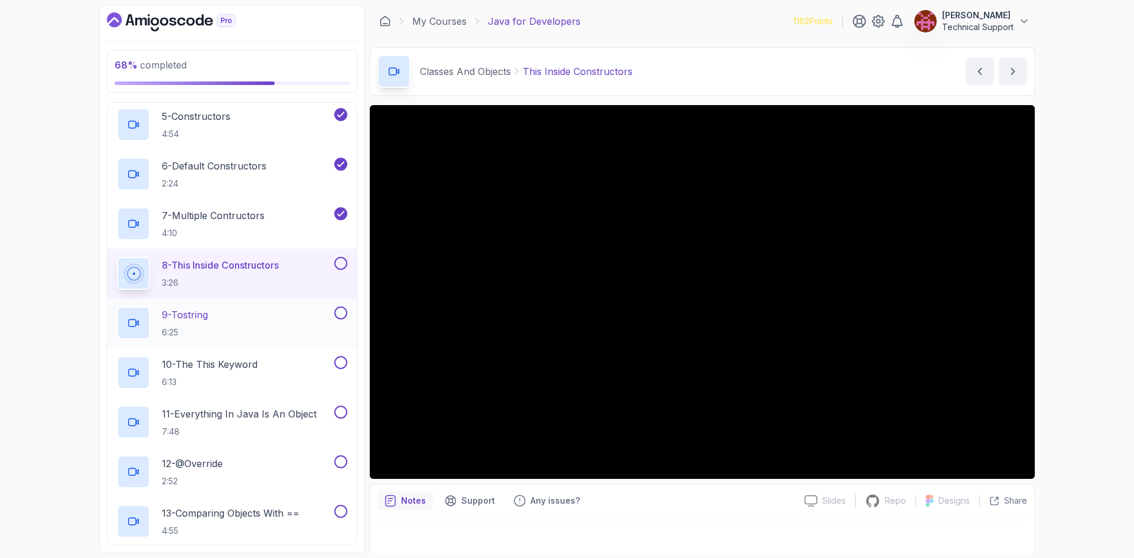
scroll to position [760, 0]
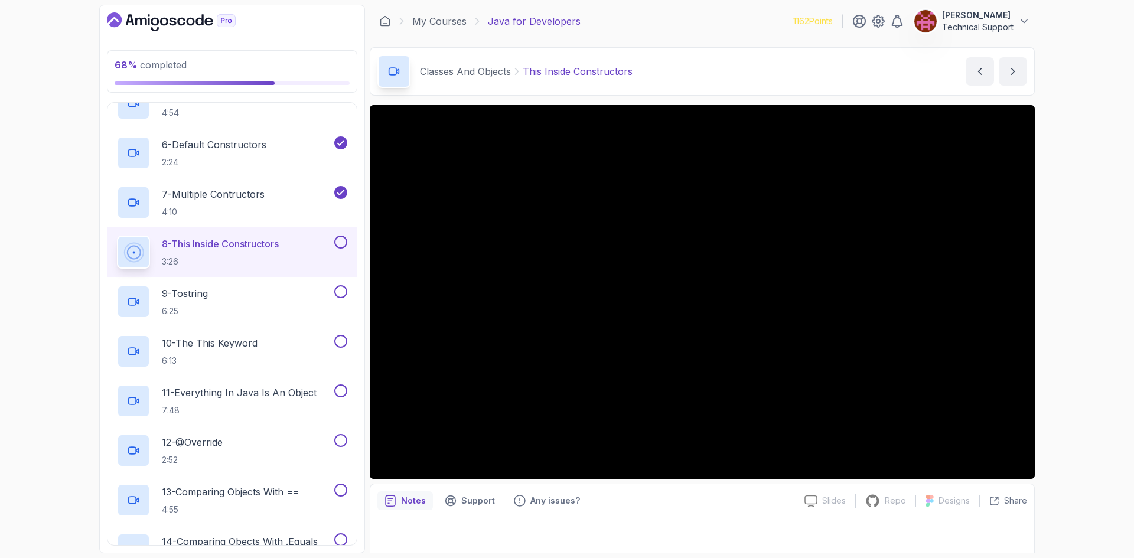
click at [1090, 352] on div "68 % completed 1 - Intro 2 - Loops 3 - If Statements 4 - Packages 5 - Access Mo…" at bounding box center [567, 279] width 1134 height 558
click at [1064, 345] on div "68 % completed 1 - Intro 2 - Loops 3 - If Statements 4 - Packages 5 - Access Mo…" at bounding box center [567, 279] width 1134 height 558
click at [1058, 330] on div "68 % completed 1 - Intro 2 - Loops 3 - If Statements 4 - Packages 5 - Access Mo…" at bounding box center [567, 279] width 1134 height 558
click at [1073, 302] on div "68 % completed 1 - Intro 2 - Loops 3 - If Statements 4 - Packages 5 - Access Mo…" at bounding box center [567, 279] width 1134 height 558
click at [1068, 313] on div "68 % completed 1 - Intro 2 - Loops 3 - If Statements 4 - Packages 5 - Access Mo…" at bounding box center [567, 279] width 1134 height 558
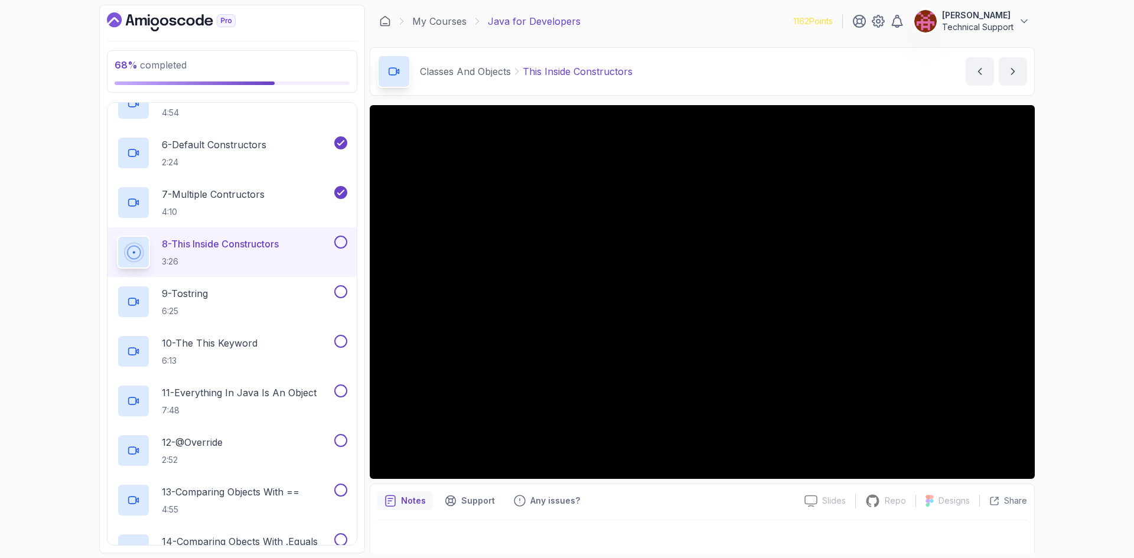
click at [1065, 312] on div "68 % completed 1 - Intro 2 - Loops 3 - If Statements 4 - Packages 5 - Access Mo…" at bounding box center [567, 279] width 1134 height 558
click at [1062, 315] on div "68 % completed 1 - Intro 2 - Loops 3 - If Statements 4 - Packages 5 - Access Mo…" at bounding box center [567, 279] width 1134 height 558
click at [1057, 326] on div "68 % completed 1 - Intro 2 - Loops 3 - If Statements 4 - Packages 5 - Access Mo…" at bounding box center [567, 279] width 1134 height 558
click at [1053, 325] on div "68 % completed 1 - Intro 2 - Loops 3 - If Statements 4 - Packages 5 - Access Mo…" at bounding box center [567, 279] width 1134 height 558
click at [1049, 324] on div "68 % completed 1 - Intro 2 - Loops 3 - If Statements 4 - Packages 5 - Access Mo…" at bounding box center [567, 279] width 1134 height 558
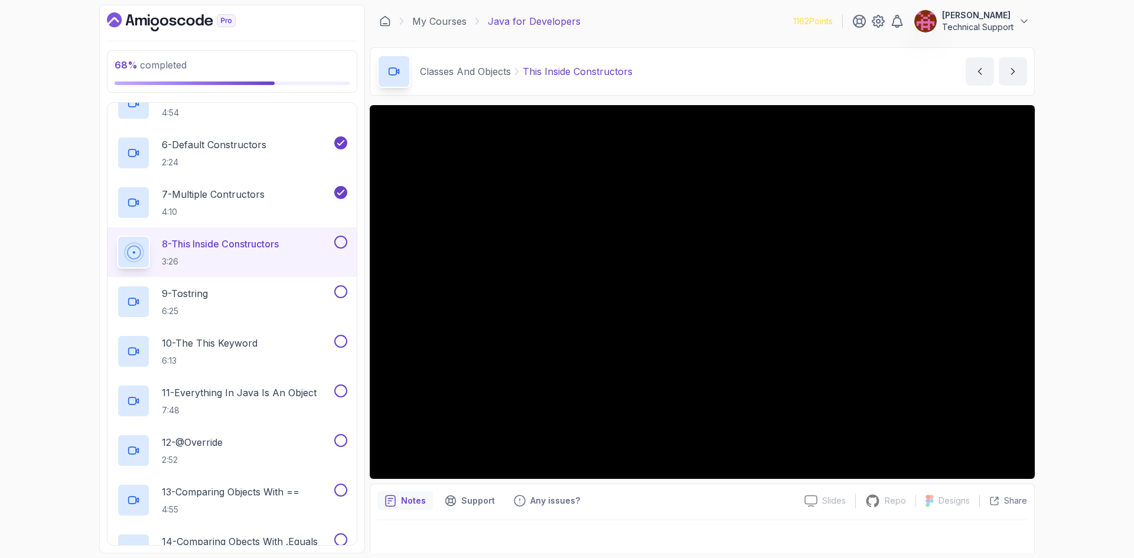
drag, startPoint x: 1049, startPoint y: 324, endPoint x: 1057, endPoint y: 342, distance: 19.8
click at [1057, 342] on div "68 % completed 1 - Intro 2 - Loops 3 - If Statements 4 - Packages 5 - Access Mo…" at bounding box center [567, 279] width 1134 height 558
click at [1063, 321] on div "68 % completed 1 - Intro 2 - Loops 3 - If Statements 4 - Packages 5 - Access Mo…" at bounding box center [567, 279] width 1134 height 558
click at [1063, 326] on div "68 % completed 1 - Intro 2 - Loops 3 - If Statements 4 - Packages 5 - Access Mo…" at bounding box center [567, 279] width 1134 height 558
click at [1058, 324] on div "68 % completed 1 - Intro 2 - Loops 3 - If Statements 4 - Packages 5 - Access Mo…" at bounding box center [567, 279] width 1134 height 558
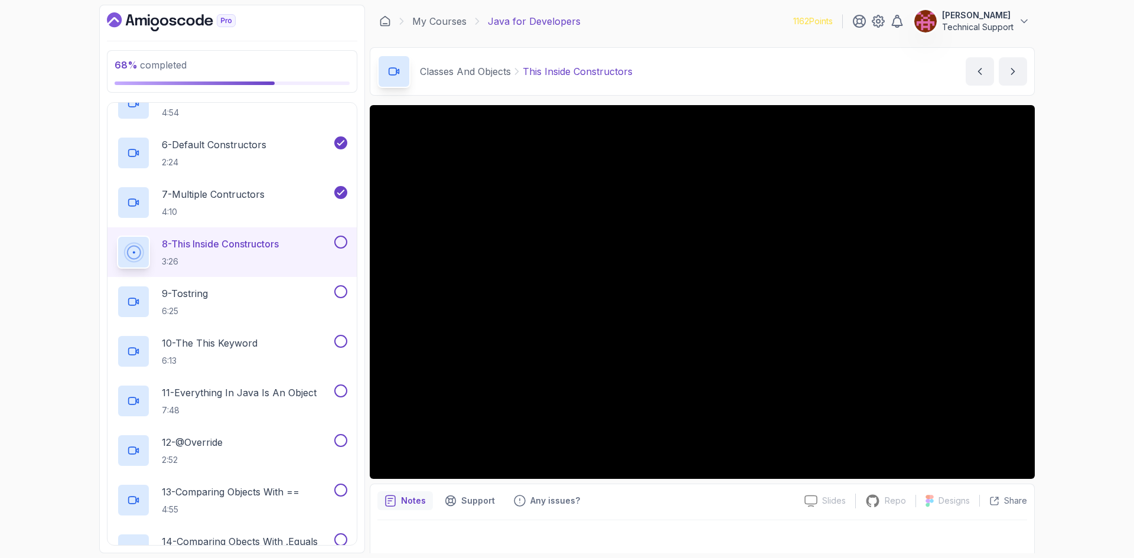
click at [1107, 353] on div "68 % completed 1 - Intro 2 - Loops 3 - If Statements 4 - Packages 5 - Access Mo…" at bounding box center [567, 279] width 1134 height 558
click at [1062, 309] on div "68 % completed 1 - Intro 2 - Loops 3 - If Statements 4 - Packages 5 - Access Mo…" at bounding box center [567, 279] width 1134 height 558
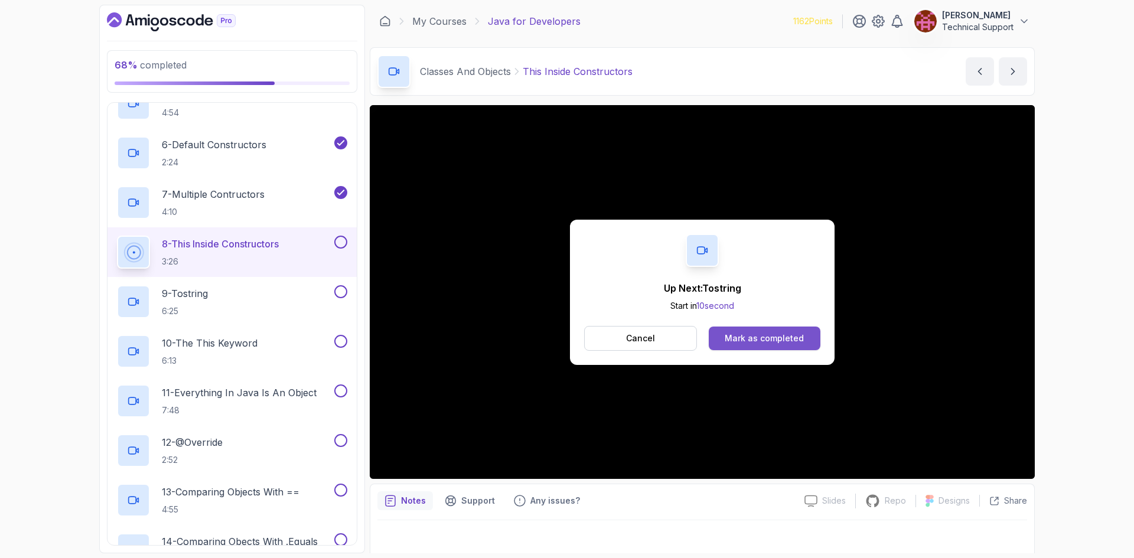
click at [783, 335] on div "Mark as completed" at bounding box center [764, 339] width 79 height 12
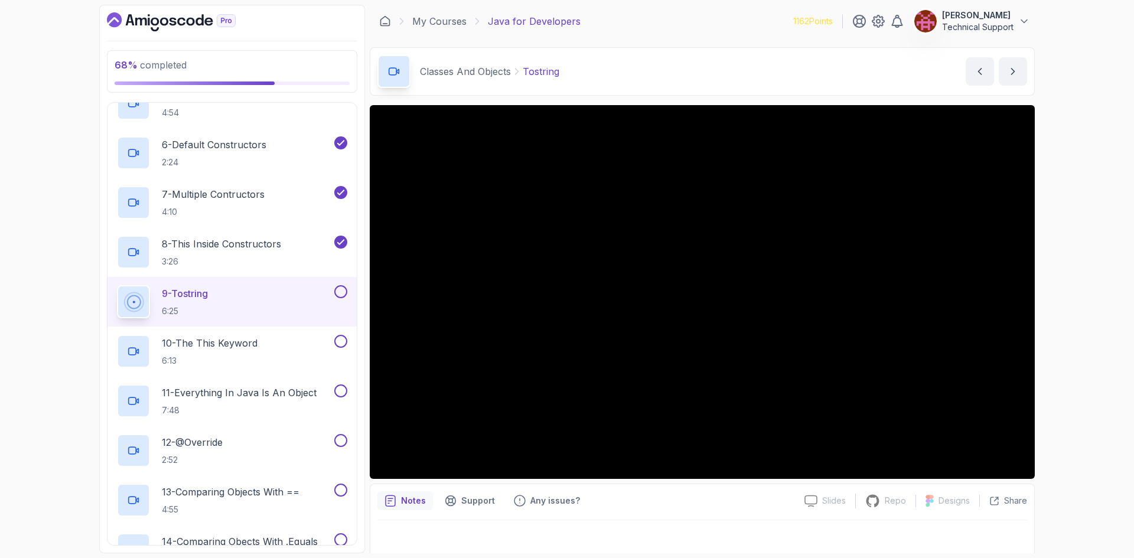
click at [1067, 341] on div "68 % completed 1 - Intro 2 - Loops 3 - If Statements 4 - Packages 5 - Access Mo…" at bounding box center [567, 279] width 1134 height 558
click at [1049, 324] on div "68 % completed 1 - Intro 2 - Loops 3 - If Statements 4 - Packages 5 - Access Mo…" at bounding box center [567, 279] width 1134 height 558
click at [1055, 302] on div "68 % completed 1 - Intro 2 - Loops 3 - If Statements 4 - Packages 5 - Access Mo…" at bounding box center [567, 279] width 1134 height 558
click at [1063, 349] on div "68 % completed 1 - Intro 2 - Loops 3 - If Statements 4 - Packages 5 - Access Mo…" at bounding box center [567, 279] width 1134 height 558
click at [1078, 333] on div "68 % completed 1 - Intro 2 - Loops 3 - If Statements 4 - Packages 5 - Access Mo…" at bounding box center [567, 279] width 1134 height 558
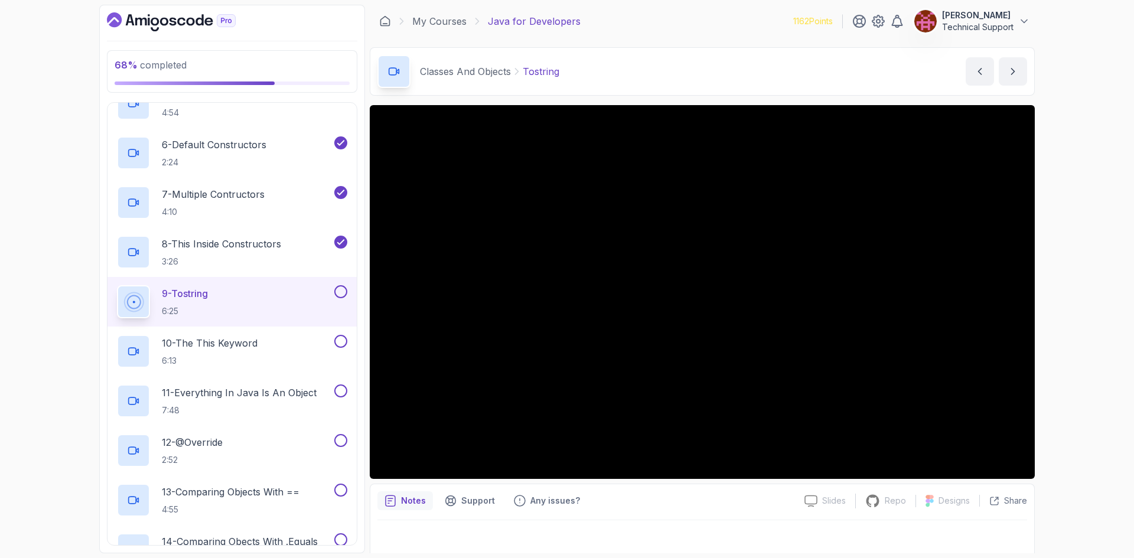
click at [1062, 339] on div "68 % completed 1 - Intro 2 - Loops 3 - If Statements 4 - Packages 5 - Access Mo…" at bounding box center [567, 279] width 1134 height 558
click at [1074, 326] on div "68 % completed 1 - Intro 2 - Loops 3 - If Statements 4 - Packages 5 - Access Mo…" at bounding box center [567, 279] width 1134 height 558
click at [1067, 320] on div "68 % completed 1 - Intro 2 - Loops 3 - If Statements 4 - Packages 5 - Access Mo…" at bounding box center [567, 279] width 1134 height 558
click at [1062, 299] on div "68 % completed 1 - Intro 2 - Loops 3 - If Statements 4 - Packages 5 - Access Mo…" at bounding box center [567, 279] width 1134 height 558
click at [1078, 324] on div "68 % completed 1 - Intro 2 - Loops 3 - If Statements 4 - Packages 5 - Access Mo…" at bounding box center [567, 279] width 1134 height 558
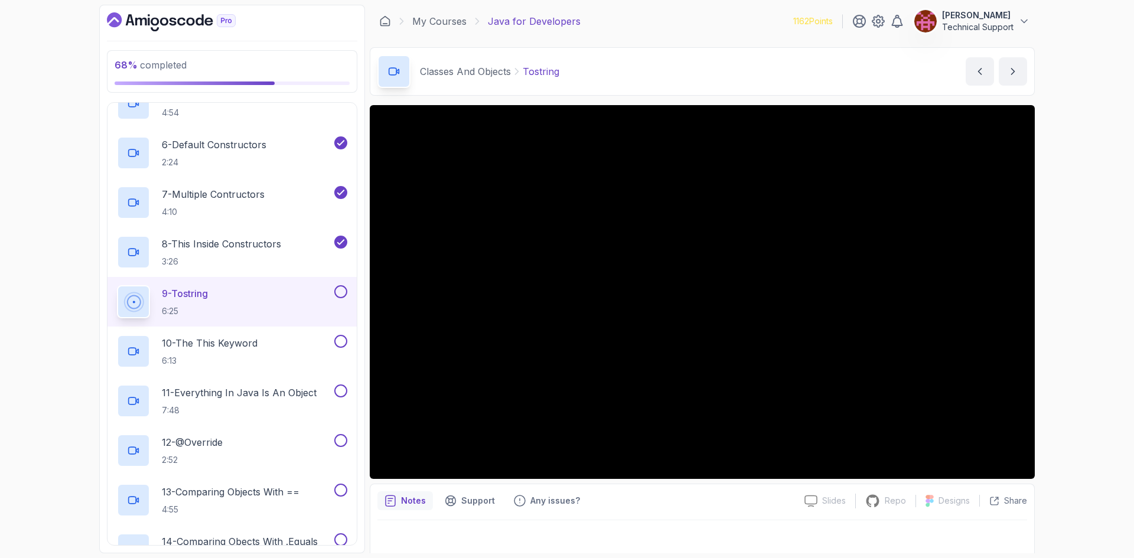
click at [1074, 330] on div "68 % completed 1 - Intro 2 - Loops 3 - If Statements 4 - Packages 5 - Access Mo…" at bounding box center [567, 279] width 1134 height 558
click at [1055, 324] on div "68 % completed 1 - Intro 2 - Loops 3 - If Statements 4 - Packages 5 - Access Mo…" at bounding box center [567, 279] width 1134 height 558
click at [1063, 327] on div "68 % completed 1 - Intro 2 - Loops 3 - If Statements 4 - Packages 5 - Access Mo…" at bounding box center [567, 279] width 1134 height 558
click at [1061, 326] on div "68 % completed 1 - Intro 2 - Loops 3 - If Statements 4 - Packages 5 - Access Mo…" at bounding box center [567, 279] width 1134 height 558
click at [1081, 327] on div "68 % completed 1 - Intro 2 - Loops 3 - If Statements 4 - Packages 5 - Access Mo…" at bounding box center [567, 279] width 1134 height 558
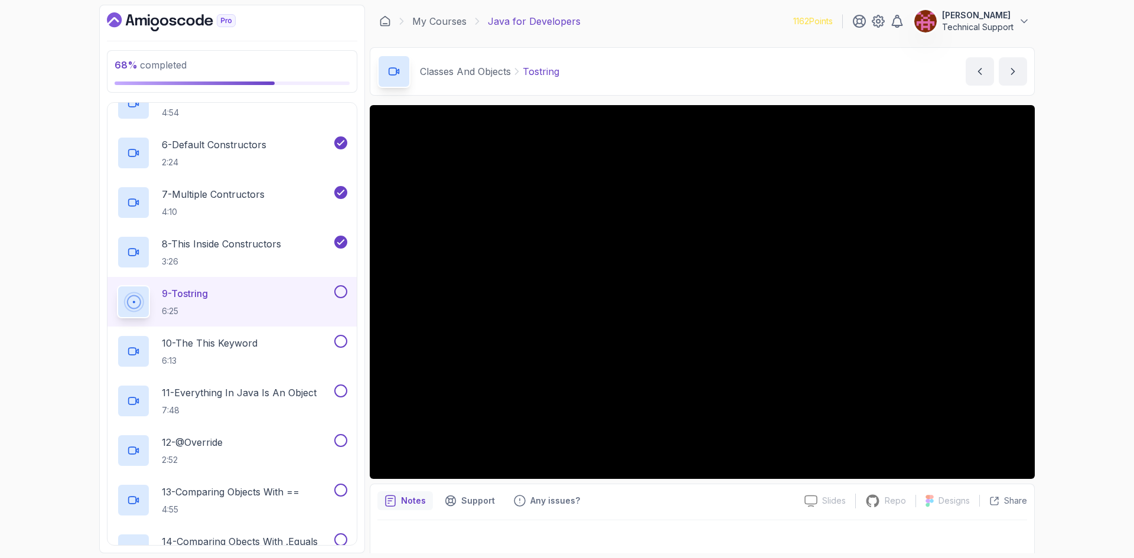
click at [1065, 325] on div "68 % completed 1 - Intro 2 - Loops 3 - If Statements 4 - Packages 5 - Access Mo…" at bounding box center [567, 279] width 1134 height 558
drag, startPoint x: 1034, startPoint y: 324, endPoint x: 1054, endPoint y: 337, distance: 23.4
click at [1054, 337] on div "68 % completed 1 - Intro 2 - Loops 3 - If Statements 4 - Packages 5 - Access Mo…" at bounding box center [567, 279] width 1134 height 558
click at [1060, 258] on div "68 % completed 1 - Intro 2 - Loops 3 - If Statements 4 - Packages 5 - Access Mo…" at bounding box center [567, 279] width 1134 height 558
click at [1057, 289] on div "68 % completed 1 - Intro 2 - Loops 3 - If Statements 4 - Packages 5 - Access Mo…" at bounding box center [567, 279] width 1134 height 558
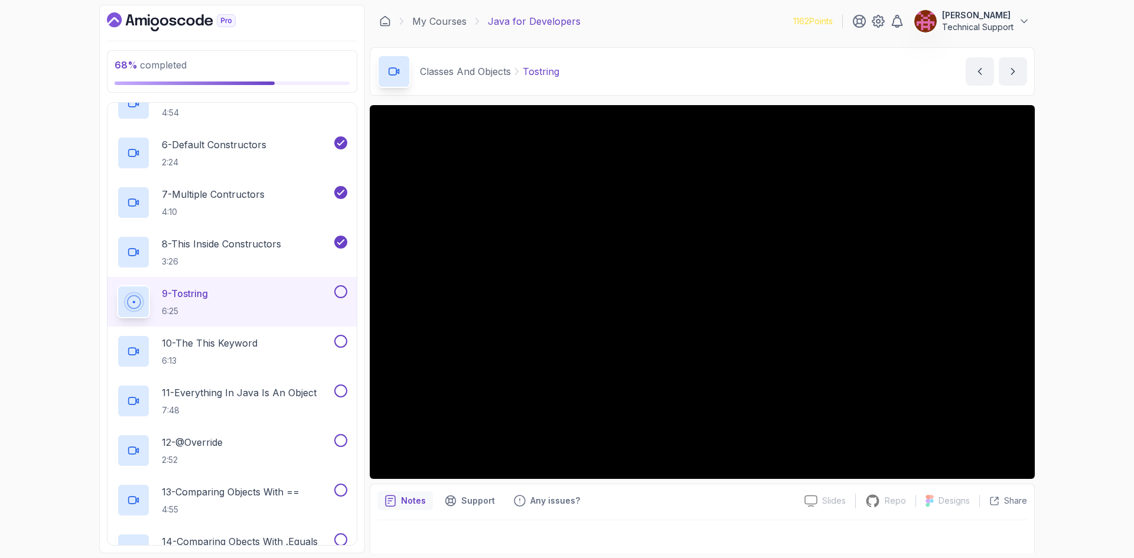
click at [1049, 310] on div "68 % completed 1 - Intro 2 - Loops 3 - If Statements 4 - Packages 5 - Access Mo…" at bounding box center [567, 279] width 1134 height 558
click at [1071, 334] on div "68 % completed 1 - Intro 2 - Loops 3 - If Statements 4 - Packages 5 - Access Mo…" at bounding box center [567, 279] width 1134 height 558
click at [1064, 336] on div "68 % completed 1 - Intro 2 - Loops 3 - If Statements 4 - Packages 5 - Access Mo…" at bounding box center [567, 279] width 1134 height 558
drag, startPoint x: 1039, startPoint y: 333, endPoint x: 1079, endPoint y: 366, distance: 52.0
click at [1079, 366] on div "68 % completed 1 - Intro 2 - Loops 3 - If Statements 4 - Packages 5 - Access Mo…" at bounding box center [567, 279] width 1134 height 558
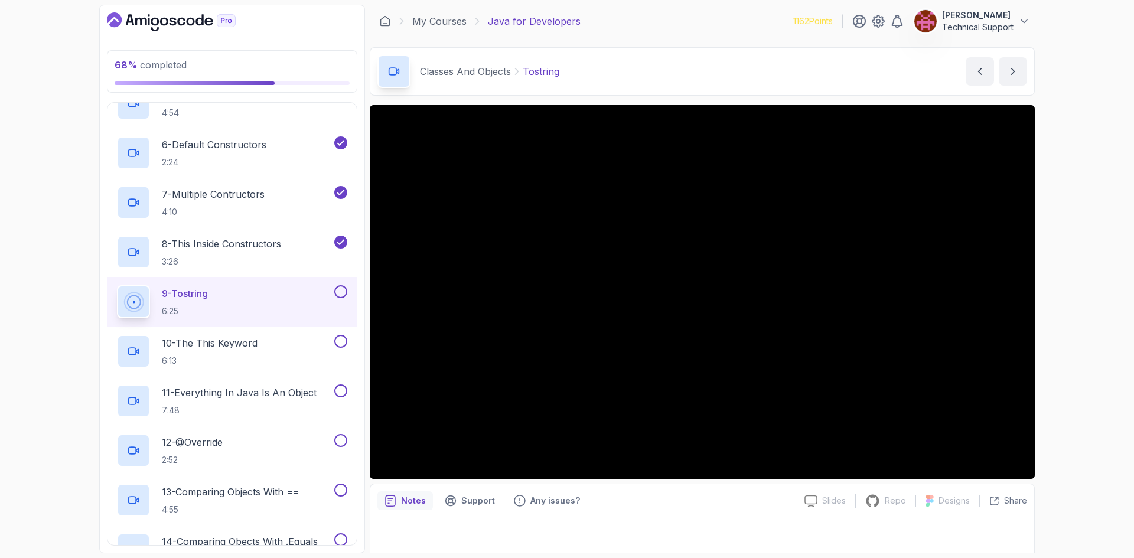
drag, startPoint x: 1062, startPoint y: 357, endPoint x: 1078, endPoint y: 389, distance: 35.9
click at [1078, 389] on div "68 % completed 1 - Intro 2 - Loops 3 - If Statements 4 - Packages 5 - Access Mo…" at bounding box center [567, 279] width 1134 height 558
click at [1085, 347] on div "68 % completed 1 - Intro 2 - Loops 3 - If Statements 4 - Packages 5 - Access Mo…" at bounding box center [567, 279] width 1134 height 558
click at [1054, 321] on div "68 % completed 1 - Intro 2 - Loops 3 - If Statements 4 - Packages 5 - Access Mo…" at bounding box center [567, 279] width 1134 height 558
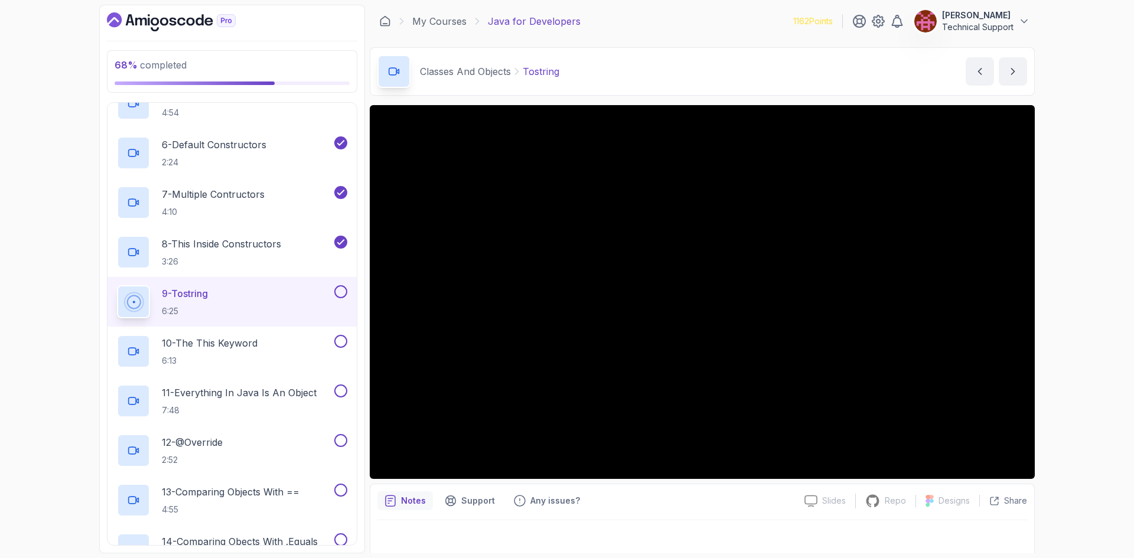
click at [1056, 326] on div "68 % completed 1 - Intro 2 - Loops 3 - If Statements 4 - Packages 5 - Access Mo…" at bounding box center [567, 279] width 1134 height 558
click at [1066, 340] on div "68 % completed 1 - Intro 2 - Loops 3 - If Statements 4 - Packages 5 - Access Mo…" at bounding box center [567, 279] width 1134 height 558
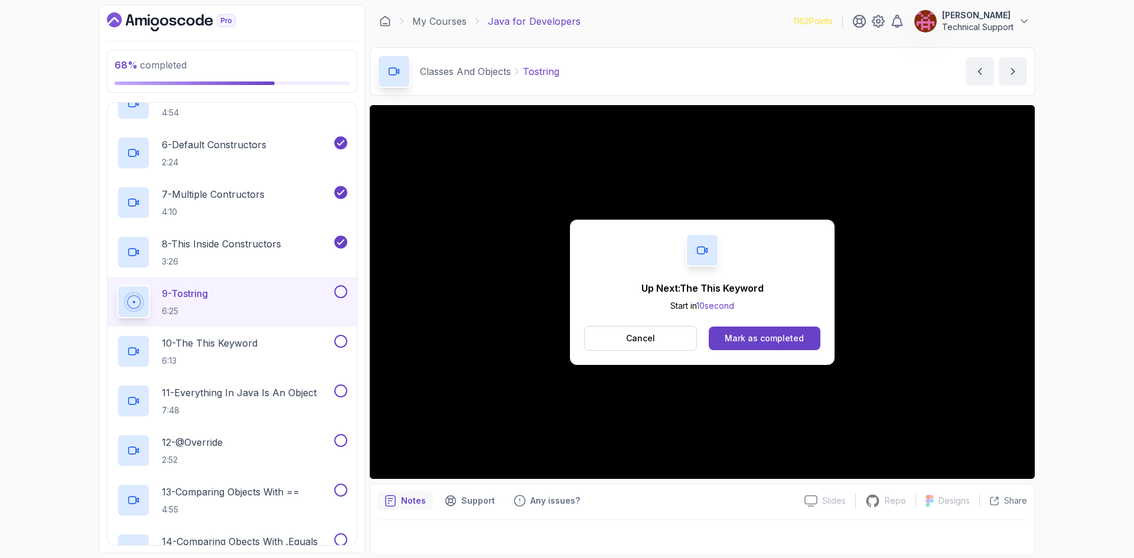
click at [763, 339] on div "Mark as completed" at bounding box center [764, 339] width 79 height 12
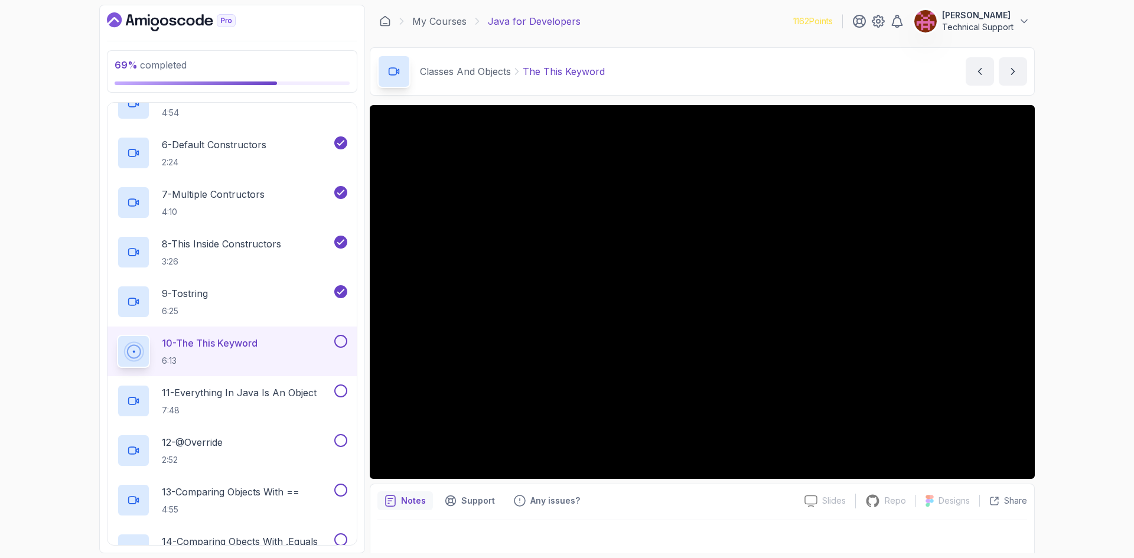
click at [1071, 272] on div "69 % completed 1 - Intro 2 - Loops 3 - If Statements 4 - Packages 5 - Access Mo…" at bounding box center [567, 279] width 1134 height 558
click at [1065, 321] on div "69 % completed 1 - Intro 2 - Loops 3 - If Statements 4 - Packages 5 - Access Mo…" at bounding box center [567, 279] width 1134 height 558
click at [1080, 314] on div "69 % completed 1 - Intro 2 - Loops 3 - If Statements 4 - Packages 5 - Access Mo…" at bounding box center [567, 279] width 1134 height 558
click at [1078, 311] on div "69 % completed 1 - Intro 2 - Loops 3 - If Statements 4 - Packages 5 - Access Mo…" at bounding box center [567, 279] width 1134 height 558
click at [1095, 344] on div "69 % completed 1 - Intro 2 - Loops 3 - If Statements 4 - Packages 5 - Access Mo…" at bounding box center [567, 279] width 1134 height 558
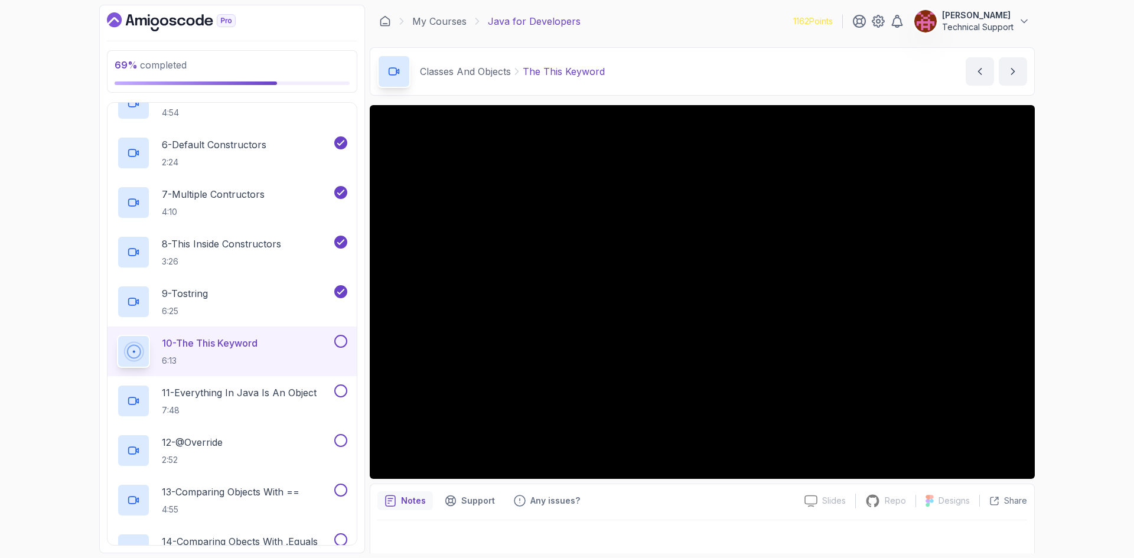
click at [1090, 359] on div "69 % completed 1 - Intro 2 - Loops 3 - If Statements 4 - Packages 5 - Access Mo…" at bounding box center [567, 279] width 1134 height 558
click at [1079, 356] on div "69 % completed 1 - Intro 2 - Loops 3 - If Statements 4 - Packages 5 - Access Mo…" at bounding box center [567, 279] width 1134 height 558
click at [1079, 327] on div "69 % completed 1 - Intro 2 - Loops 3 - If Statements 4 - Packages 5 - Access Mo…" at bounding box center [567, 279] width 1134 height 558
click at [1069, 320] on div "69 % completed 1 - Intro 2 - Loops 3 - If Statements 4 - Packages 5 - Access Mo…" at bounding box center [567, 279] width 1134 height 558
click at [1065, 314] on div "69 % completed 1 - Intro 2 - Loops 3 - If Statements 4 - Packages 5 - Access Mo…" at bounding box center [567, 279] width 1134 height 558
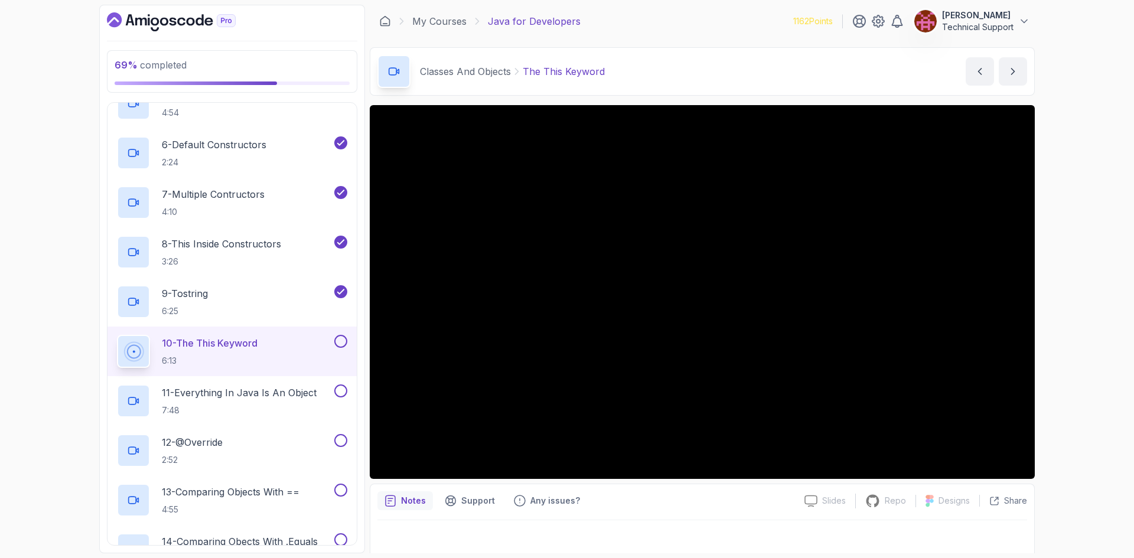
click at [1055, 320] on div "69 % completed 1 - Intro 2 - Loops 3 - If Statements 4 - Packages 5 - Access Mo…" at bounding box center [567, 279] width 1134 height 558
click at [1055, 359] on div "69 % completed 1 - Intro 2 - Loops 3 - If Statements 4 - Packages 5 - Access Mo…" at bounding box center [567, 279] width 1134 height 558
click at [1053, 334] on div "69 % completed 1 - Intro 2 - Loops 3 - If Statements 4 - Packages 5 - Access Mo…" at bounding box center [567, 279] width 1134 height 558
click at [1054, 318] on div "69 % completed 1 - Intro 2 - Loops 3 - If Statements 4 - Packages 5 - Access Mo…" at bounding box center [567, 279] width 1134 height 558
click at [1052, 318] on div "69 % completed 1 - Intro 2 - Loops 3 - If Statements 4 - Packages 5 - Access Mo…" at bounding box center [567, 279] width 1134 height 558
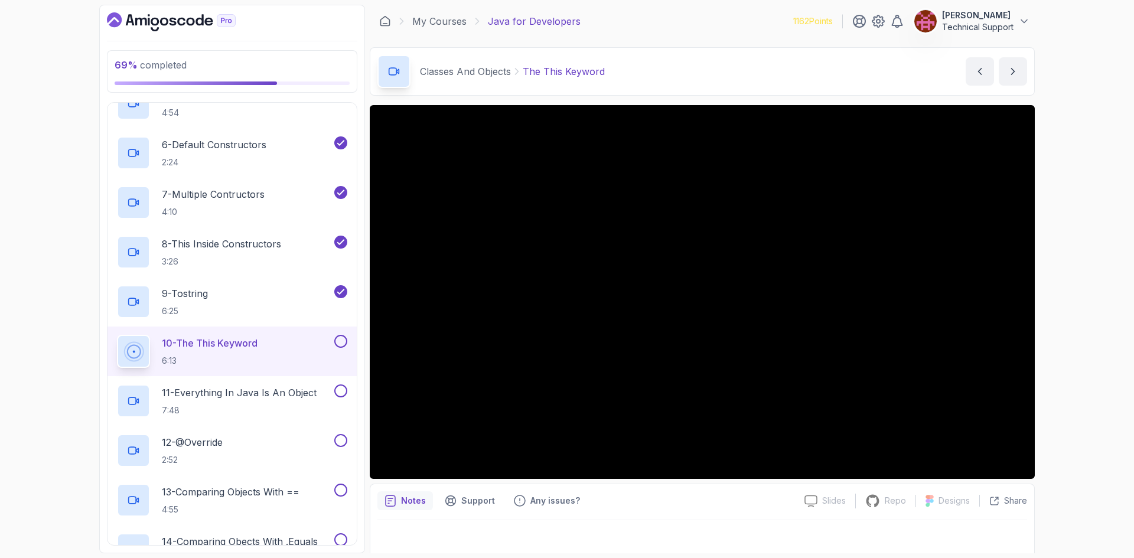
click at [1050, 315] on div "69 % completed 1 - Intro 2 - Loops 3 - If Statements 4 - Packages 5 - Access Mo…" at bounding box center [567, 279] width 1134 height 558
click at [1057, 317] on div "69 % completed 1 - Intro 2 - Loops 3 - If Statements 4 - Packages 5 - Access Mo…" at bounding box center [567, 279] width 1134 height 558
click at [1056, 318] on div "69 % completed 1 - Intro 2 - Loops 3 - If Statements 4 - Packages 5 - Access Mo…" at bounding box center [567, 279] width 1134 height 558
click at [1047, 324] on div "69 % completed 1 - Intro 2 - Loops 3 - If Statements 4 - Packages 5 - Access Mo…" at bounding box center [567, 279] width 1134 height 558
click at [1062, 324] on div "69 % completed 1 - Intro 2 - Loops 3 - If Statements 4 - Packages 5 - Access Mo…" at bounding box center [567, 279] width 1134 height 558
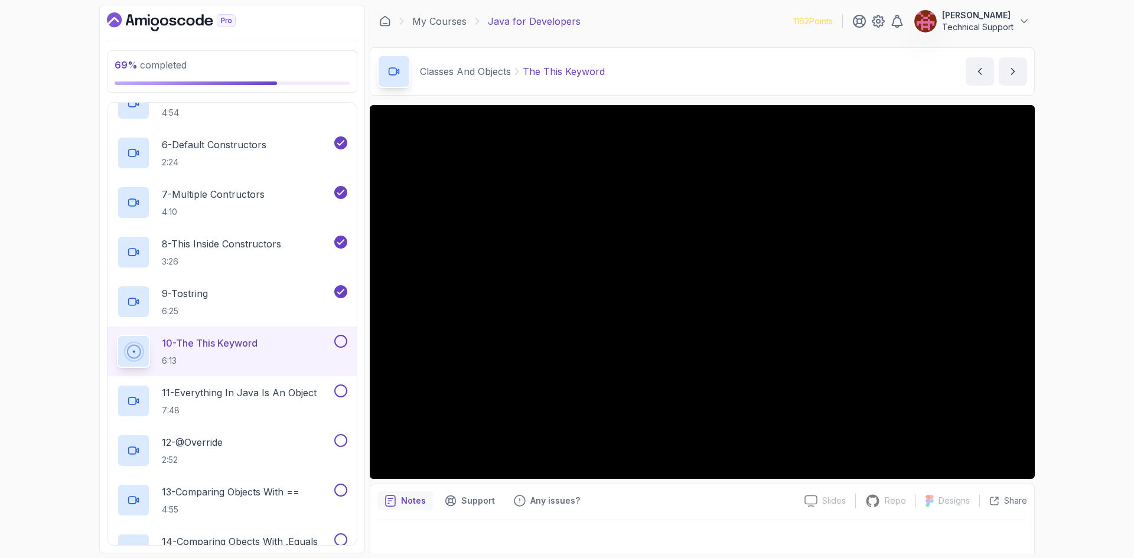
click at [1044, 334] on div "69 % completed 1 - Intro 2 - Loops 3 - If Statements 4 - Packages 5 - Access Mo…" at bounding box center [567, 279] width 1134 height 558
click at [1048, 334] on div "69 % completed 1 - Intro 2 - Loops 3 - If Statements 4 - Packages 5 - Access Mo…" at bounding box center [567, 279] width 1134 height 558
click at [1056, 298] on div "69 % completed 1 - Intro 2 - Loops 3 - If Statements 4 - Packages 5 - Access Mo…" at bounding box center [567, 279] width 1134 height 558
click at [1086, 321] on div "69 % completed 1 - Intro 2 - Loops 3 - If Statements 4 - Packages 5 - Access Mo…" at bounding box center [567, 279] width 1134 height 558
click at [1056, 326] on div "69 % completed 1 - Intro 2 - Loops 3 - If Statements 4 - Packages 5 - Access Mo…" at bounding box center [567, 279] width 1134 height 558
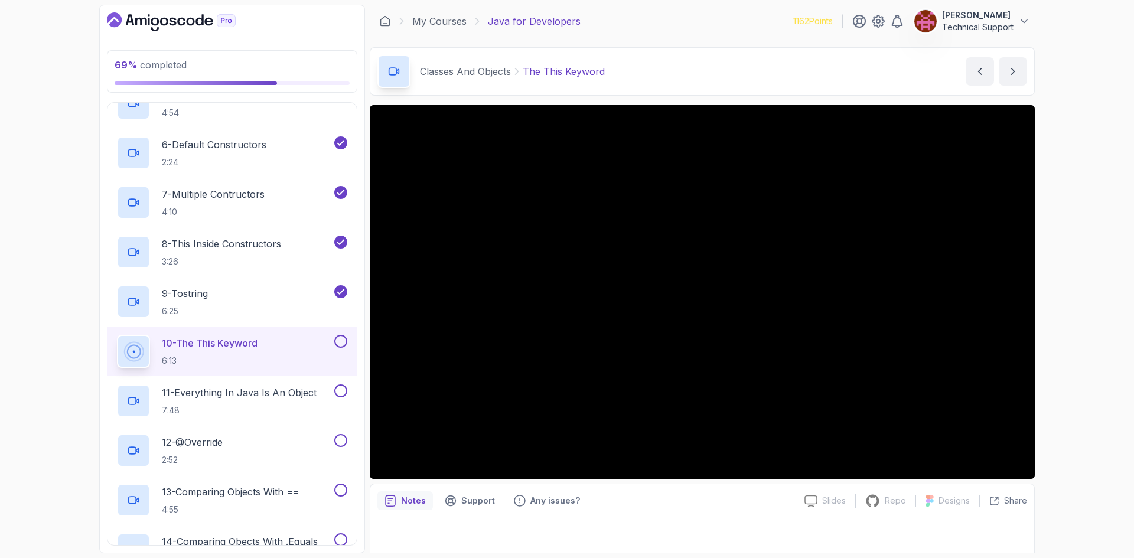
click at [1052, 331] on div "69 % completed 1 - Intro 2 - Loops 3 - If Statements 4 - Packages 5 - Access Mo…" at bounding box center [567, 279] width 1134 height 558
click at [1048, 321] on div "69 % completed 1 - Intro 2 - Loops 3 - If Statements 4 - Packages 5 - Access Mo…" at bounding box center [567, 279] width 1134 height 558
click at [1050, 314] on div "69 % completed 1 - Intro 2 - Loops 3 - If Statements 4 - Packages 5 - Access Mo…" at bounding box center [567, 279] width 1134 height 558
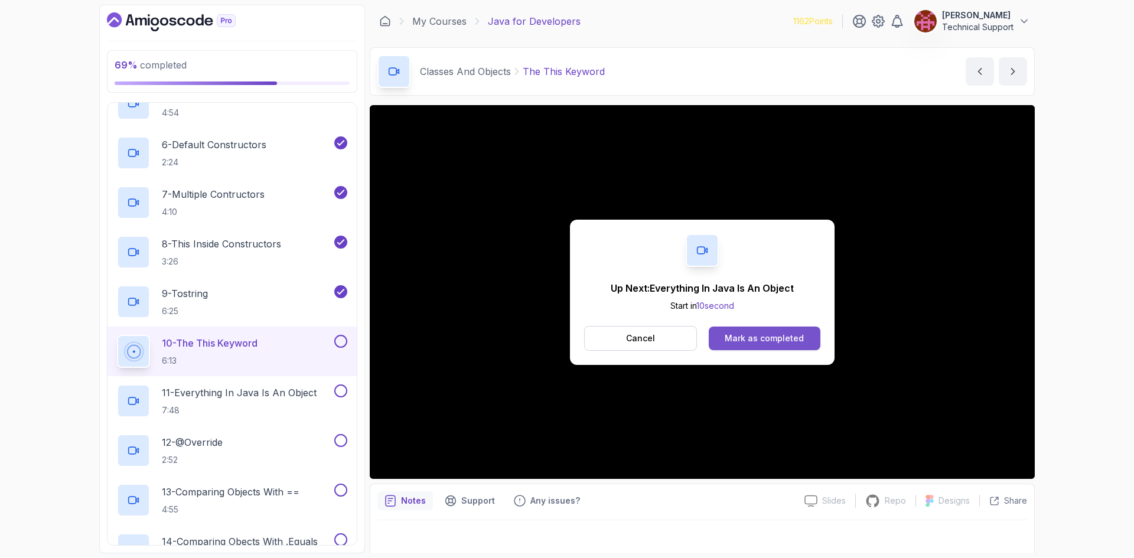
click at [747, 330] on button "Mark as completed" at bounding box center [765, 339] width 112 height 24
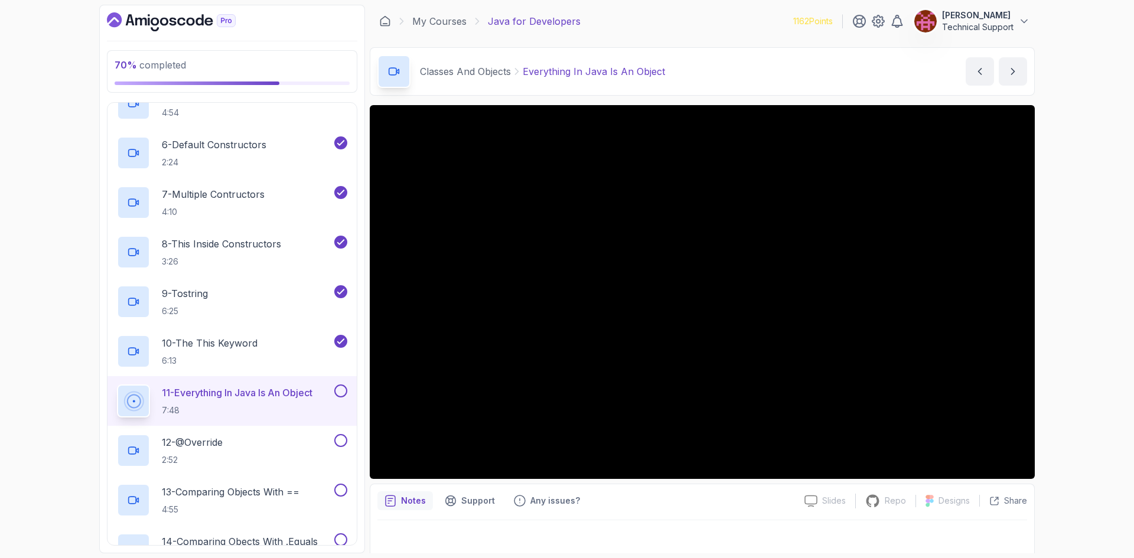
click at [1060, 359] on div "70 % completed 1 - Intro 2 - Loops 3 - If Statements 4 - Packages 5 - Access Mo…" at bounding box center [567, 279] width 1134 height 558
click at [1060, 349] on div "70 % completed 1 - Intro 2 - Loops 3 - If Statements 4 - Packages 5 - Access Mo…" at bounding box center [567, 279] width 1134 height 558
click at [1073, 320] on div "70 % completed 1 - Intro 2 - Loops 3 - If Statements 4 - Packages 5 - Access Mo…" at bounding box center [567, 279] width 1134 height 558
click at [1065, 315] on div "70 % completed 1 - Intro 2 - Loops 3 - If Statements 4 - Packages 5 - Access Mo…" at bounding box center [567, 279] width 1134 height 558
click at [1076, 321] on div "70 % completed 1 - Intro 2 - Loops 3 - If Statements 4 - Packages 5 - Access Mo…" at bounding box center [567, 279] width 1134 height 558
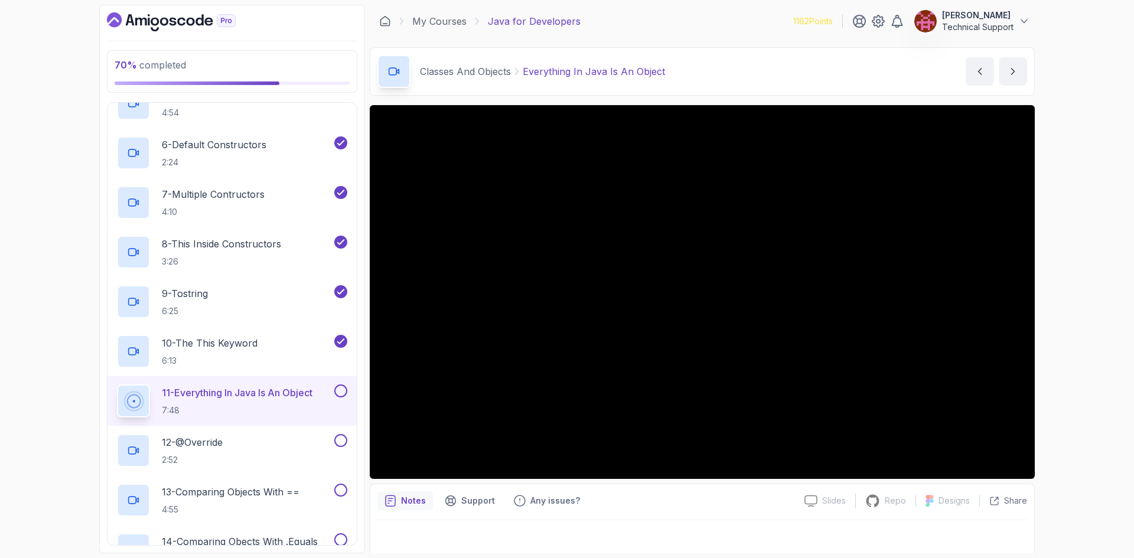
click at [1061, 318] on div "70 % completed 1 - Intro 2 - Loops 3 - If Statements 4 - Packages 5 - Access Mo…" at bounding box center [567, 279] width 1134 height 558
click at [1060, 318] on div "70 % completed 1 - Intro 2 - Loops 3 - If Statements 4 - Packages 5 - Access Mo…" at bounding box center [567, 279] width 1134 height 558
click at [1052, 308] on div "70 % completed 1 - Intro 2 - Loops 3 - If Statements 4 - Packages 5 - Access Mo…" at bounding box center [567, 279] width 1134 height 558
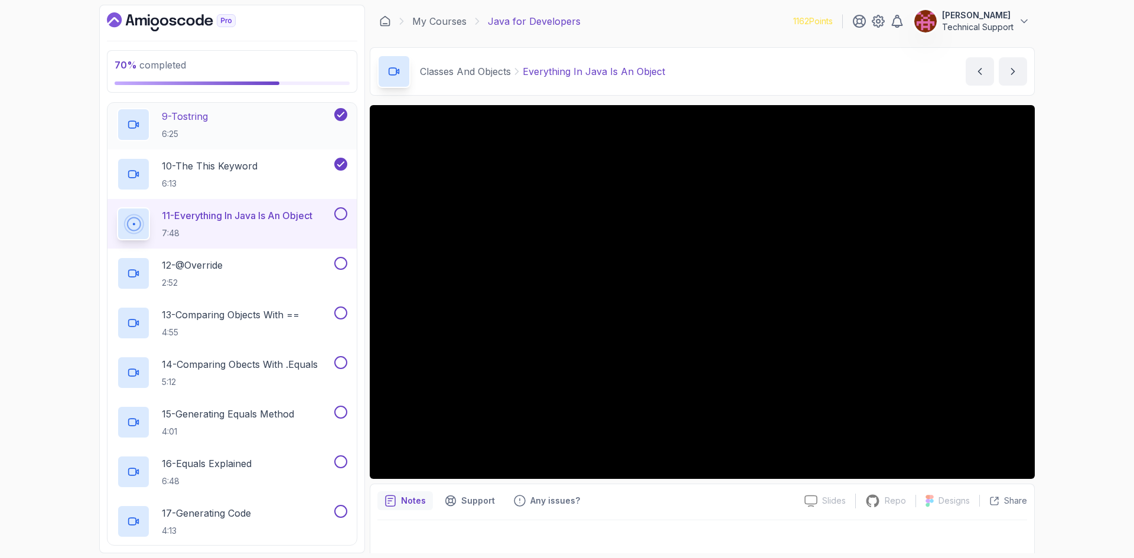
scroll to position [996, 0]
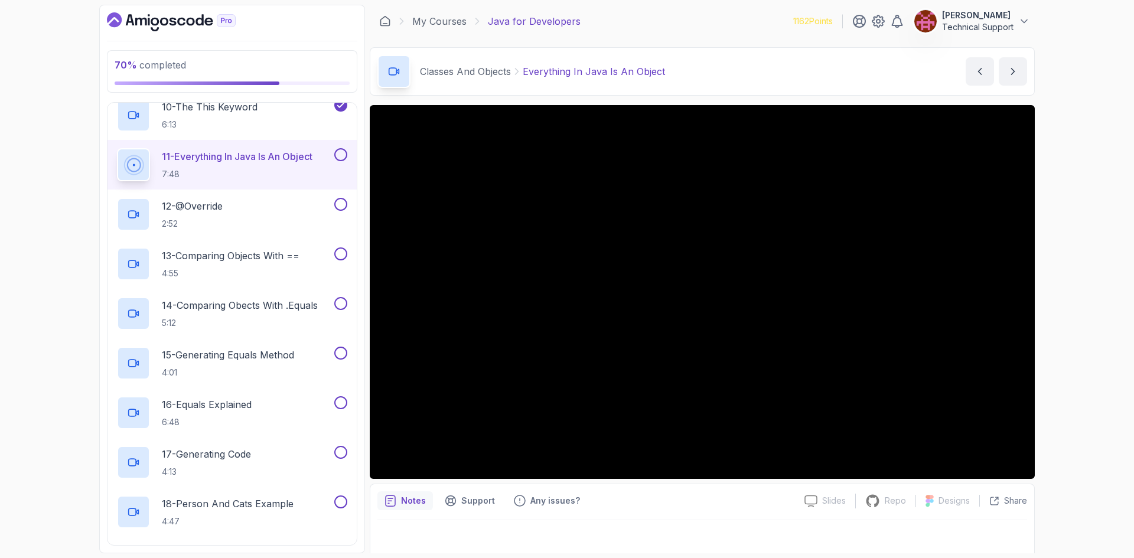
click at [1057, 313] on div "70 % completed 1 - Intro 2 - Loops 3 - If Statements 4 - Packages 5 - Access Mo…" at bounding box center [567, 279] width 1134 height 558
click at [1059, 311] on div "70 % completed 1 - Intro 2 - Loops 3 - If Statements 4 - Packages 5 - Access Mo…" at bounding box center [567, 279] width 1134 height 558
click at [1067, 330] on div "70 % completed 1 - Intro 2 - Loops 3 - If Statements 4 - Packages 5 - Access Mo…" at bounding box center [567, 279] width 1134 height 558
click at [1055, 317] on div "70 % completed 1 - Intro 2 - Loops 3 - If Statements 4 - Packages 5 - Access Mo…" at bounding box center [567, 279] width 1134 height 558
click at [1053, 312] on div "70 % completed 1 - Intro 2 - Loops 3 - If Statements 4 - Packages 5 - Access Mo…" at bounding box center [567, 279] width 1134 height 558
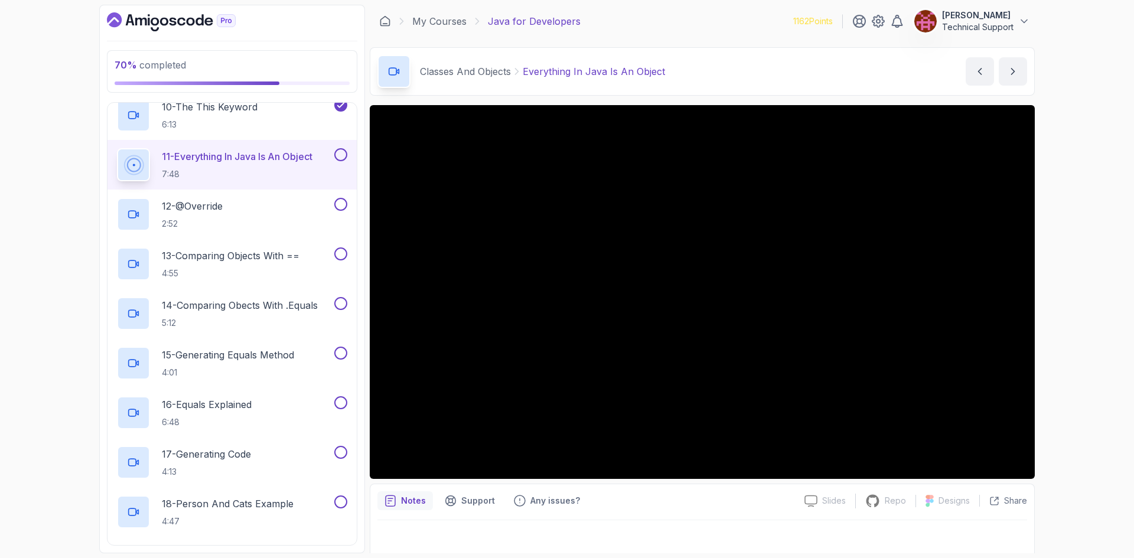
click at [1055, 330] on div "70 % completed 1 - Intro 2 - Loops 3 - If Statements 4 - Packages 5 - Access Mo…" at bounding box center [567, 279] width 1134 height 558
click at [1060, 305] on div "70 % completed 1 - Intro 2 - Loops 3 - If Statements 4 - Packages 5 - Access Mo…" at bounding box center [567, 279] width 1134 height 558
click at [1053, 315] on div "70 % completed 1 - Intro 2 - Loops 3 - If Statements 4 - Packages 5 - Access Mo…" at bounding box center [567, 279] width 1134 height 558
click at [1048, 316] on div "70 % completed 1 - Intro 2 - Loops 3 - If Statements 4 - Packages 5 - Access Mo…" at bounding box center [567, 279] width 1134 height 558
click at [1068, 308] on div "70 % completed 1 - Intro 2 - Loops 3 - If Statements 4 - Packages 5 - Access Mo…" at bounding box center [567, 279] width 1134 height 558
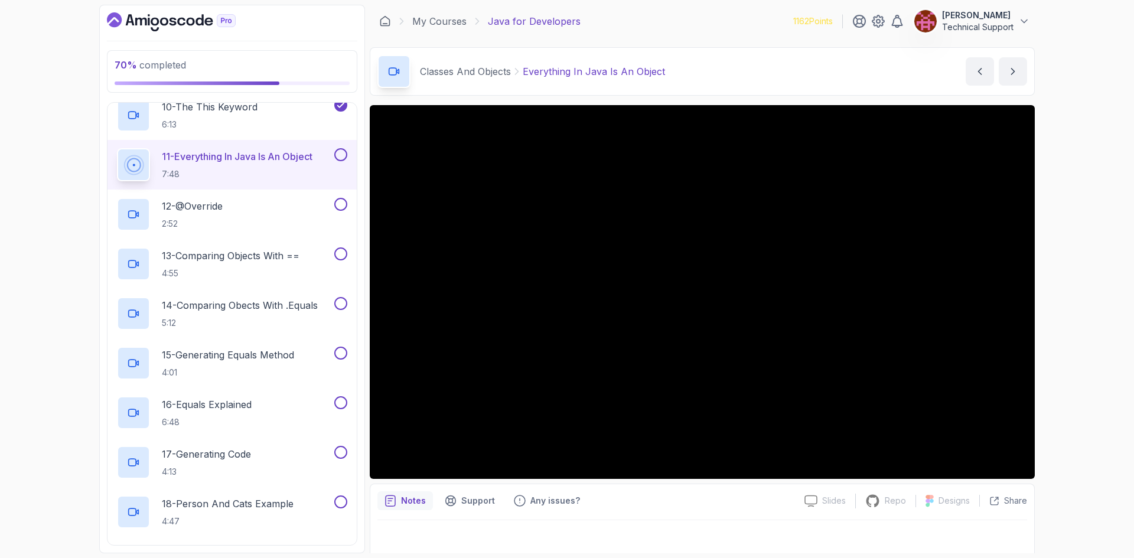
click at [1057, 310] on div "70 % completed 1 - Intro 2 - Loops 3 - If Statements 4 - Packages 5 - Access Mo…" at bounding box center [567, 279] width 1134 height 558
click at [1049, 308] on div "70 % completed 1 - Intro 2 - Loops 3 - If Statements 4 - Packages 5 - Access Mo…" at bounding box center [567, 279] width 1134 height 558
click at [1061, 296] on div "70 % completed 1 - Intro 2 - Loops 3 - If Statements 4 - Packages 5 - Access Mo…" at bounding box center [567, 279] width 1134 height 558
click at [1062, 303] on div "70 % completed 1 - Intro 2 - Loops 3 - If Statements 4 - Packages 5 - Access Mo…" at bounding box center [567, 279] width 1134 height 558
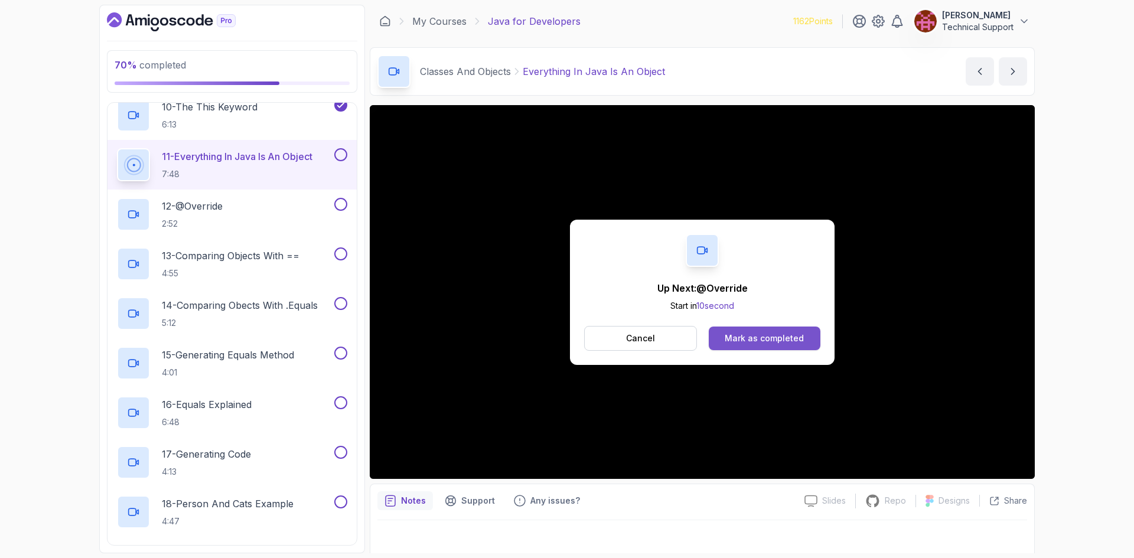
click at [764, 333] on div "Mark as completed" at bounding box center [764, 339] width 79 height 12
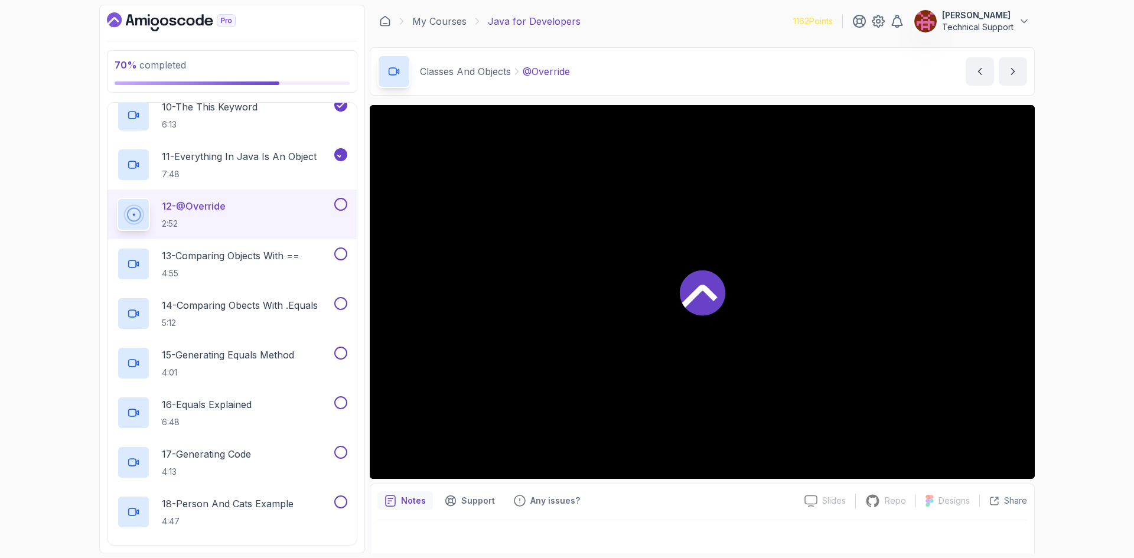
click at [1071, 345] on div "70 % completed 1 - Intro 2 - Loops 3 - If Statements 4 - Packages 5 - Access Mo…" at bounding box center [567, 279] width 1134 height 558
click at [1066, 337] on div "70 % completed 1 - Intro 2 - Loops 3 - If Statements 4 - Packages 5 - Access Mo…" at bounding box center [567, 279] width 1134 height 558
click at [1065, 336] on div "70 % completed 1 - Intro 2 - Loops 3 - If Statements 4 - Packages 5 - Access Mo…" at bounding box center [567, 279] width 1134 height 558
click at [1064, 336] on div "70 % completed 1 - Intro 2 - Loops 3 - If Statements 4 - Packages 5 - Access Mo…" at bounding box center [567, 279] width 1134 height 558
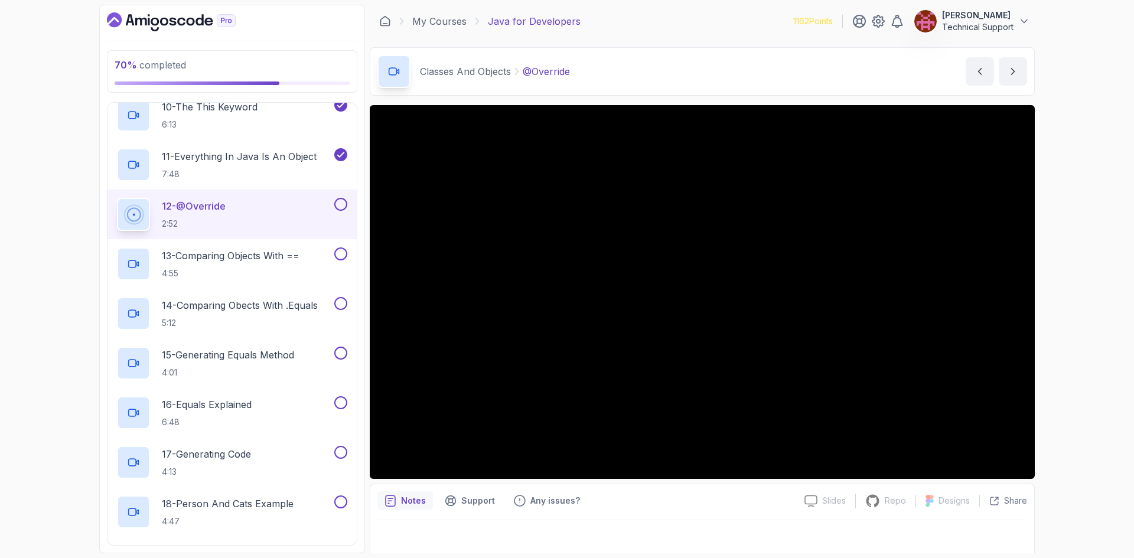
click at [1057, 319] on div "70 % completed 1 - Intro 2 - Loops 3 - If Statements 4 - Packages 5 - Access Mo…" at bounding box center [567, 279] width 1134 height 558
click at [1059, 319] on div "70 % completed 1 - Intro 2 - Loops 3 - If Statements 4 - Packages 5 - Access Mo…" at bounding box center [567, 279] width 1134 height 558
click at [1060, 319] on div "70 % completed 1 - Intro 2 - Loops 3 - If Statements 4 - Packages 5 - Access Mo…" at bounding box center [567, 279] width 1134 height 558
click at [1060, 311] on div "70 % completed 1 - Intro 2 - Loops 3 - If Statements 4 - Packages 5 - Access Mo…" at bounding box center [567, 279] width 1134 height 558
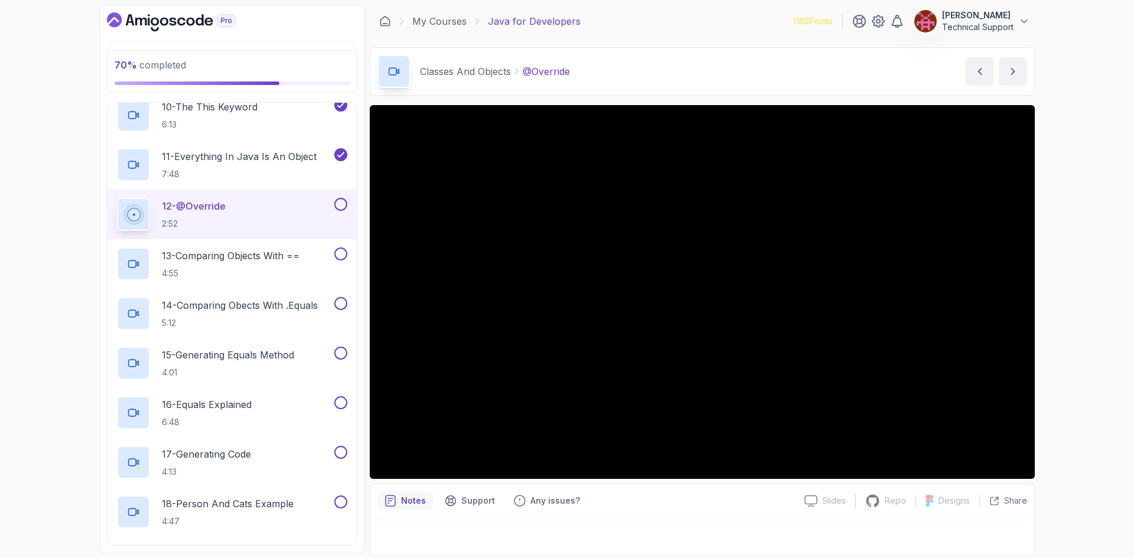
click at [1053, 311] on div "70 % completed 1 - Intro 2 - Loops 3 - If Statements 4 - Packages 5 - Access Mo…" at bounding box center [567, 279] width 1134 height 558
click at [1075, 326] on div "70 % completed 1 - Intro 2 - Loops 3 - If Statements 4 - Packages 5 - Access Mo…" at bounding box center [567, 279] width 1134 height 558
click at [1058, 311] on div "70 % completed 1 - Intro 2 - Loops 3 - If Statements 4 - Packages 5 - Access Mo…" at bounding box center [567, 279] width 1134 height 558
click at [1066, 307] on div "70 % completed 1 - Intro 2 - Loops 3 - If Statements 4 - Packages 5 - Access Mo…" at bounding box center [567, 279] width 1134 height 558
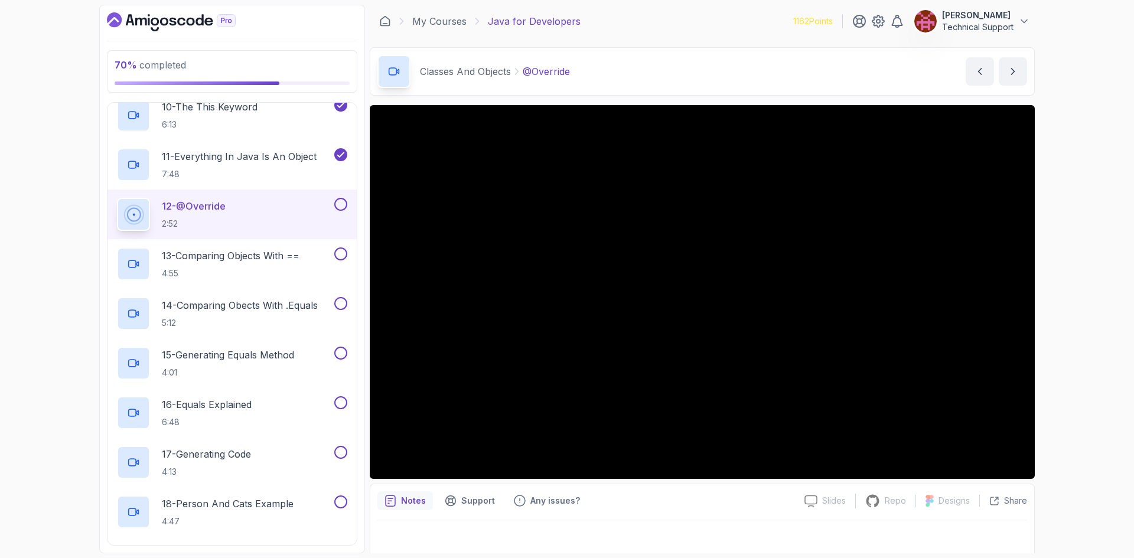
click at [1062, 310] on div "70 % completed 1 - Intro 2 - Loops 3 - If Statements 4 - Packages 5 - Access Mo…" at bounding box center [567, 279] width 1134 height 558
click at [1066, 293] on div "70 % completed 1 - Intro 2 - Loops 3 - If Statements 4 - Packages 5 - Access Mo…" at bounding box center [567, 279] width 1134 height 558
click at [1062, 275] on div "70 % completed 1 - Intro 2 - Loops 3 - If Statements 4 - Packages 5 - Access Mo…" at bounding box center [567, 279] width 1134 height 558
click at [1065, 304] on div "70 % completed 1 - Intro 2 - Loops 3 - If Statements 4 - Packages 5 - Access Mo…" at bounding box center [567, 279] width 1134 height 558
click at [1061, 302] on div "70 % completed 1 - Intro 2 - Loops 3 - If Statements 4 - Packages 5 - Access Mo…" at bounding box center [567, 279] width 1134 height 558
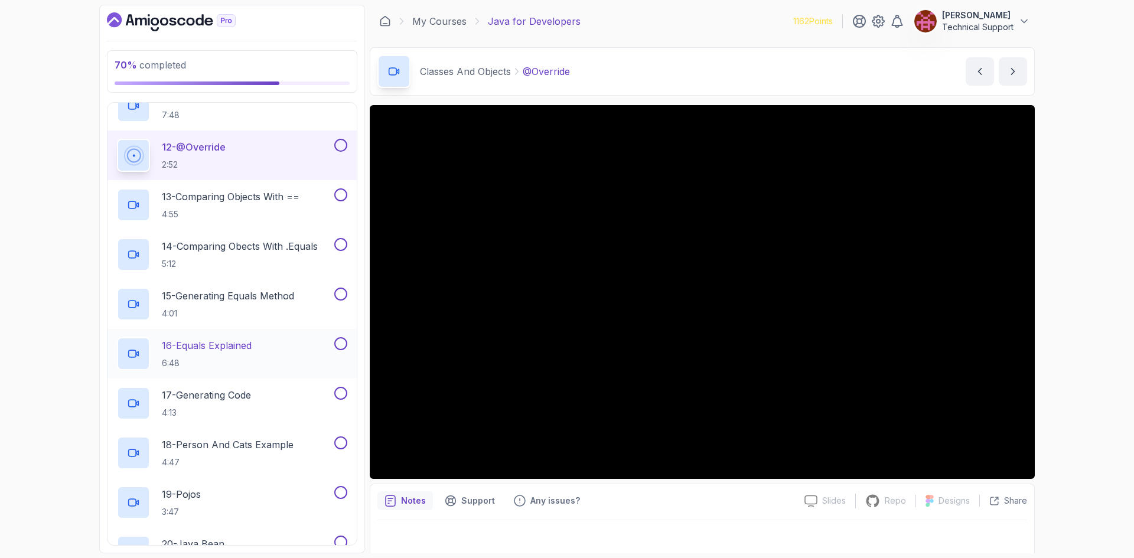
scroll to position [996, 0]
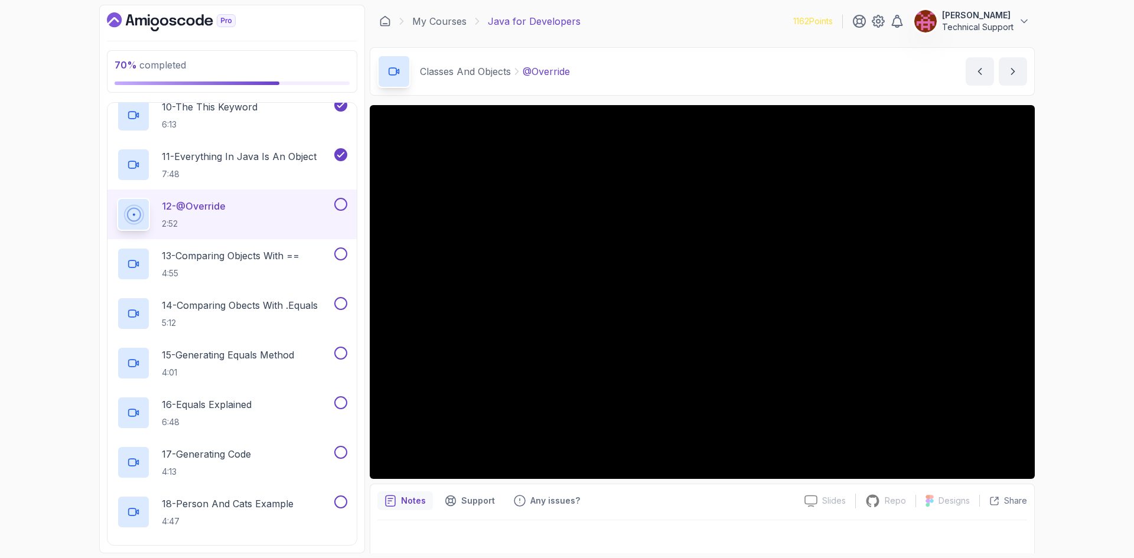
click at [1060, 327] on div "70 % completed 1 - Intro 2 - Loops 3 - If Statements 4 - Packages 5 - Access Mo…" at bounding box center [567, 279] width 1134 height 558
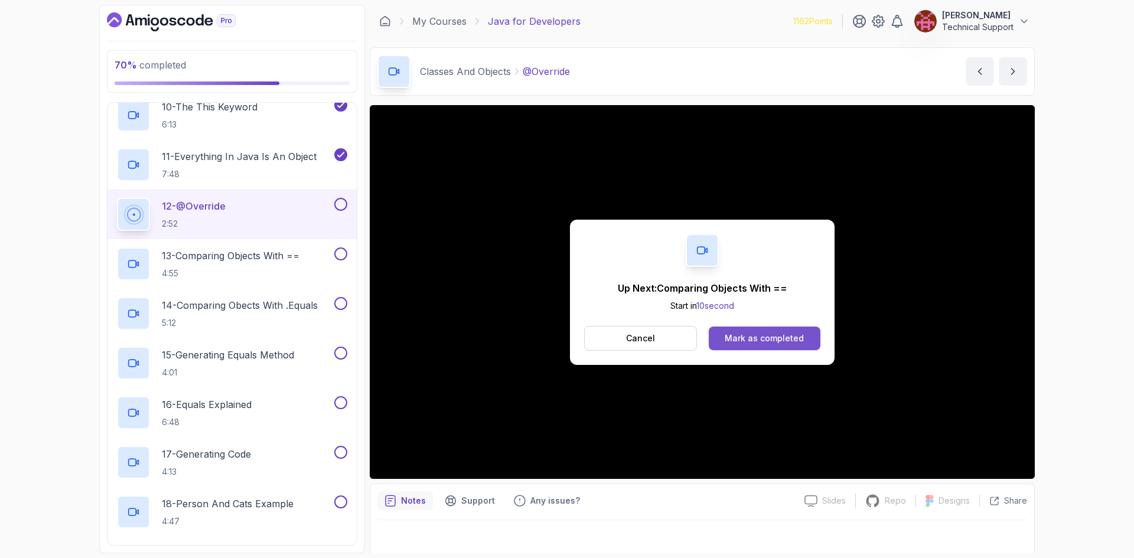
click at [755, 333] on div "Mark as completed" at bounding box center [764, 339] width 79 height 12
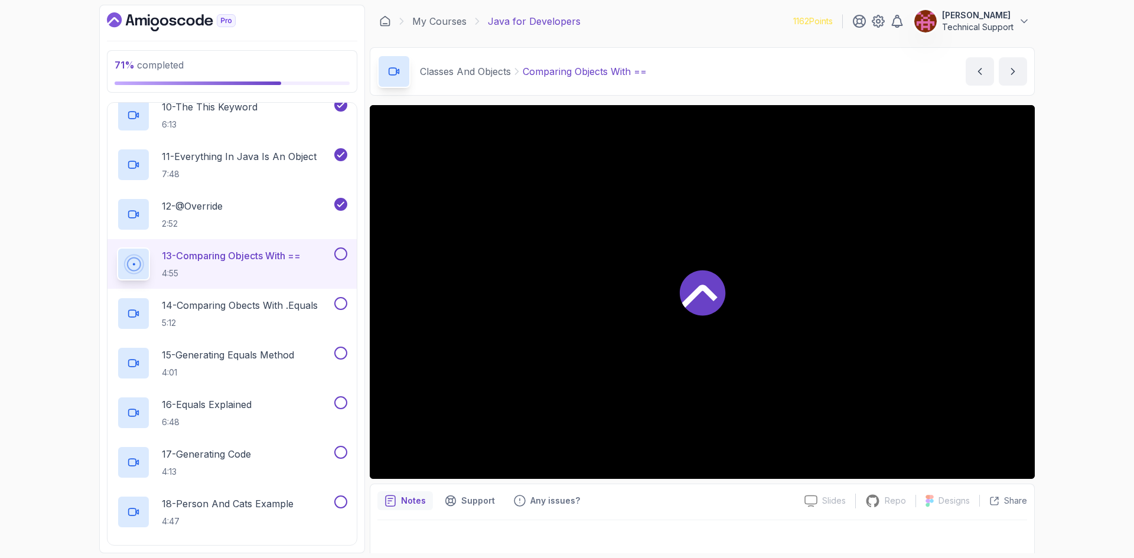
click at [1071, 313] on div "71 % completed 1 - Intro 2 - Loops 3 - If Statements 4 - Packages 5 - Access Mo…" at bounding box center [567, 279] width 1134 height 558
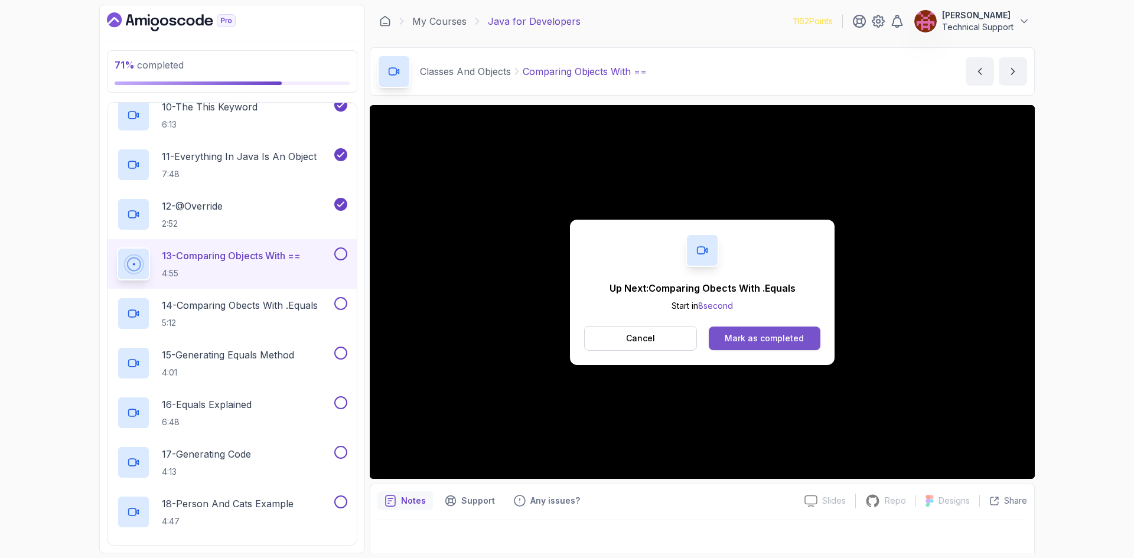
click at [779, 342] on div "Mark as completed" at bounding box center [764, 339] width 79 height 12
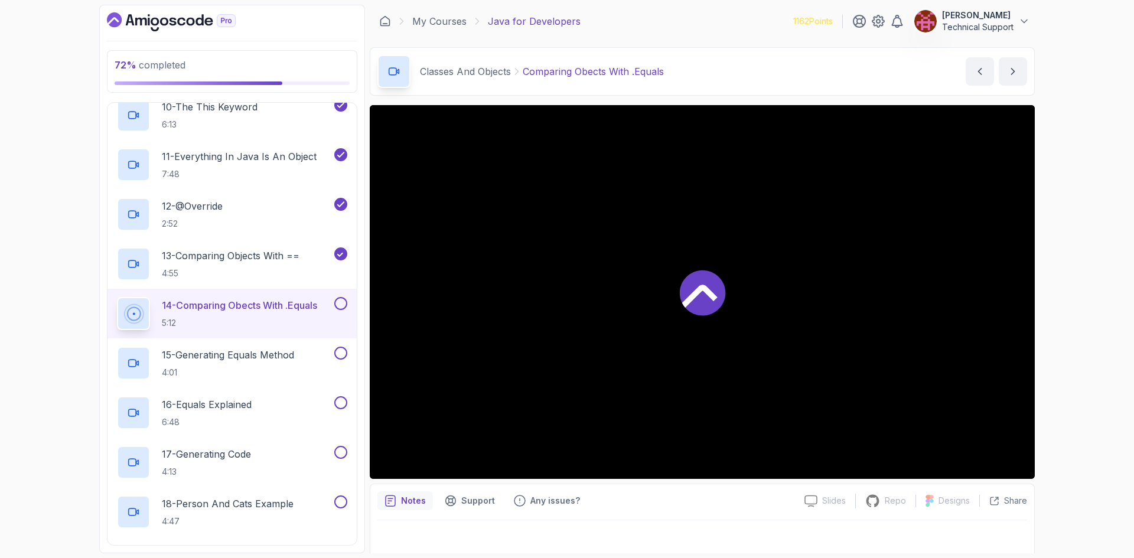
click at [1105, 375] on div "72 % completed 1 - Intro 2 - Loops 3 - If Statements 4 - Packages 5 - Access Mo…" at bounding box center [567, 279] width 1134 height 558
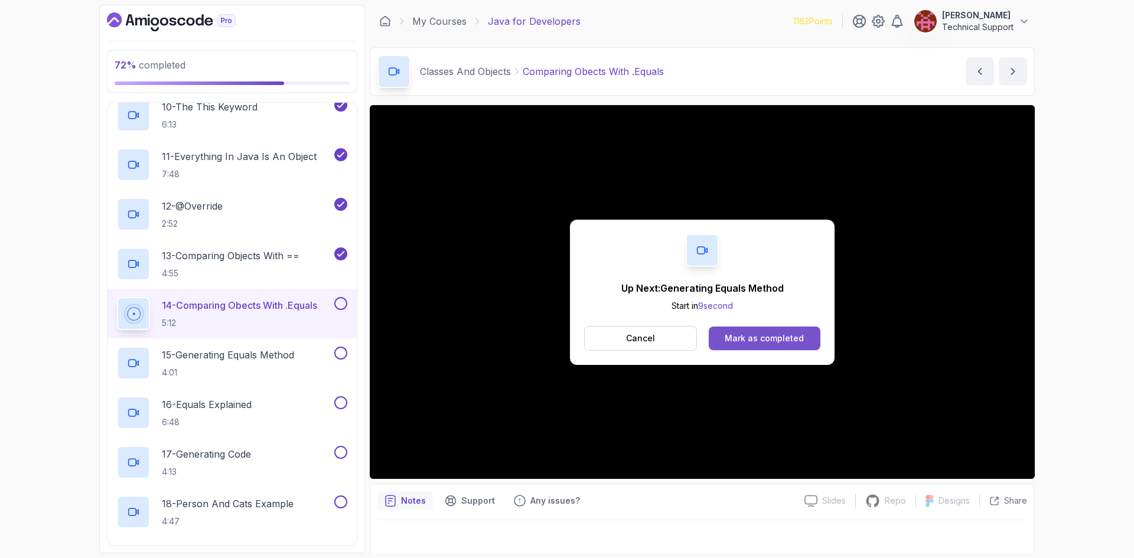
click at [770, 334] on div "Mark as completed" at bounding box center [764, 339] width 79 height 12
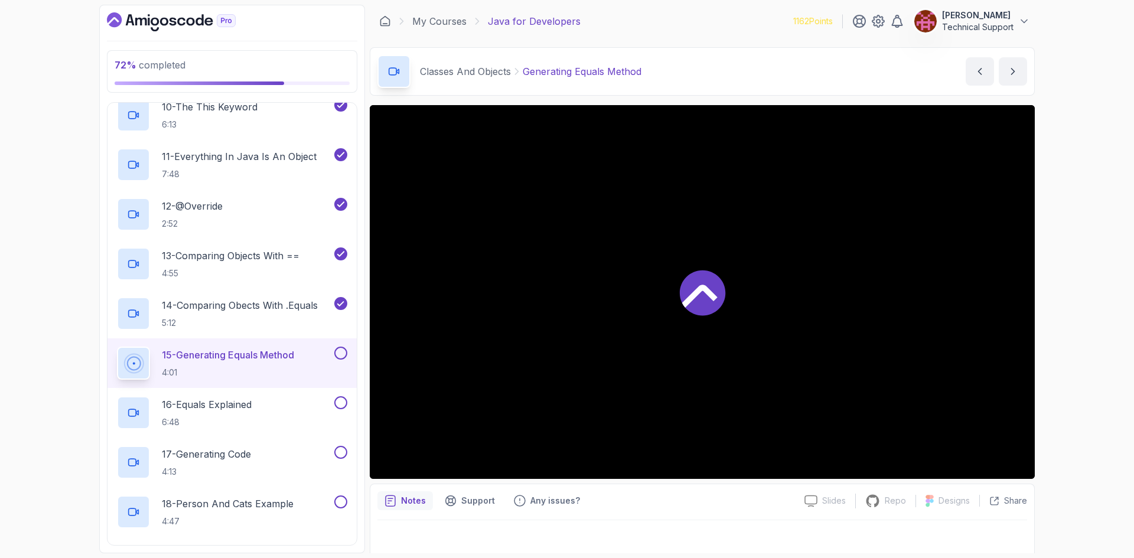
click at [1066, 370] on div "72 % completed 1 - Intro 2 - Loops 3 - If Statements 4 - Packages 5 - Access Mo…" at bounding box center [567, 279] width 1134 height 558
click at [1083, 326] on div "72 % completed 1 - Intro 2 - Loops 3 - If Statements 4 - Packages 5 - Access Mo…" at bounding box center [567, 279] width 1134 height 558
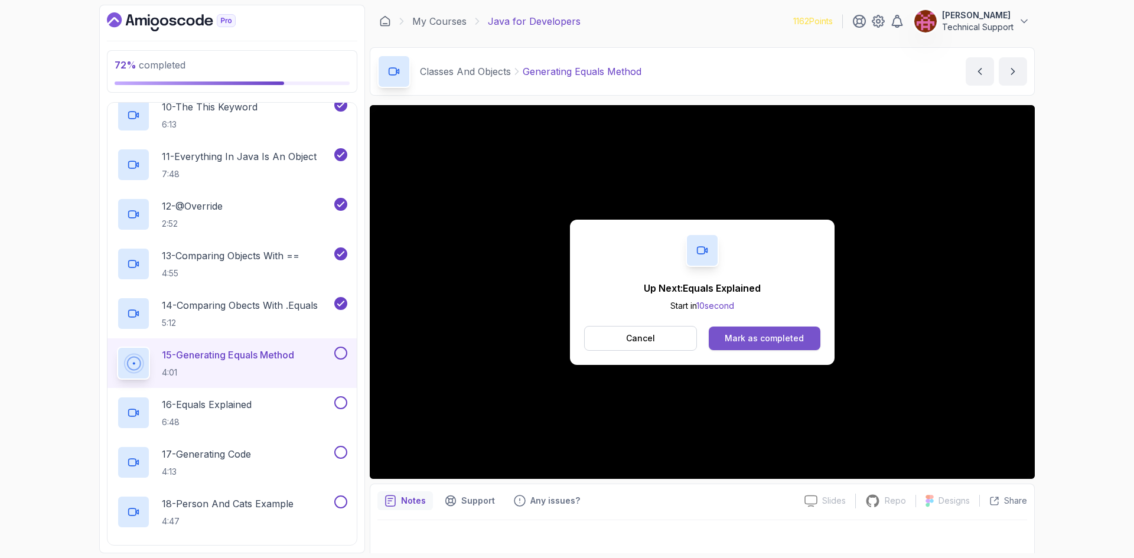
click at [793, 338] on div "Mark as completed" at bounding box center [764, 339] width 79 height 12
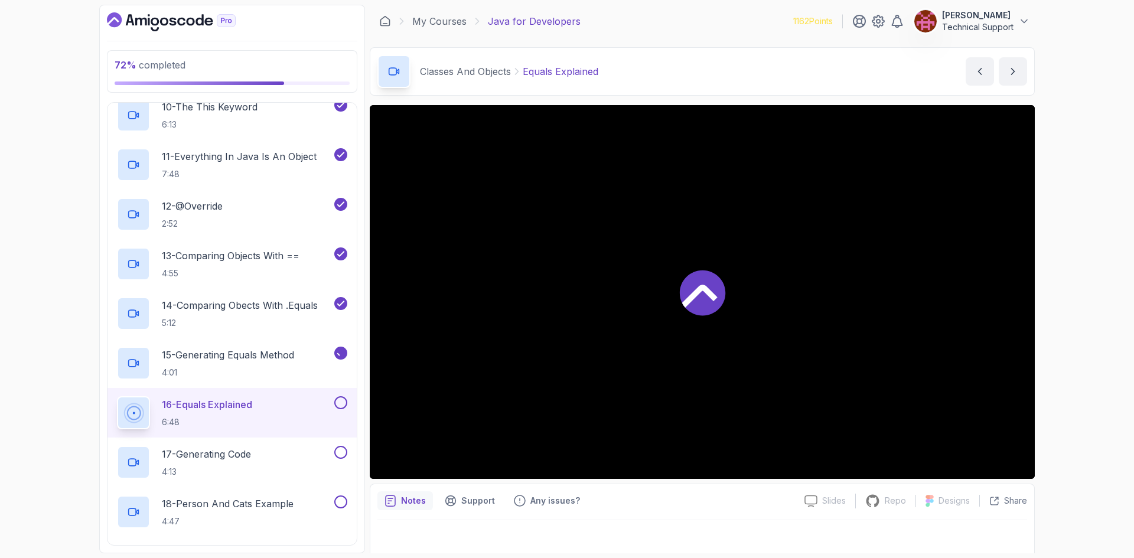
click at [1060, 338] on div "72 % completed 1 - Intro 2 - Loops 3 - If Statements 4 - Packages 5 - Access Mo…" at bounding box center [567, 279] width 1134 height 558
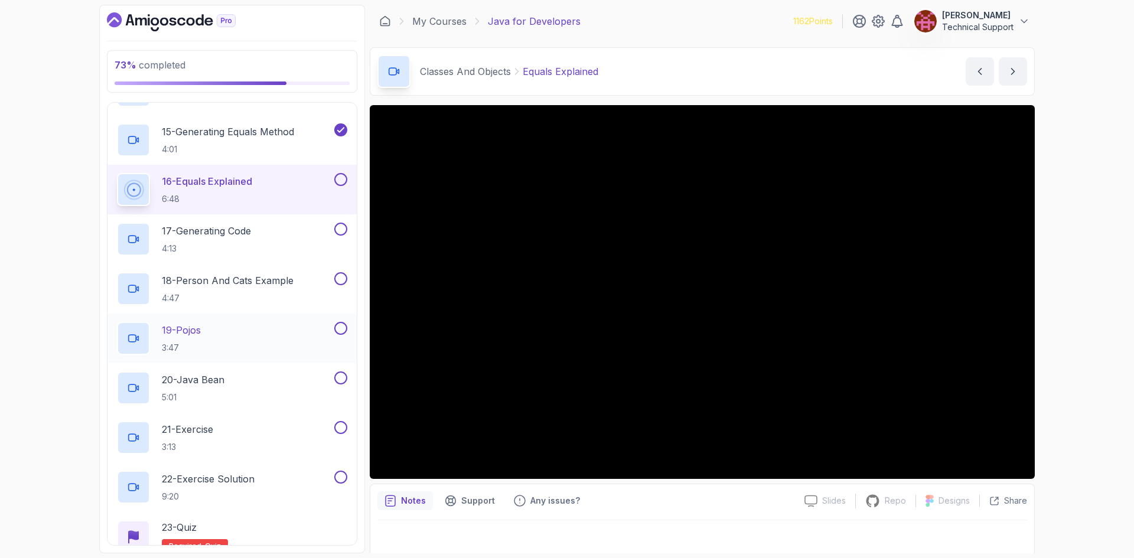
scroll to position [1232, 0]
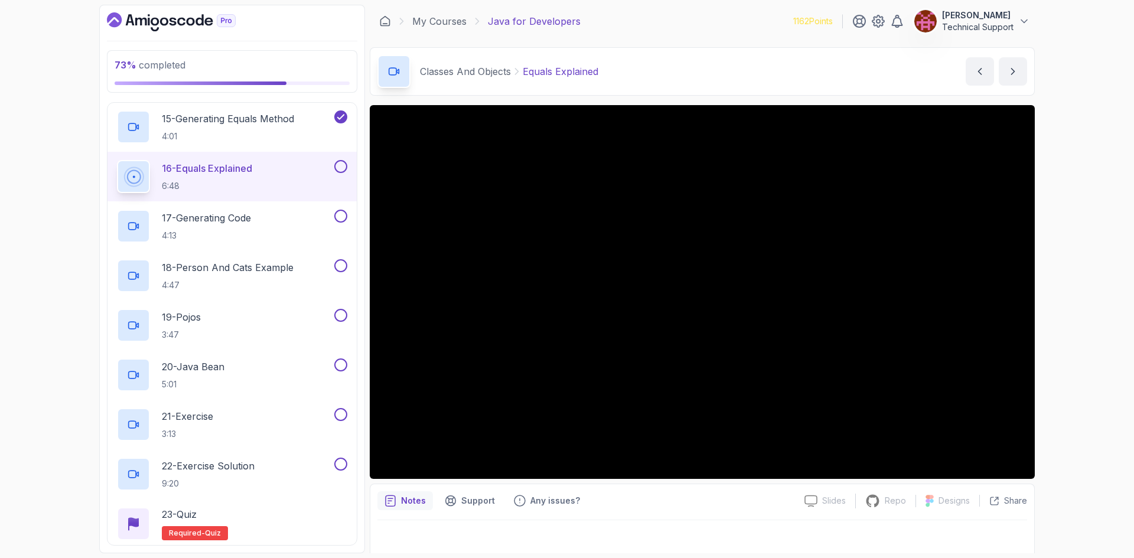
click at [1061, 320] on div "73 % completed 1 - Intro 2 - Loops 3 - If Statements 4 - Packages 5 - Access Mo…" at bounding box center [567, 279] width 1134 height 558
click at [1072, 317] on div "73 % completed 1 - Intro 2 - Loops 3 - If Statements 4 - Packages 5 - Access Mo…" at bounding box center [567, 279] width 1134 height 558
click at [1056, 331] on div "73 % completed 1 - Intro 2 - Loops 3 - If Statements 4 - Packages 5 - Access Mo…" at bounding box center [567, 279] width 1134 height 558
click at [1071, 328] on div "73 % completed 1 - Intro 2 - Loops 3 - If Statements 4 - Packages 5 - Access Mo…" at bounding box center [567, 279] width 1134 height 558
click at [1058, 301] on div "73 % completed 1 - Intro 2 - Loops 3 - If Statements 4 - Packages 5 - Access Mo…" at bounding box center [567, 279] width 1134 height 558
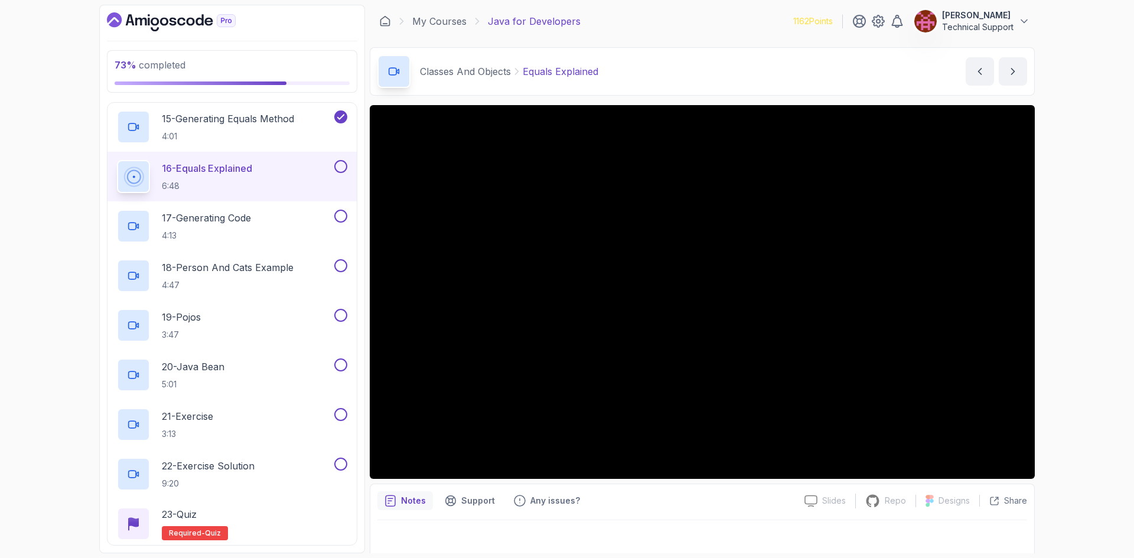
click at [1069, 312] on div "73 % completed 1 - Intro 2 - Loops 3 - If Statements 4 - Packages 5 - Access Mo…" at bounding box center [567, 279] width 1134 height 558
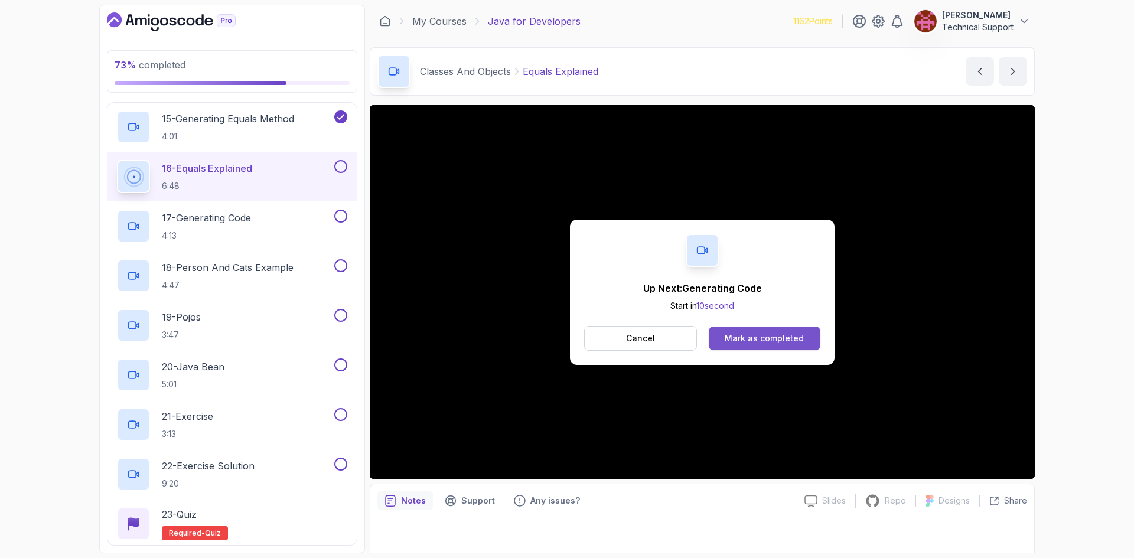
click at [770, 334] on div "Mark as completed" at bounding box center [764, 339] width 79 height 12
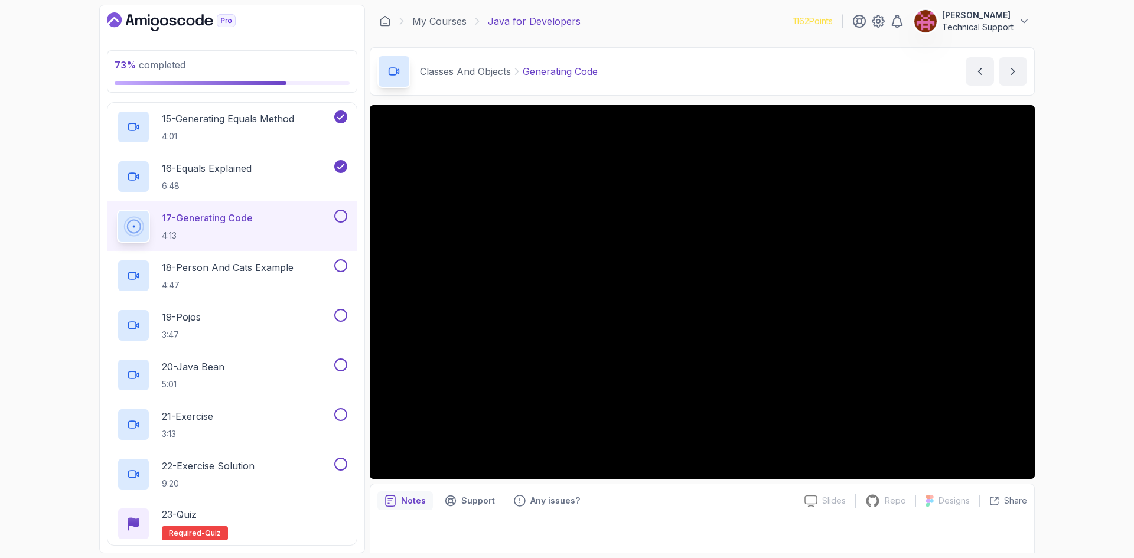
click at [1051, 292] on div "73 % completed 1 - Intro 2 - Loops 3 - If Statements 4 - Packages 5 - Access Mo…" at bounding box center [567, 279] width 1134 height 558
click at [1063, 291] on div "73 % completed 1 - Intro 2 - Loops 3 - If Statements 4 - Packages 5 - Access Mo…" at bounding box center [567, 279] width 1134 height 558
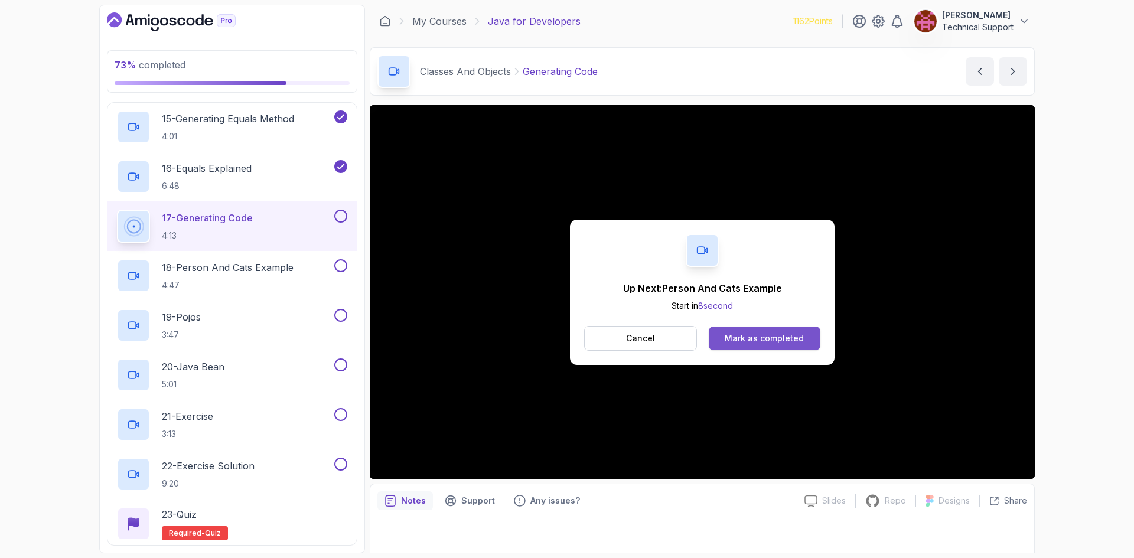
click at [781, 346] on button "Mark as completed" at bounding box center [765, 339] width 112 height 24
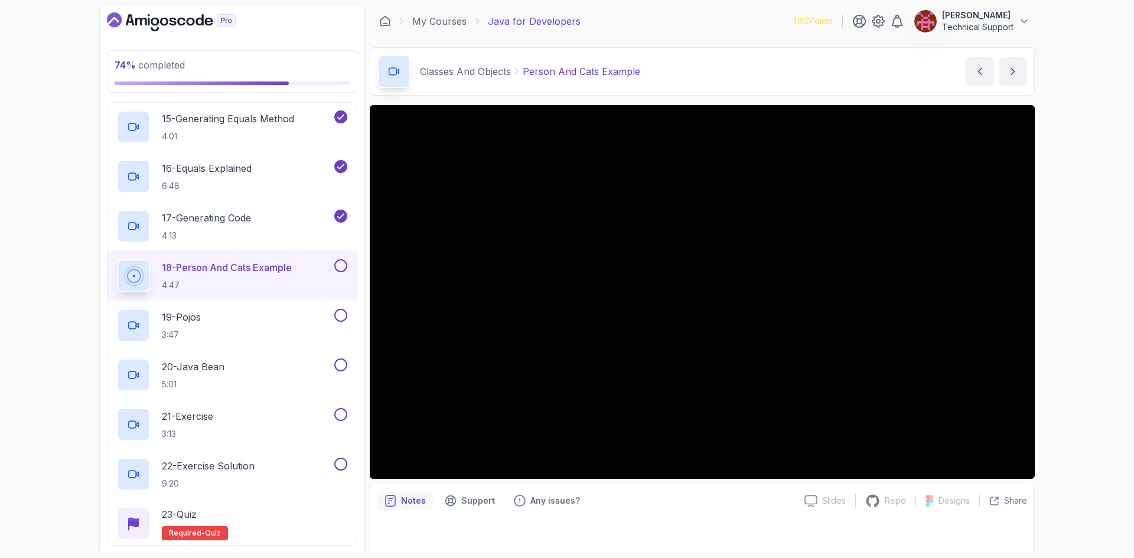
click at [1079, 313] on div "74 % completed 1 - Intro 2 - Loops 3 - If Statements 4 - Packages 5 - Access Mo…" at bounding box center [567, 279] width 1134 height 558
click at [1058, 289] on div "74 % completed 1 - Intro 2 - Loops 3 - If Statements 4 - Packages 5 - Access Mo…" at bounding box center [567, 279] width 1134 height 558
click at [1072, 292] on div "74 % completed 1 - Intro 2 - Loops 3 - If Statements 4 - Packages 5 - Access Mo…" at bounding box center [567, 279] width 1134 height 558
click at [1066, 292] on div "74 % completed 1 - Intro 2 - Loops 3 - If Statements 4 - Packages 5 - Access Mo…" at bounding box center [567, 279] width 1134 height 558
click at [1050, 316] on div "74 % completed 1 - Intro 2 - Loops 3 - If Statements 4 - Packages 5 - Access Mo…" at bounding box center [567, 279] width 1134 height 558
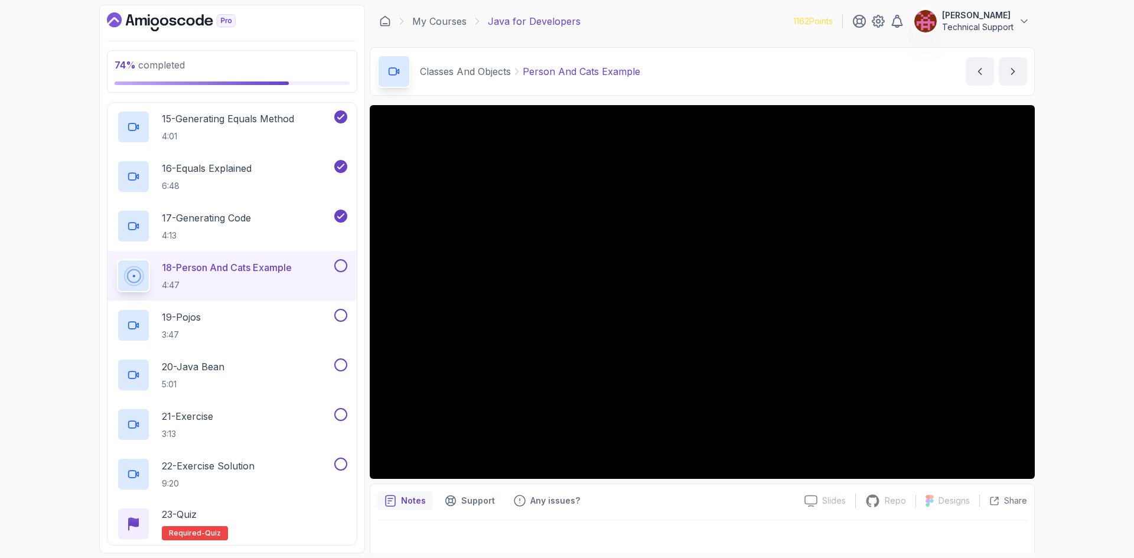
click at [1066, 321] on div "74 % completed 1 - Intro 2 - Loops 3 - If Statements 4 - Packages 5 - Access Mo…" at bounding box center [567, 279] width 1134 height 558
click at [1065, 313] on div "74 % completed 1 - Intro 2 - Loops 3 - If Statements 4 - Packages 5 - Access Mo…" at bounding box center [567, 279] width 1134 height 558
click at [1100, 296] on div "74 % completed 1 - Intro 2 - Loops 3 - If Statements 4 - Packages 5 - Access Mo…" at bounding box center [567, 279] width 1134 height 558
click at [1083, 298] on div "74 % completed 1 - Intro 2 - Loops 3 - If Statements 4 - Packages 5 - Access Mo…" at bounding box center [567, 279] width 1134 height 558
click at [1075, 297] on div "74 % completed 1 - Intro 2 - Loops 3 - If Statements 4 - Packages 5 - Access Mo…" at bounding box center [567, 279] width 1134 height 558
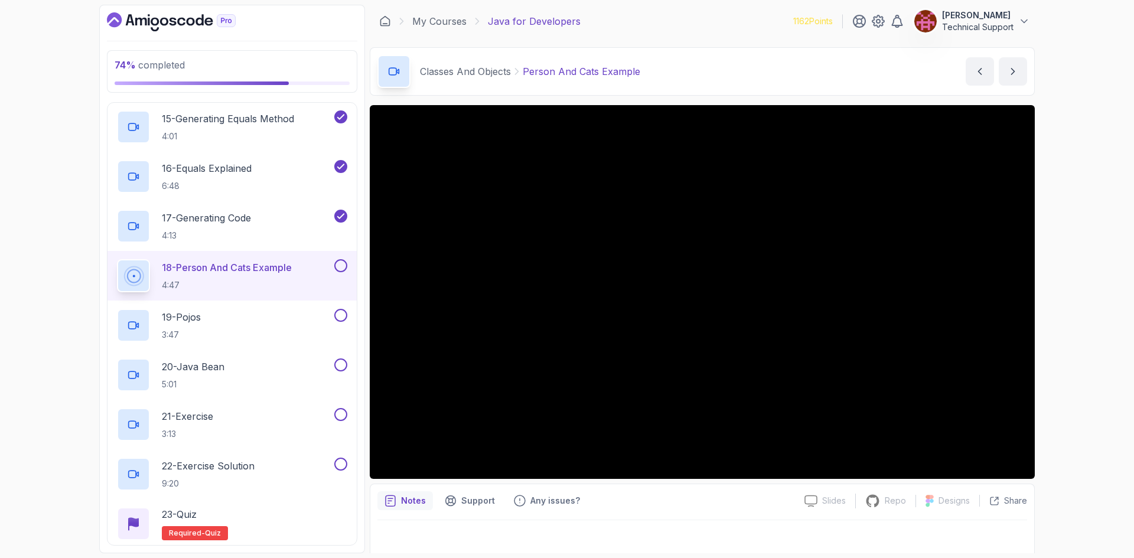
click at [1080, 300] on div "74 % completed 1 - Intro 2 - Loops 3 - If Statements 4 - Packages 5 - Access Mo…" at bounding box center [567, 279] width 1134 height 558
click at [1048, 323] on div "74 % completed 1 - Intro 2 - Loops 3 - If Statements 4 - Packages 5 - Access Mo…" at bounding box center [567, 279] width 1134 height 558
click at [1090, 330] on div "74 % completed 1 - Intro 2 - Loops 3 - If Statements 4 - Packages 5 - Access Mo…" at bounding box center [567, 279] width 1134 height 558
click at [1057, 318] on div "74 % completed 1 - Intro 2 - Loops 3 - If Statements 4 - Packages 5 - Access Mo…" at bounding box center [567, 279] width 1134 height 558
click at [1065, 303] on div "74 % completed 1 - Intro 2 - Loops 3 - If Statements 4 - Packages 5 - Access Mo…" at bounding box center [567, 279] width 1134 height 558
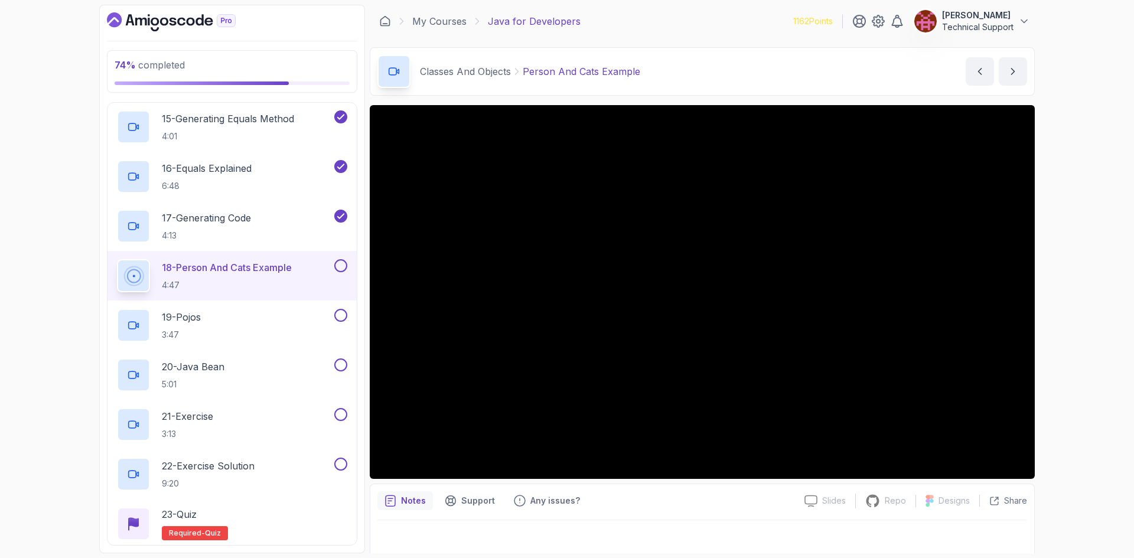
click at [1064, 308] on div "74 % completed 1 - Intro 2 - Loops 3 - If Statements 4 - Packages 5 - Access Mo…" at bounding box center [567, 279] width 1134 height 558
click at [1085, 324] on div "74 % completed 1 - Intro 2 - Loops 3 - If Statements 4 - Packages 5 - Access Mo…" at bounding box center [567, 279] width 1134 height 558
click at [1081, 324] on div "74 % completed 1 - Intro 2 - Loops 3 - If Statements 4 - Packages 5 - Access Mo…" at bounding box center [567, 279] width 1134 height 558
click at [1078, 323] on div "74 % completed 1 - Intro 2 - Loops 3 - If Statements 4 - Packages 5 - Access Mo…" at bounding box center [567, 279] width 1134 height 558
click at [1073, 324] on div "74 % completed 1 - Intro 2 - Loops 3 - If Statements 4 - Packages 5 - Access Mo…" at bounding box center [567, 279] width 1134 height 558
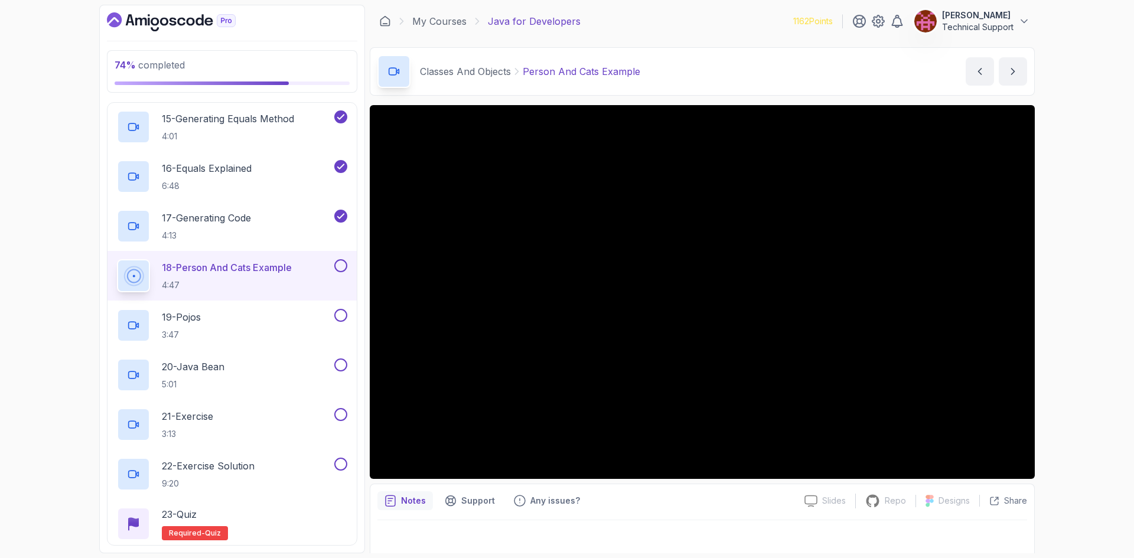
click at [1073, 324] on div "74 % completed 1 - Intro 2 - Loops 3 - If Statements 4 - Packages 5 - Access Mo…" at bounding box center [567, 279] width 1134 height 558
click at [1062, 315] on div "74 % completed 1 - Intro 2 - Loops 3 - If Statements 4 - Packages 5 - Access Mo…" at bounding box center [567, 279] width 1134 height 558
click at [1060, 315] on div "74 % completed 1 - Intro 2 - Loops 3 - If Statements 4 - Packages 5 - Access Mo…" at bounding box center [567, 279] width 1134 height 558
click at [1059, 316] on div "74 % completed 1 - Intro 2 - Loops 3 - If Statements 4 - Packages 5 - Access Mo…" at bounding box center [567, 279] width 1134 height 558
click at [1072, 314] on div "74 % completed 1 - Intro 2 - Loops 3 - If Statements 4 - Packages 5 - Access Mo…" at bounding box center [567, 279] width 1134 height 558
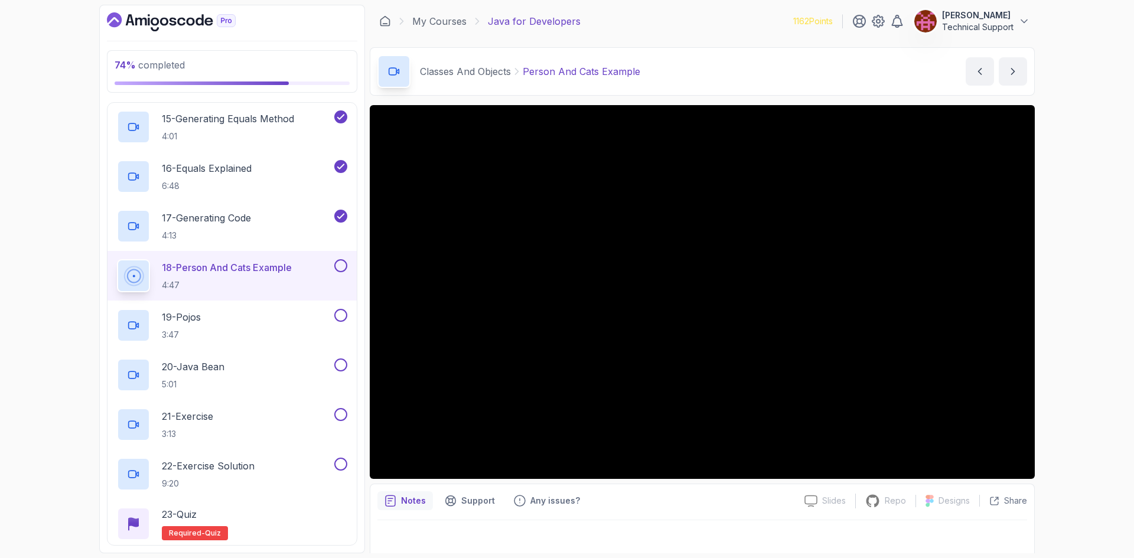
click at [1067, 315] on div "74 % completed 1 - Intro 2 - Loops 3 - If Statements 4 - Packages 5 - Access Mo…" at bounding box center [567, 279] width 1134 height 558
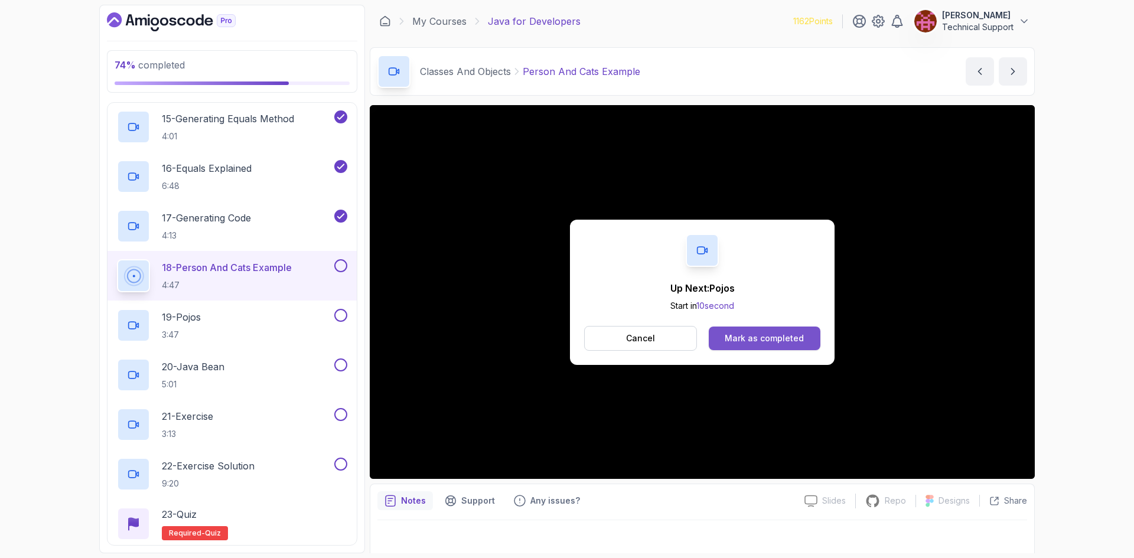
click at [786, 333] on div "Mark as completed" at bounding box center [764, 339] width 79 height 12
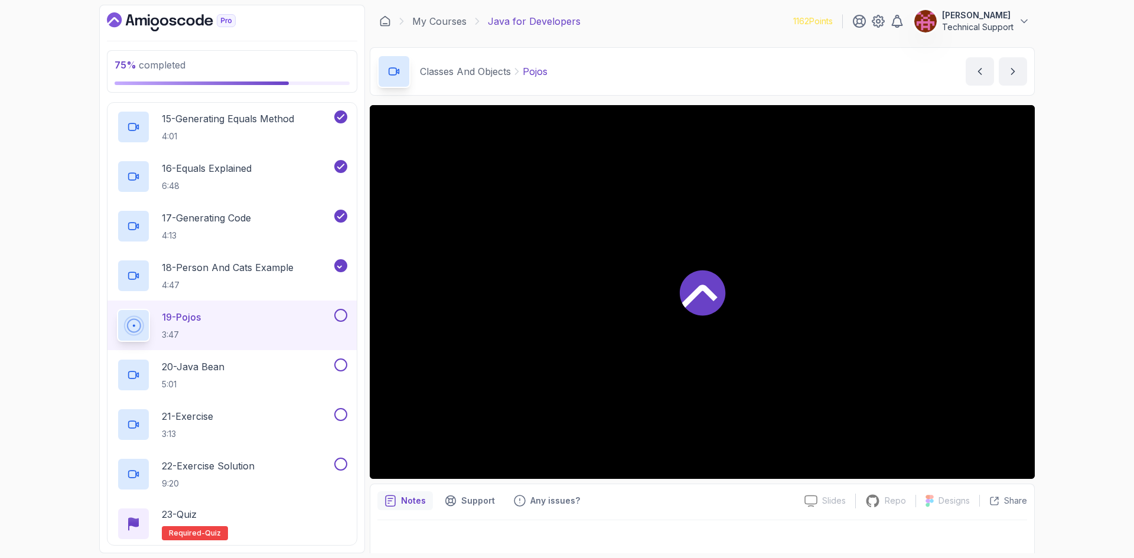
click at [1057, 315] on div "75 % completed 1 - Intro 2 - Loops 3 - If Statements 4 - Packages 5 - Access Mo…" at bounding box center [567, 279] width 1134 height 558
click at [1059, 315] on div "75 % completed 1 - Intro 2 - Loops 3 - If Statements 4 - Packages 5 - Access Mo…" at bounding box center [567, 279] width 1134 height 558
click at [1054, 318] on div "75 % completed 1 - Intro 2 - Loops 3 - If Statements 4 - Packages 5 - Access Mo…" at bounding box center [567, 279] width 1134 height 558
click at [1046, 317] on div "75 % completed 1 - Intro 2 - Loops 3 - If Statements 4 - Packages 5 - Access Mo…" at bounding box center [567, 279] width 1134 height 558
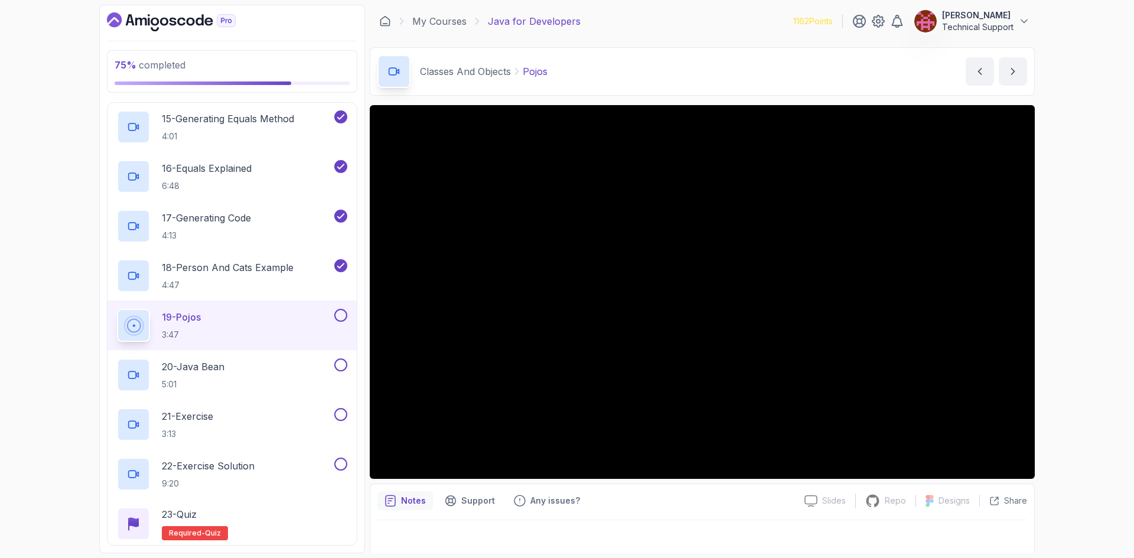
click at [1046, 317] on div "75 % completed 1 - Intro 2 - Loops 3 - If Statements 4 - Packages 5 - Access Mo…" at bounding box center [567, 279] width 1134 height 558
click at [1053, 308] on div "75 % completed 1 - Intro 2 - Loops 3 - If Statements 4 - Packages 5 - Access Mo…" at bounding box center [567, 279] width 1134 height 558
click at [1047, 310] on div "75 % completed 1 - Intro 2 - Loops 3 - If Statements 4 - Packages 5 - Access Mo…" at bounding box center [567, 279] width 1134 height 558
click at [1053, 309] on div "75 % completed 1 - Intro 2 - Loops 3 - If Statements 4 - Packages 5 - Access Mo…" at bounding box center [567, 279] width 1134 height 558
click at [1066, 310] on div "75 % completed 1 - Intro 2 - Loops 3 - If Statements 4 - Packages 5 - Access Mo…" at bounding box center [567, 279] width 1134 height 558
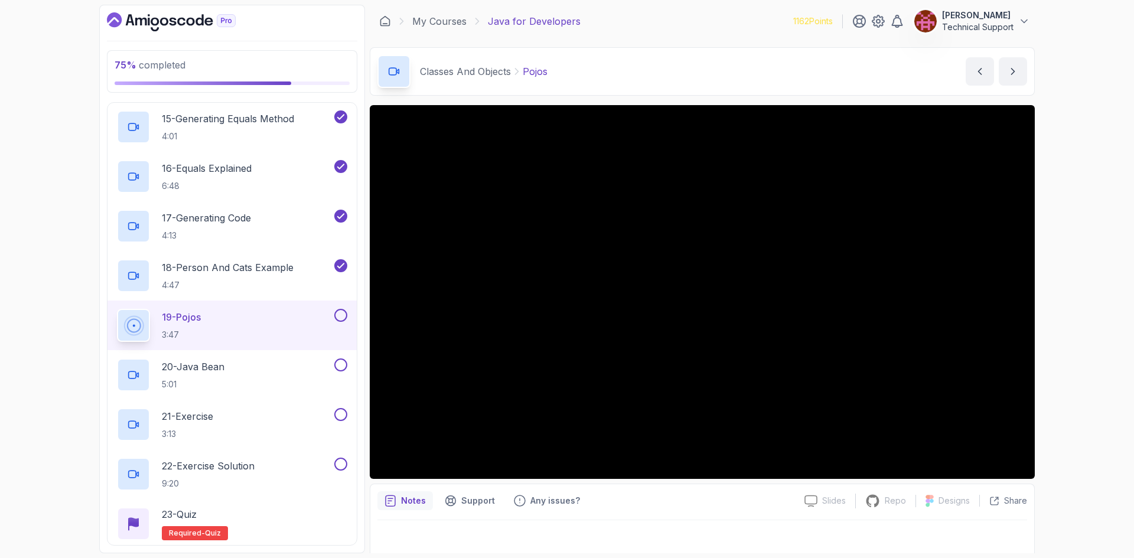
click at [1069, 323] on div "75 % completed 1 - Intro 2 - Loops 3 - If Statements 4 - Packages 5 - Access Mo…" at bounding box center [567, 279] width 1134 height 558
click at [1066, 310] on div "75 % completed 1 - Intro 2 - Loops 3 - If Statements 4 - Packages 5 - Access Mo…" at bounding box center [567, 279] width 1134 height 558
click at [1062, 301] on div "75 % completed 1 - Intro 2 - Loops 3 - If Statements 4 - Packages 5 - Access Mo…" at bounding box center [567, 279] width 1134 height 558
click at [1058, 305] on div "75 % completed 1 - Intro 2 - Loops 3 - If Statements 4 - Packages 5 - Access Mo…" at bounding box center [567, 279] width 1134 height 558
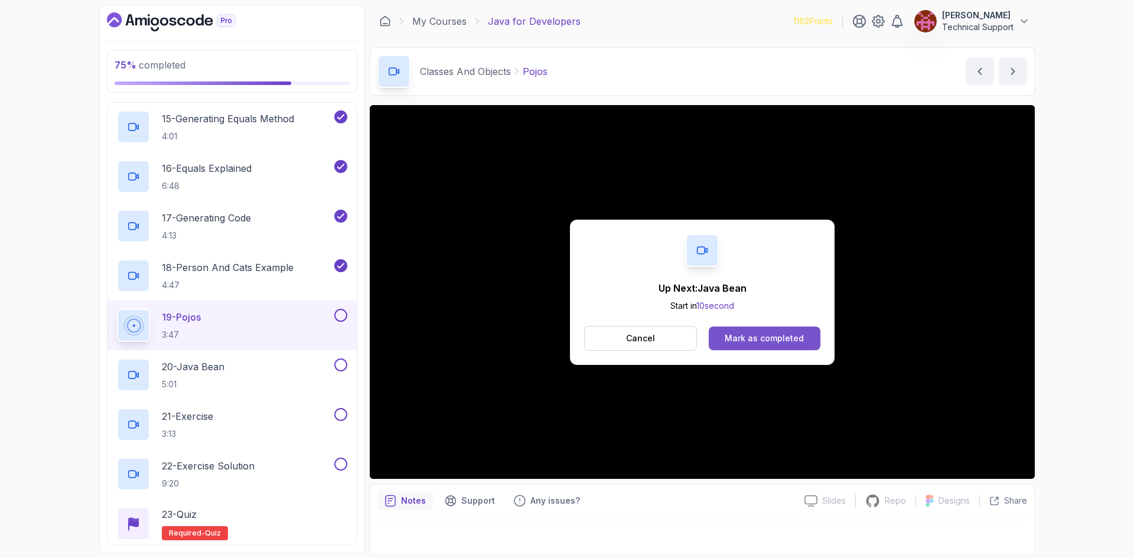
click at [798, 341] on div "Mark as completed" at bounding box center [764, 339] width 79 height 12
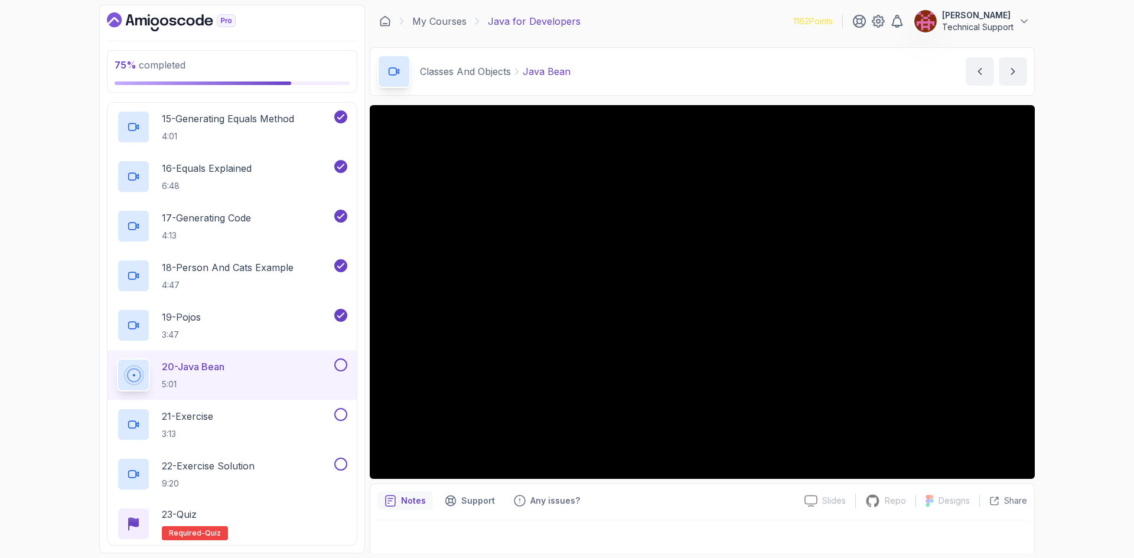
click at [201, 14] on icon "Dashboard" at bounding box center [171, 21] width 129 height 19
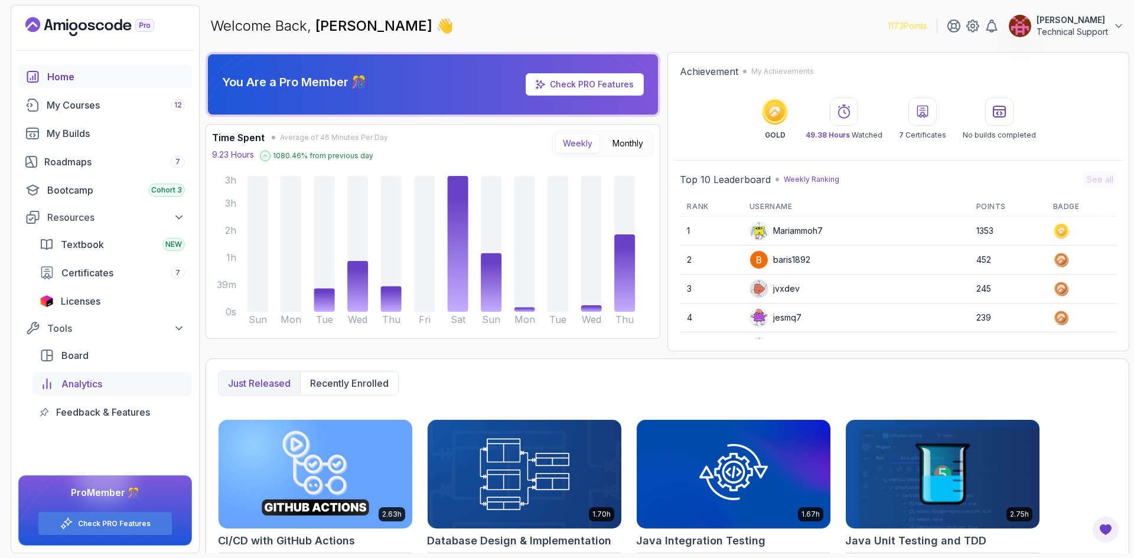
click at [94, 383] on span "Analytics" at bounding box center [81, 384] width 41 height 14
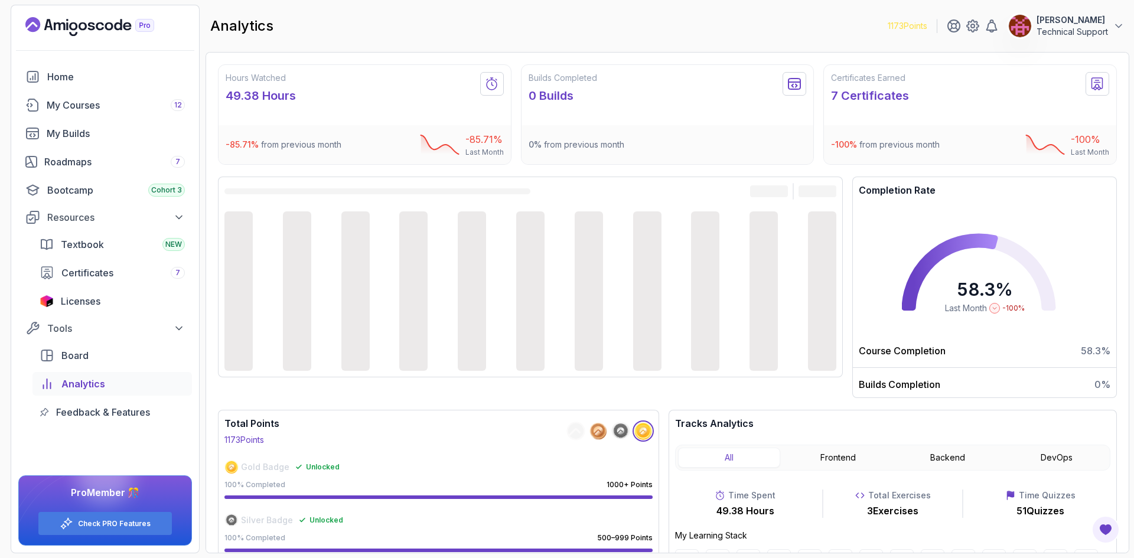
scroll to position [59, 0]
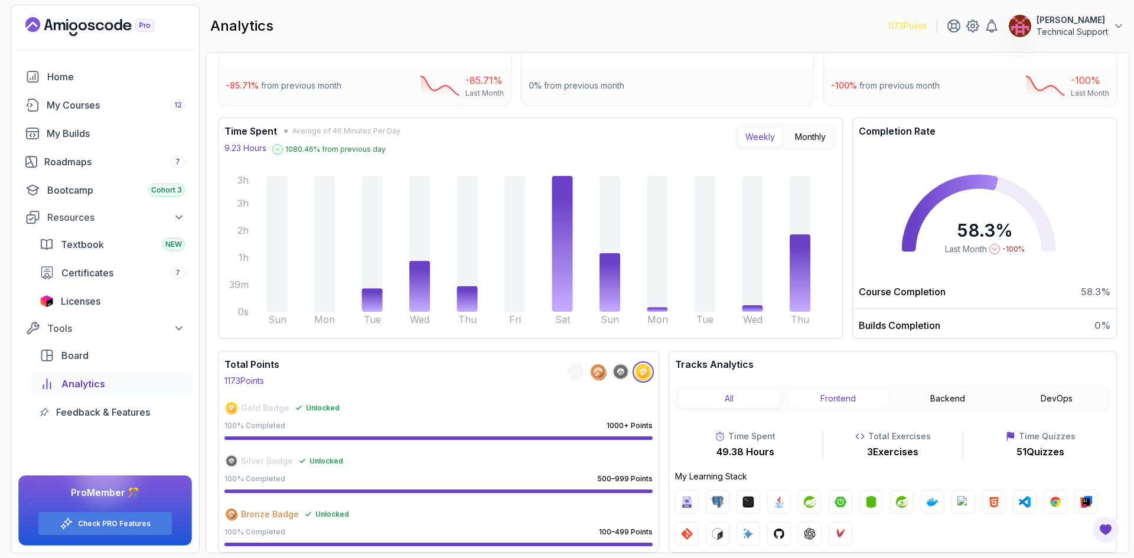
click at [850, 403] on button "Frontend" at bounding box center [838, 399] width 102 height 20
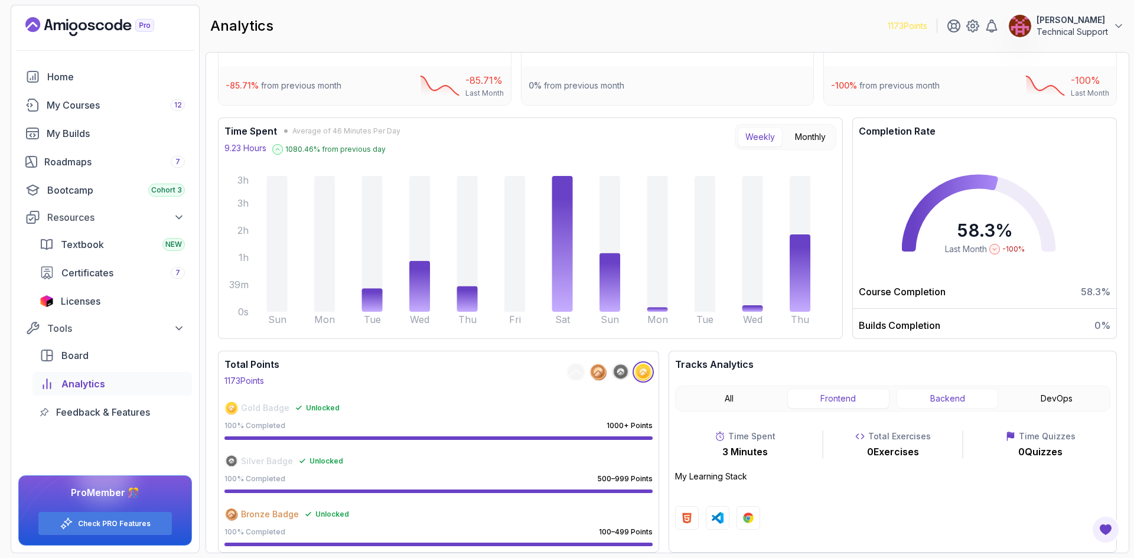
click at [964, 401] on button "Backend" at bounding box center [948, 399] width 102 height 20
click at [1043, 395] on button "DevOps" at bounding box center [1056, 399] width 102 height 20
click at [938, 398] on button "Backend" at bounding box center [948, 399] width 102 height 20
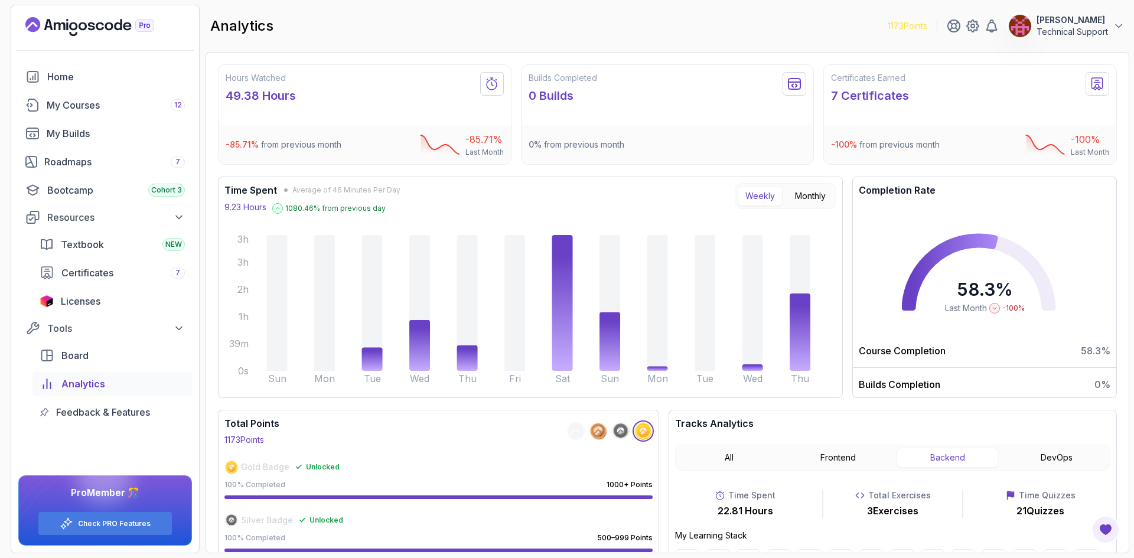
click at [623, 434] on icon at bounding box center [620, 431] width 7 height 7
click at [801, 198] on button "Monthly" at bounding box center [810, 196] width 46 height 20
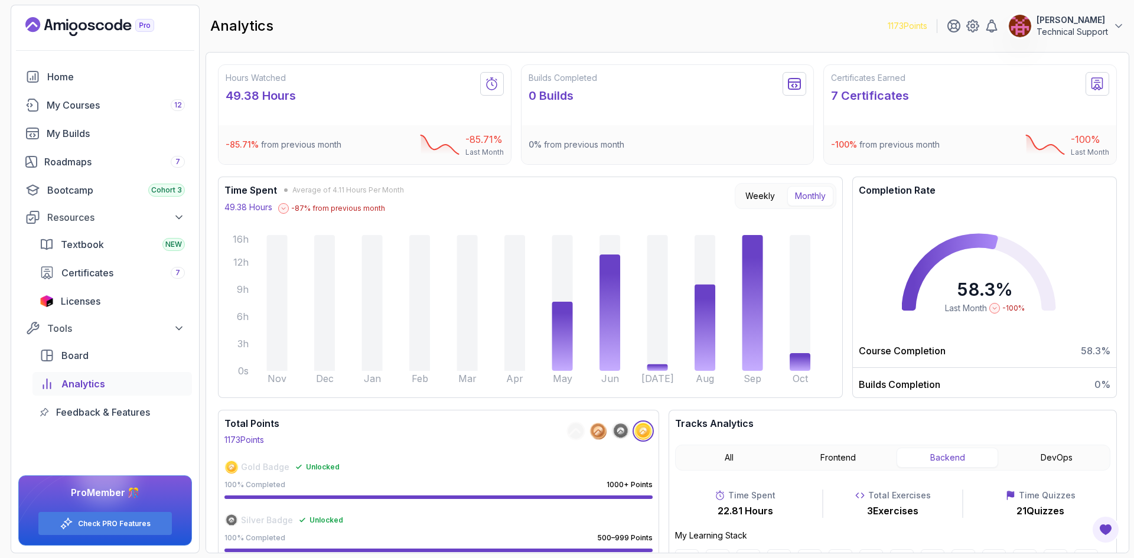
click at [837, 398] on div "Time Spent Average of 4.11 Hours Per Month 49.38 Hours -87 % from previous mont…" at bounding box center [530, 288] width 625 height 222
click at [84, 79] on div "Home" at bounding box center [116, 77] width 138 height 14
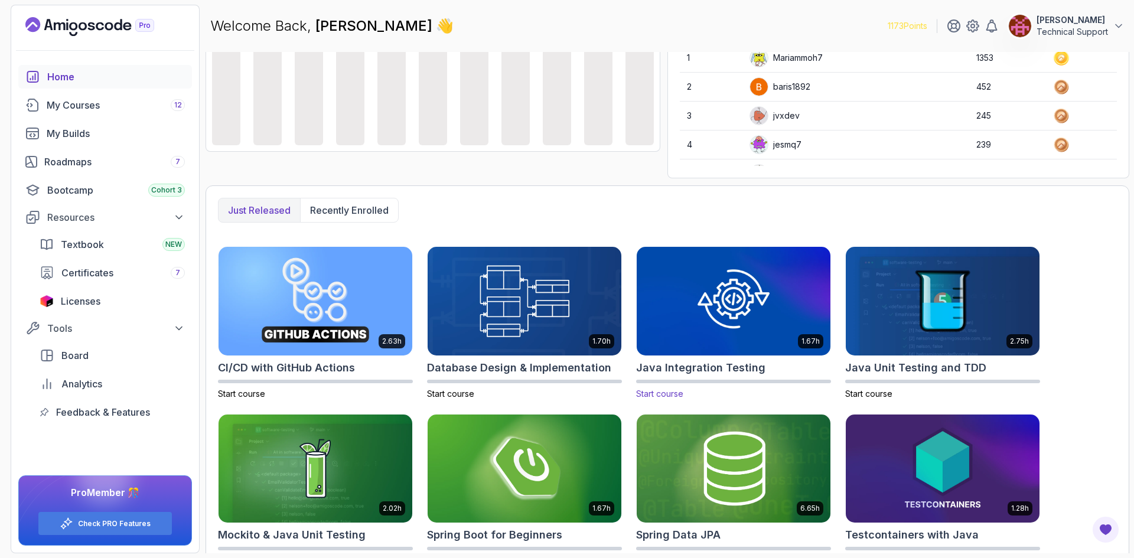
scroll to position [199, 0]
